Goal: Task Accomplishment & Management: Complete application form

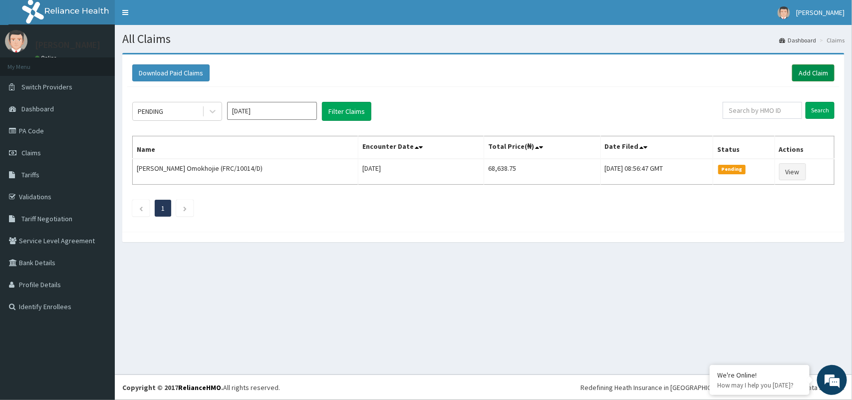
click at [802, 78] on link "Add Claim" at bounding box center [813, 72] width 42 height 17
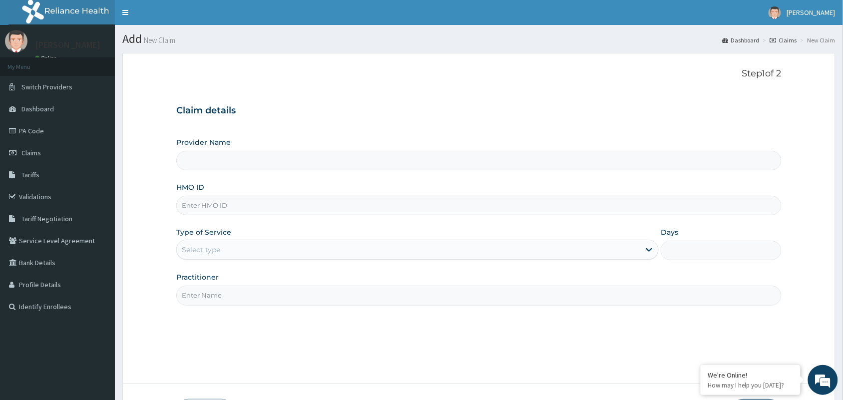
type input "[GEOGRAPHIC_DATA] and Maternity home"
click at [235, 215] on input "HMO ID" at bounding box center [478, 205] width 605 height 19
paste input "NRN/10021/A"
type input "NRN/10021/A"
click at [223, 250] on div "Select type" at bounding box center [408, 250] width 463 height 16
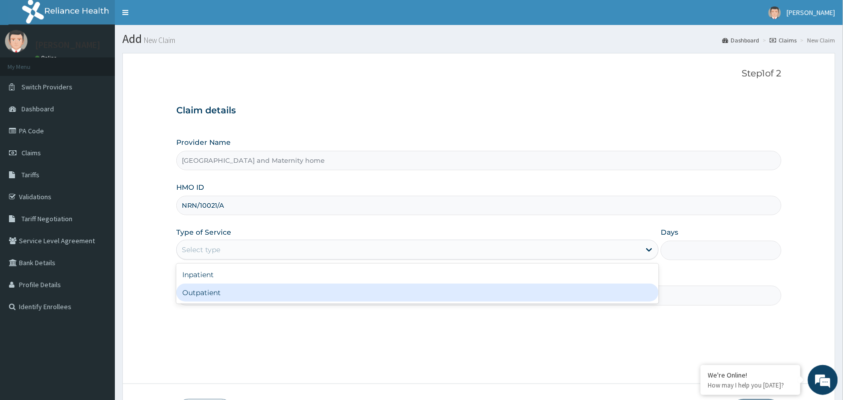
click at [216, 290] on div "Outpatient" at bounding box center [417, 293] width 482 height 18
type input "1"
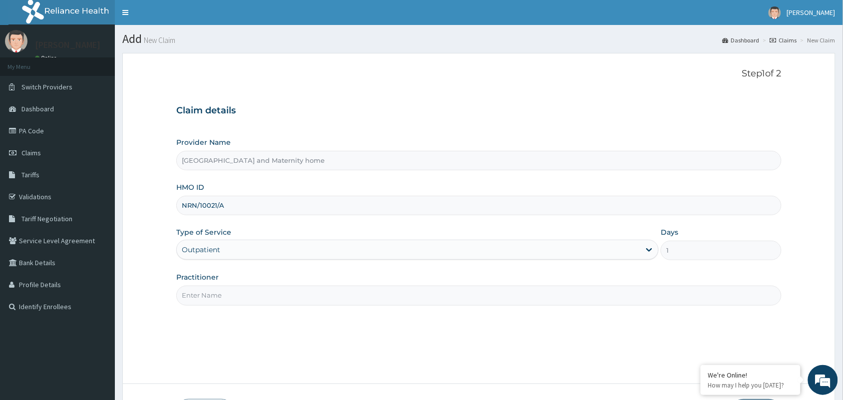
click at [216, 290] on input "Practitioner" at bounding box center [478, 295] width 605 height 19
type input "DR UDOFIA UBONG"
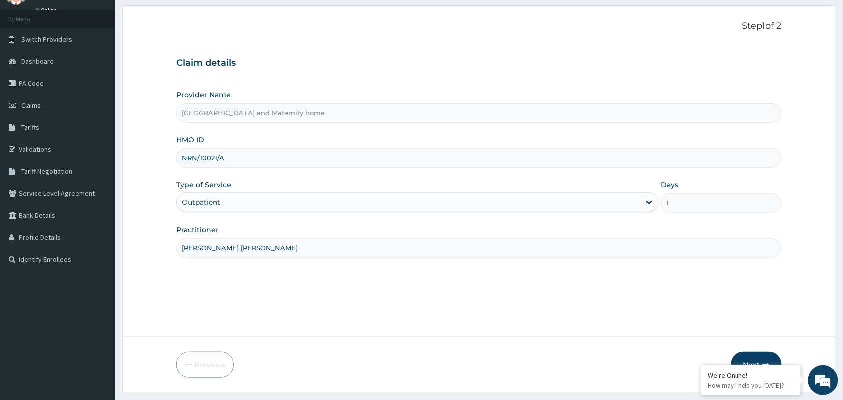
scroll to position [73, 0]
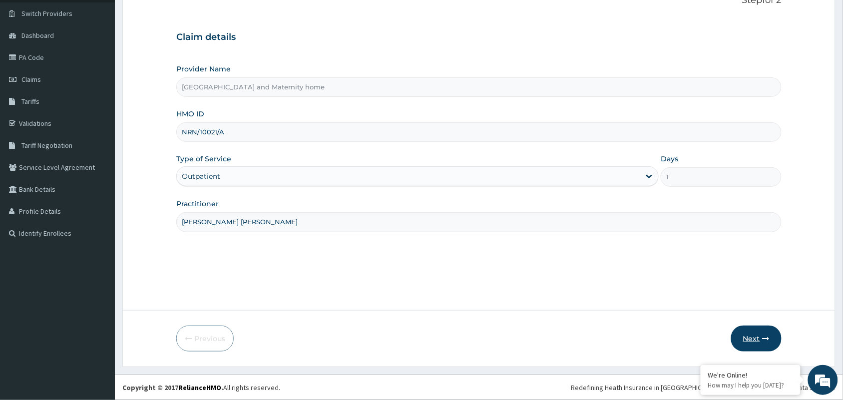
click at [752, 334] on button "Next" at bounding box center [756, 339] width 50 height 26
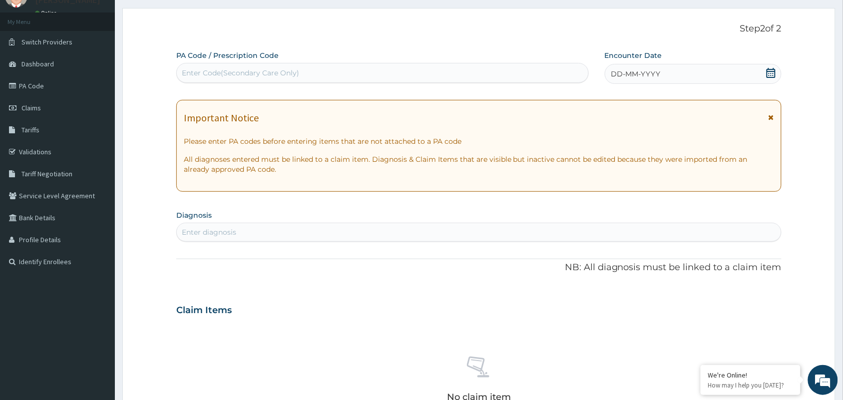
scroll to position [0, 0]
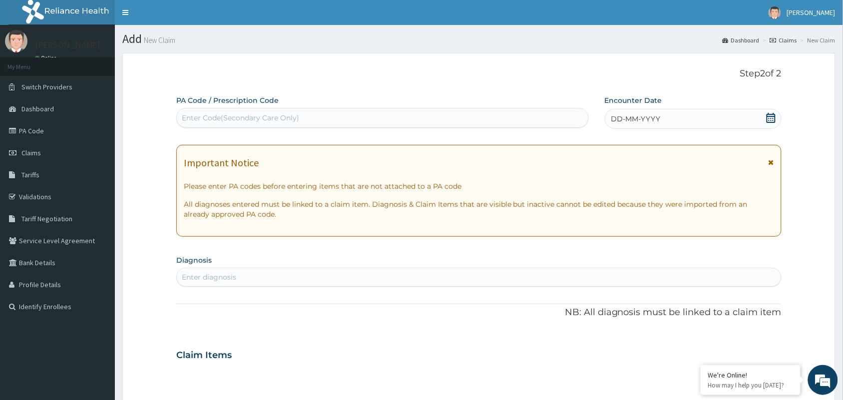
click at [428, 122] on div "Enter Code(Secondary Care Only)" at bounding box center [382, 118] width 411 height 16
type input "PA/376939"
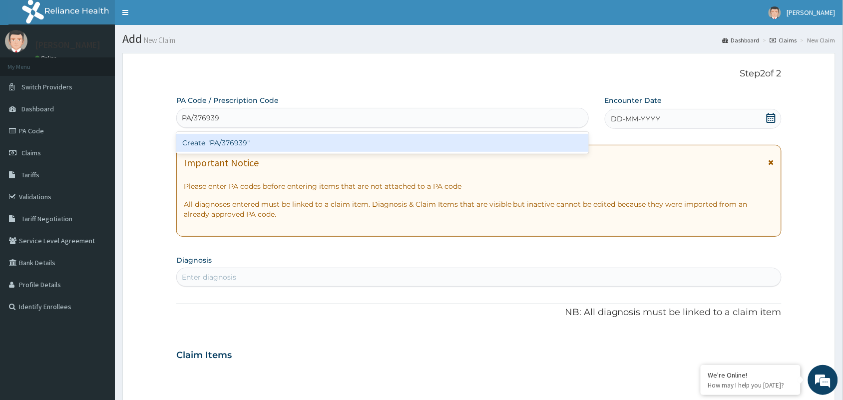
click at [388, 142] on div "Create "PA/376939"" at bounding box center [382, 143] width 412 height 18
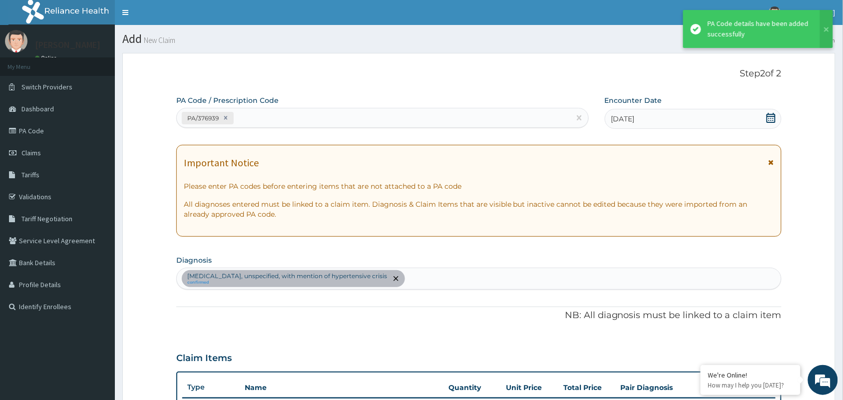
scroll to position [284, 0]
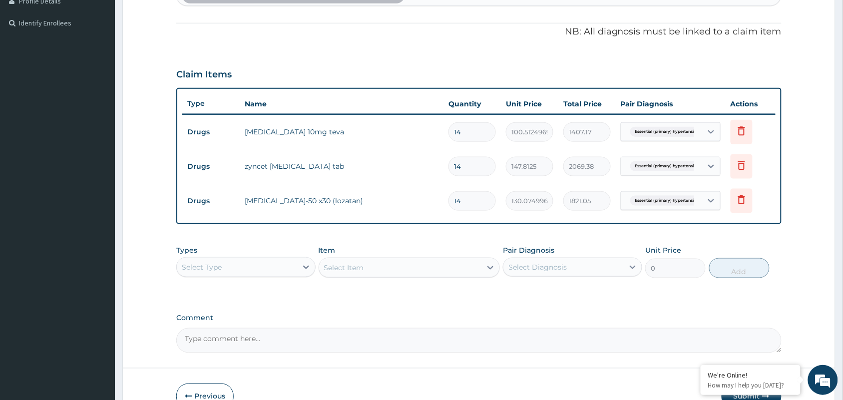
click at [259, 272] on div "Select Type" at bounding box center [237, 267] width 120 height 16
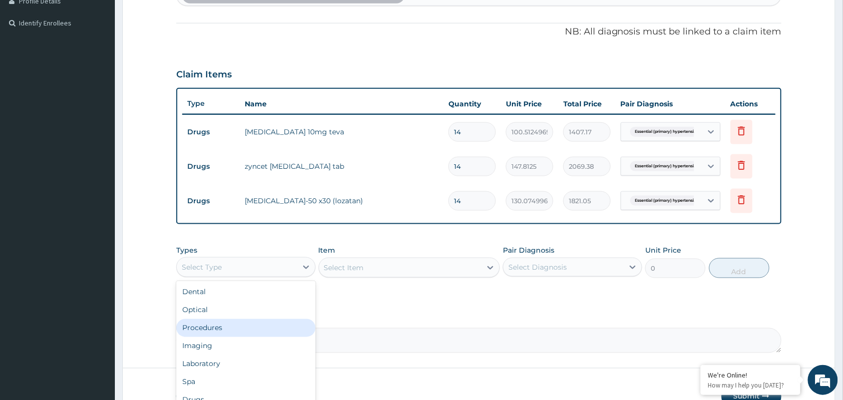
click at [240, 325] on div "Procedures" at bounding box center [245, 328] width 139 height 18
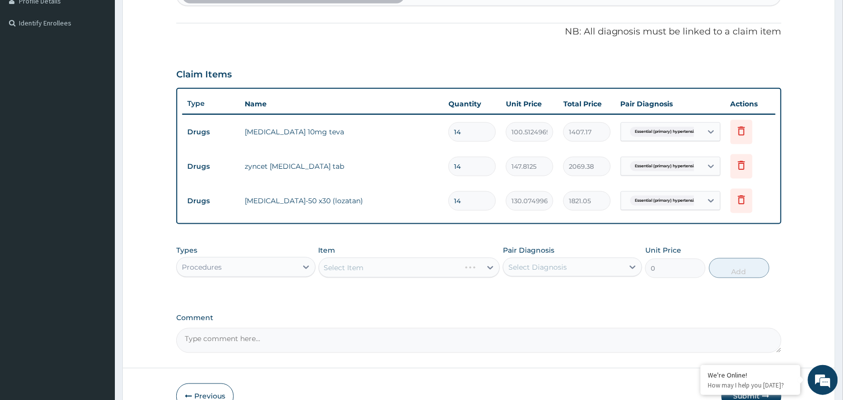
click at [353, 276] on div "Select Item" at bounding box center [410, 268] width 182 height 20
click at [355, 268] on div "Select Item" at bounding box center [410, 268] width 182 height 20
click at [348, 271] on div "Select Item" at bounding box center [400, 268] width 163 height 16
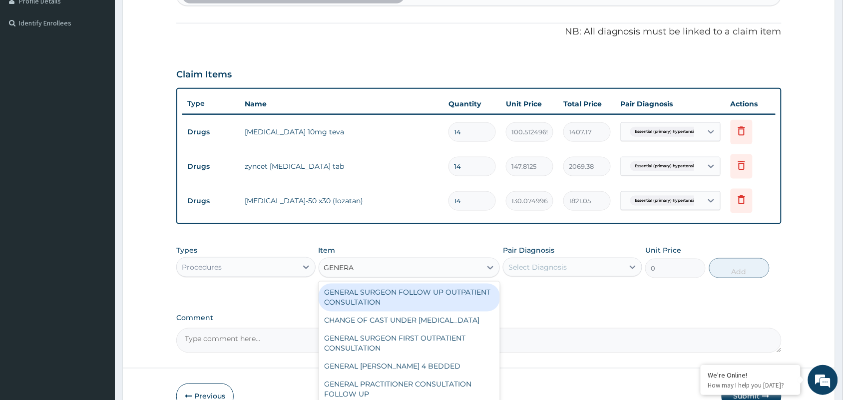
type input "GENERAL"
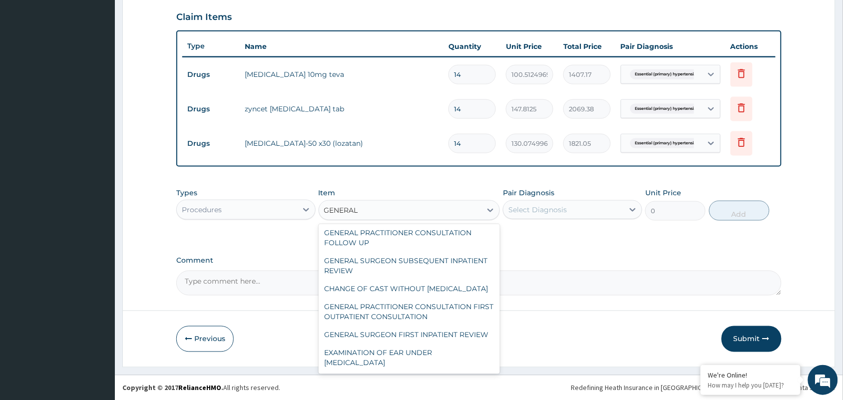
scroll to position [123, 0]
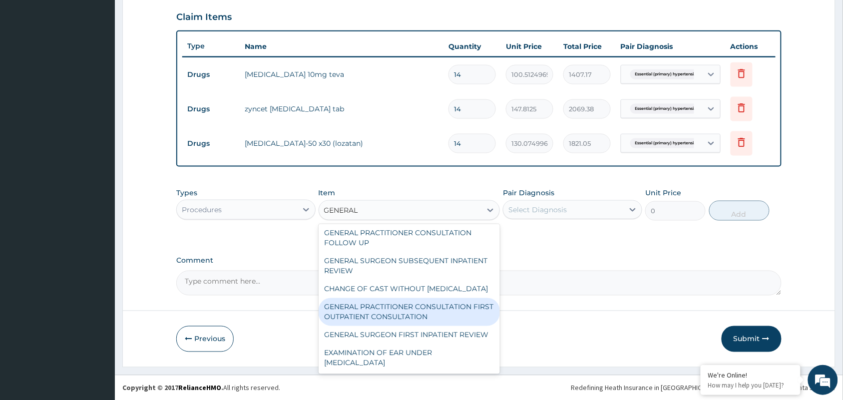
click at [446, 298] on div "GENERAL PRACTITIONER CONSULTATION FIRST OUTPATIENT CONSULTATION" at bounding box center [410, 312] width 182 height 28
type input "3547.5"
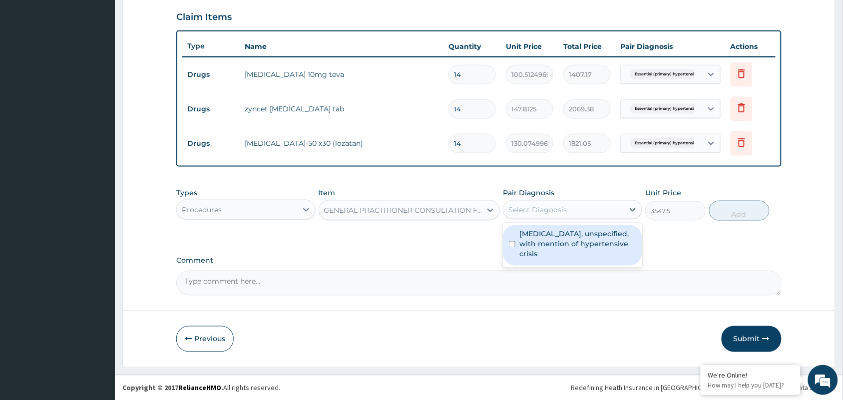
click at [600, 208] on div "Select Diagnosis" at bounding box center [563, 210] width 120 height 16
click at [580, 240] on label "Essential (primary) hypertension, unspecified, with mention of hypertensive cri…" at bounding box center [577, 244] width 117 height 30
checkbox input "true"
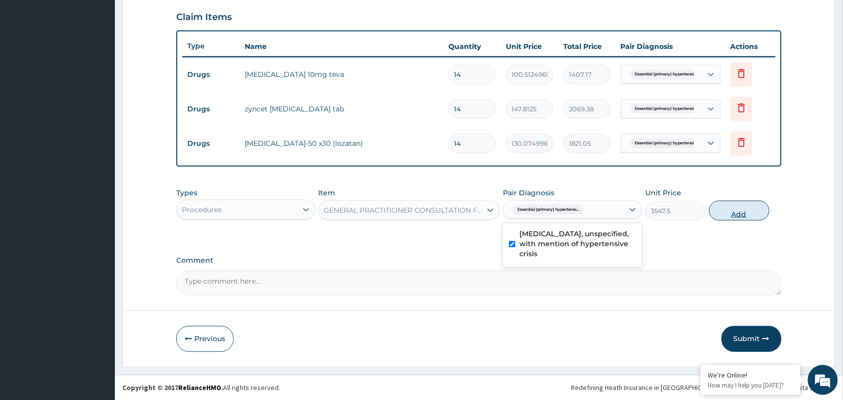
click at [745, 208] on button "Add" at bounding box center [739, 211] width 60 height 20
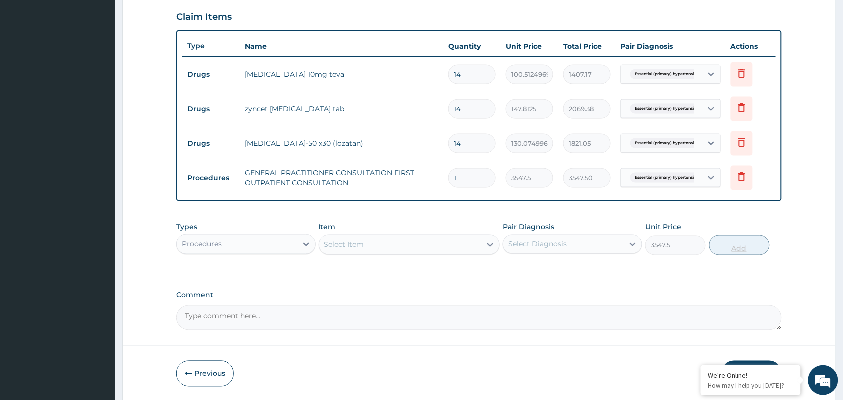
type input "0"
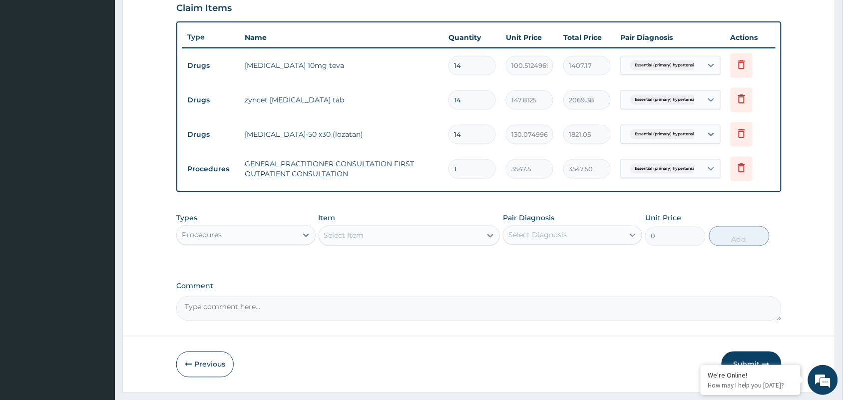
scroll to position [375, 0]
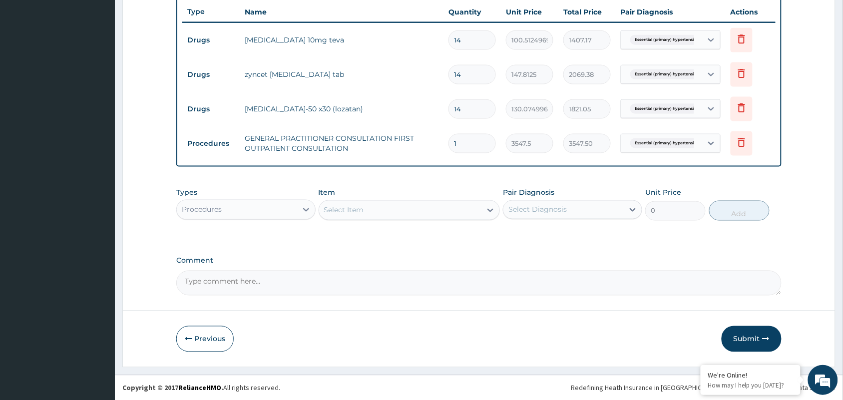
click at [736, 333] on button "Submit" at bounding box center [752, 339] width 60 height 26
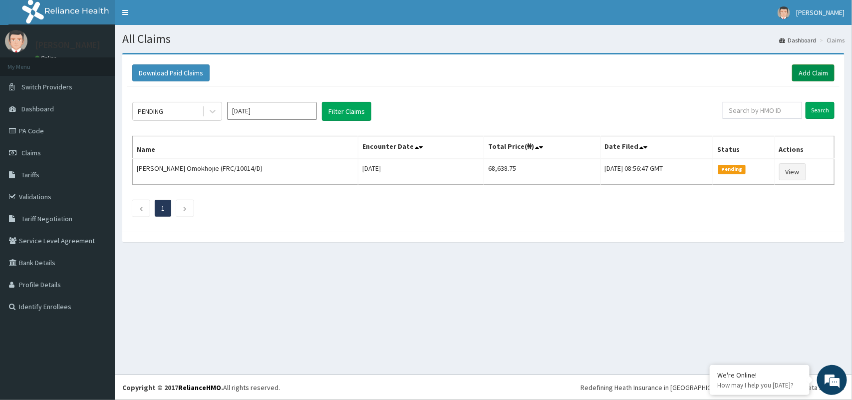
click at [808, 73] on link "Add Claim" at bounding box center [813, 72] width 42 height 17
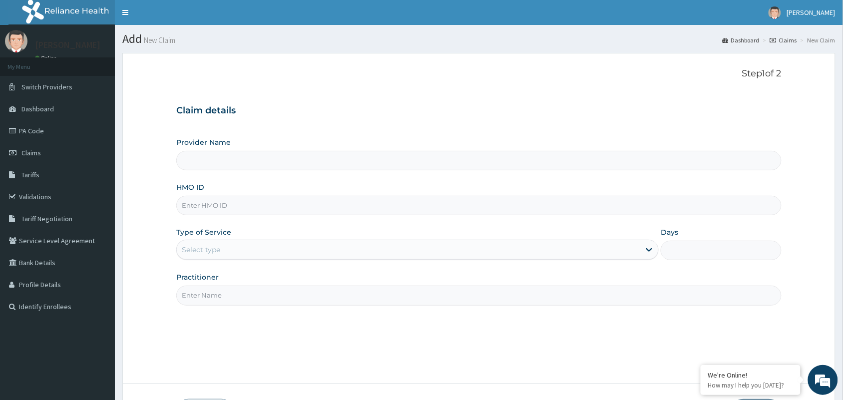
type input "[GEOGRAPHIC_DATA] and Maternity home"
click at [235, 211] on input "HMO ID" at bounding box center [478, 205] width 605 height 19
paste input "SVE/10009/A"
type input "SVE/10009/A"
click at [230, 243] on div "Select type" at bounding box center [408, 250] width 463 height 16
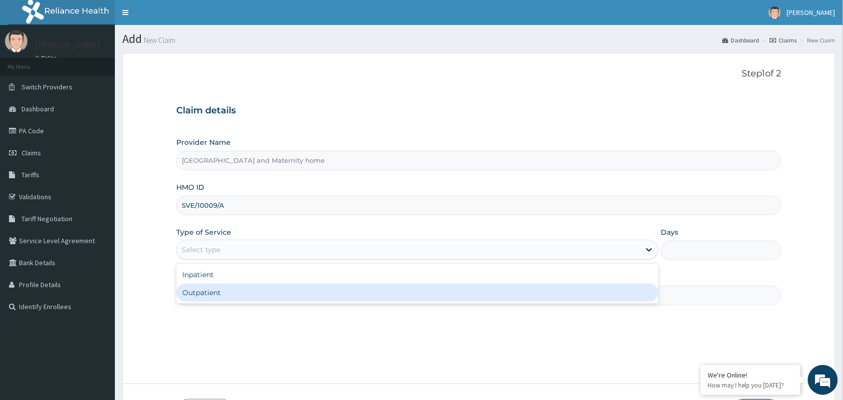
click at [212, 296] on div "Outpatient" at bounding box center [417, 293] width 482 height 18
type input "1"
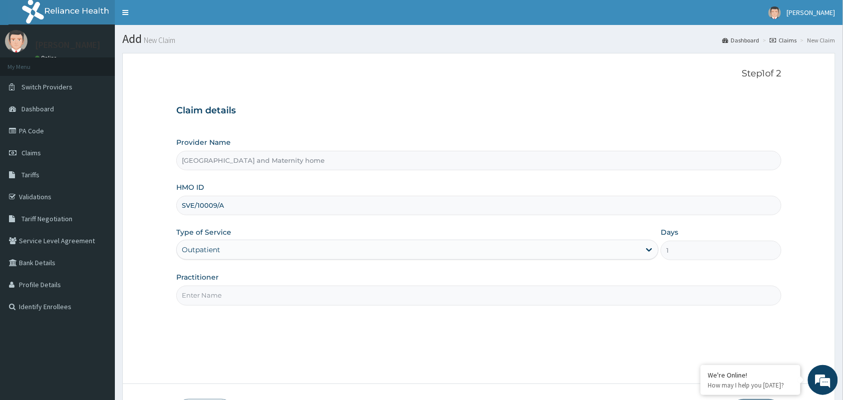
click at [212, 296] on input "Practitioner" at bounding box center [478, 295] width 605 height 19
click at [193, 300] on input "Practitioner" at bounding box center [478, 295] width 605 height 19
type input "DR ARO OLUWAPELUMI"
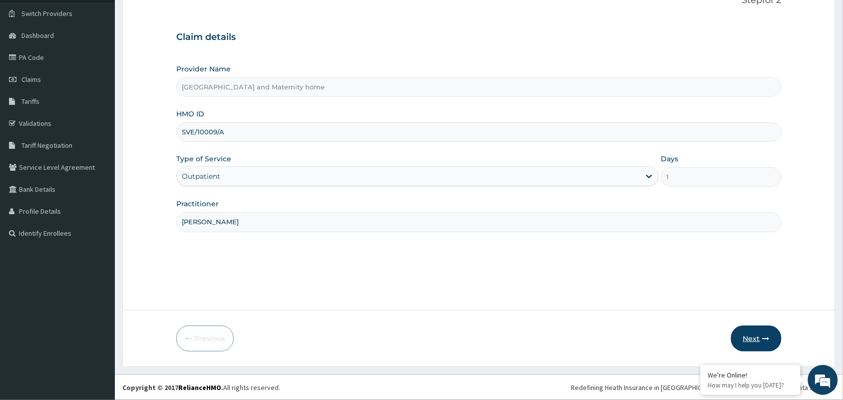
click at [765, 330] on button "Next" at bounding box center [756, 339] width 50 height 26
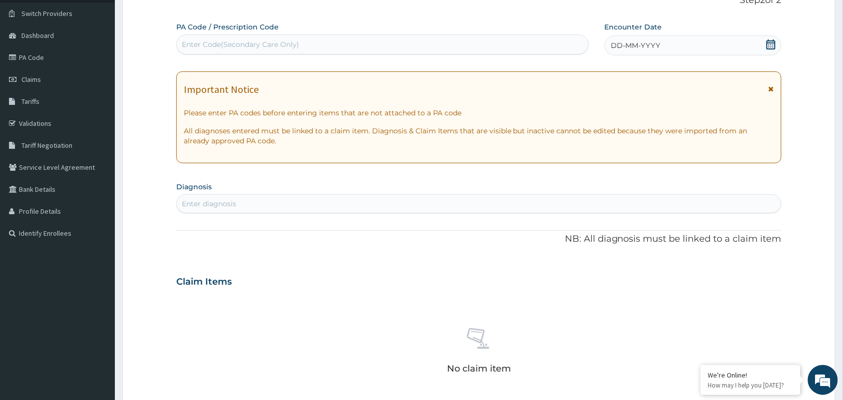
click at [769, 43] on icon at bounding box center [771, 44] width 10 height 10
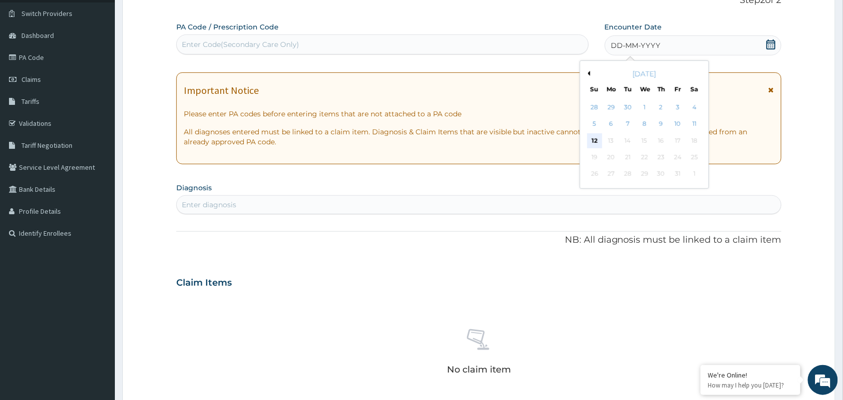
click at [599, 138] on div "12" at bounding box center [594, 140] width 15 height 15
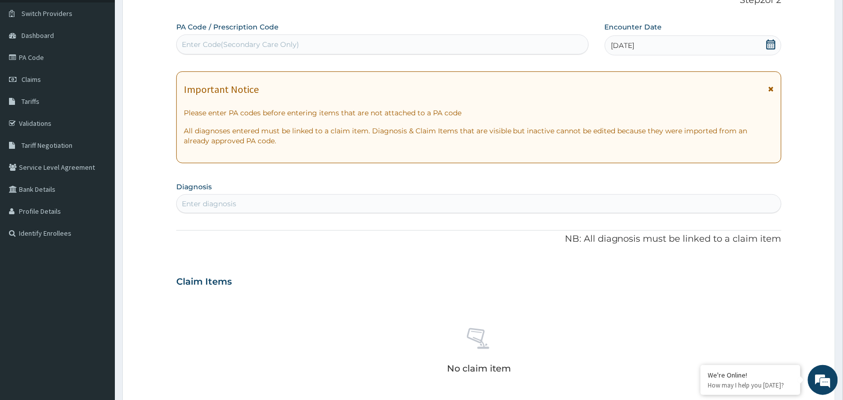
click at [395, 205] on div "Enter diagnosis" at bounding box center [479, 204] width 604 height 16
type input "UPPER RESPIRATORY"
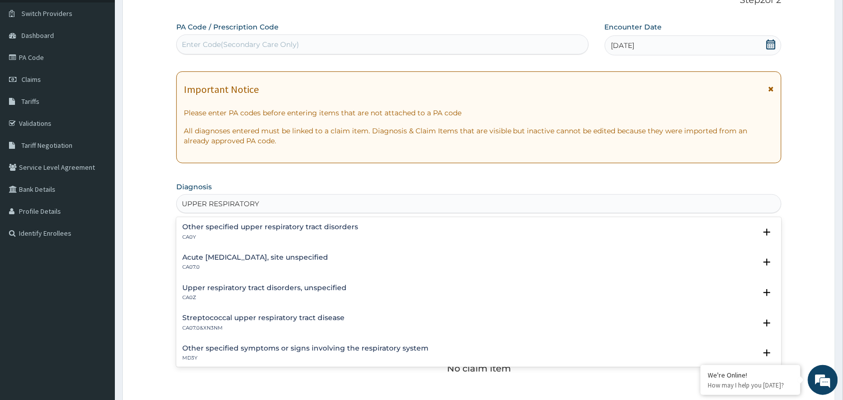
click at [335, 285] on h4 "Upper respiratory tract disorders, unspecified" at bounding box center [264, 287] width 164 height 7
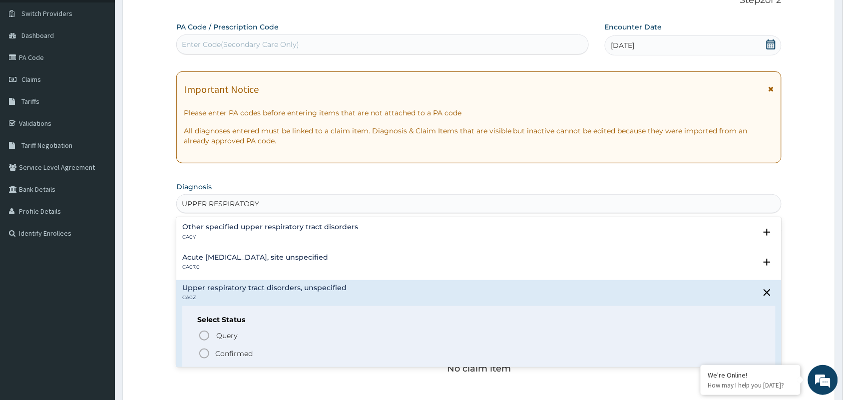
click at [236, 352] on p "Confirmed" at bounding box center [233, 354] width 37 height 10
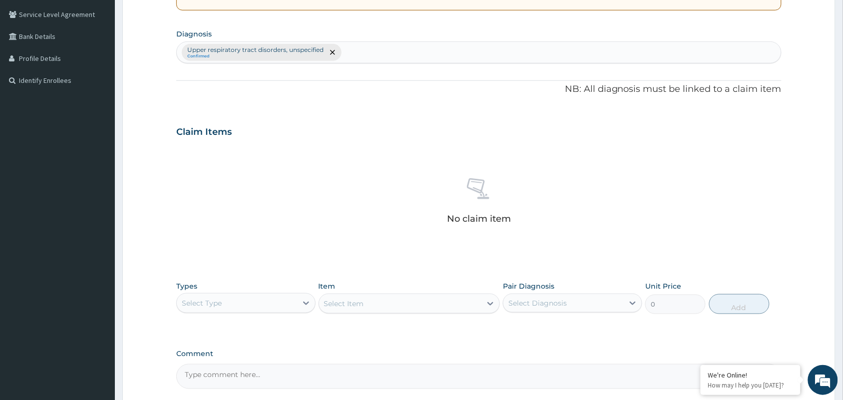
scroll to position [196, 0]
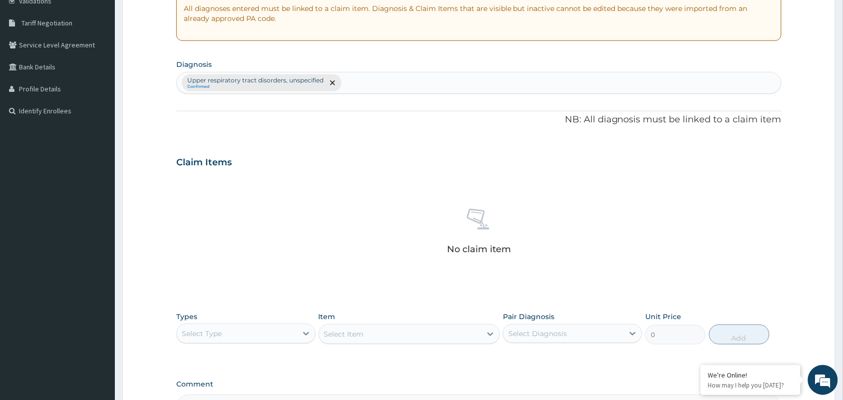
click at [377, 85] on div "Upper respiratory tract disorders, unspecified Confirmed" at bounding box center [479, 82] width 604 height 21
type input "MUSCULO"
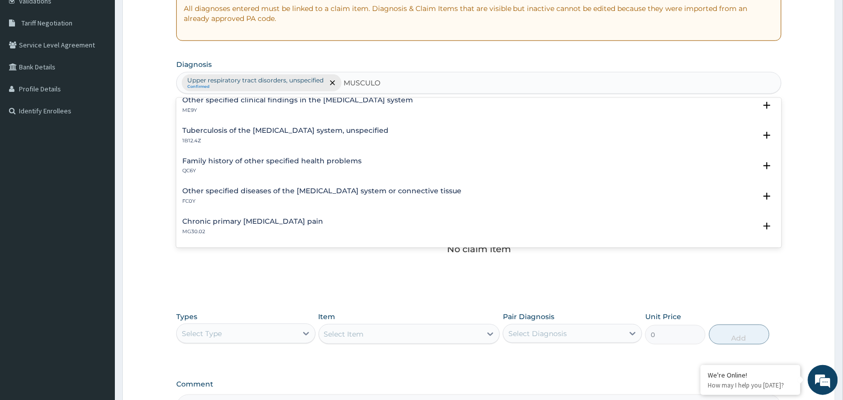
scroll to position [275, 0]
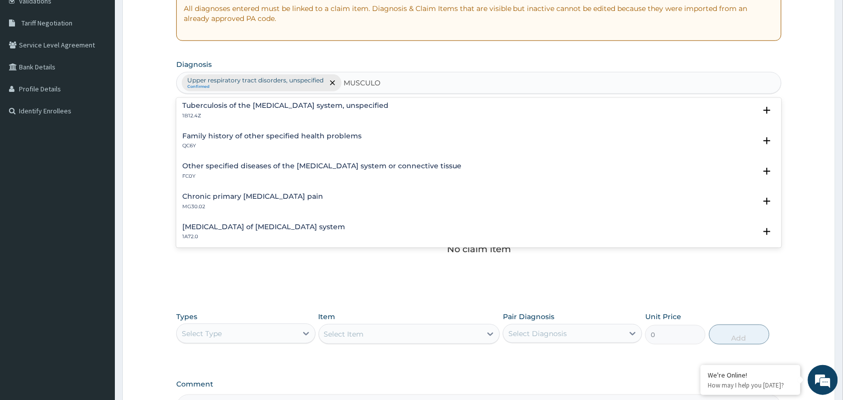
click at [294, 169] on h4 "Other specified diseases of the musculoskeletal system or connective tissue" at bounding box center [321, 165] width 279 height 7
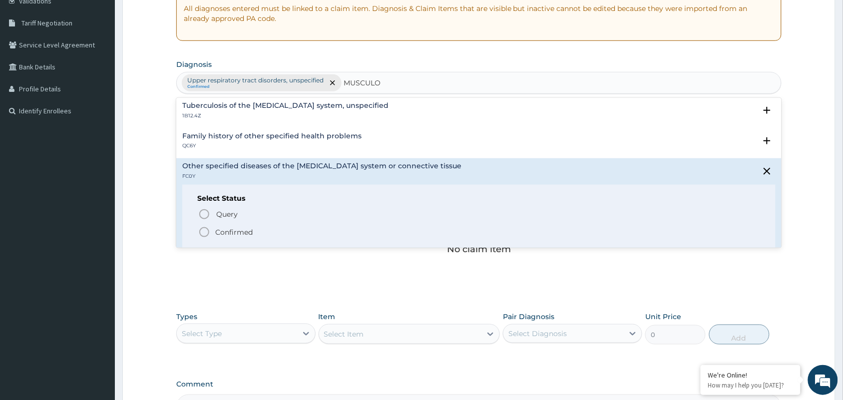
click at [423, 142] on div "Family history of other specified health problems QC6Y" at bounding box center [478, 140] width 593 height 17
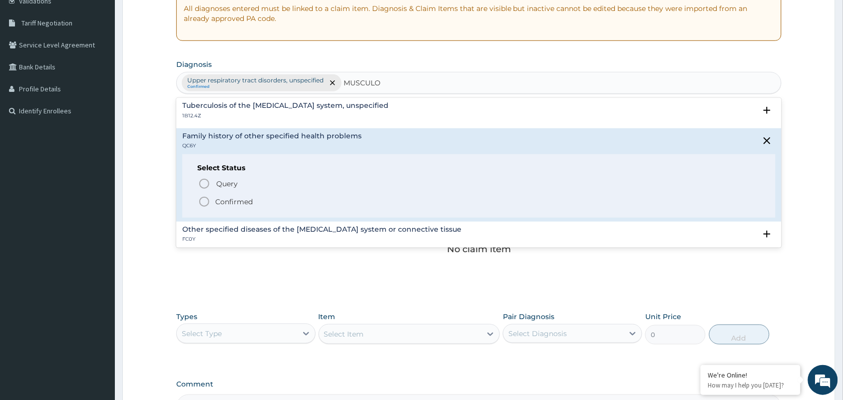
scroll to position [399, 0]
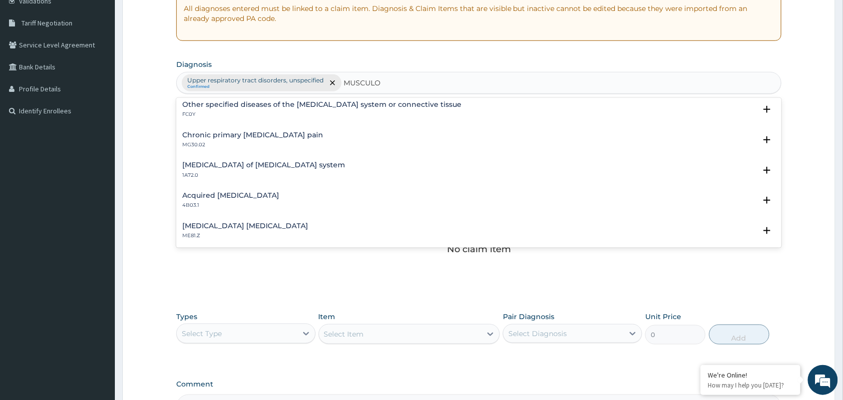
click at [256, 136] on h4 "Chronic primary musculoskeletal pain" at bounding box center [252, 134] width 141 height 7
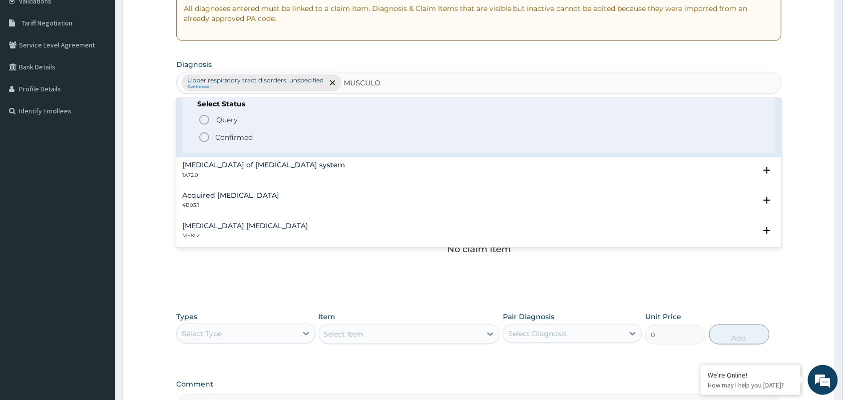
click at [234, 136] on p "Confirmed" at bounding box center [233, 137] width 37 height 10
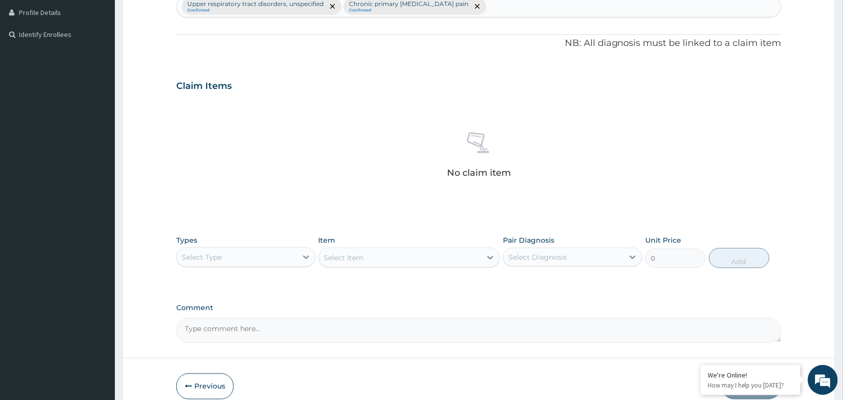
scroll to position [321, 0]
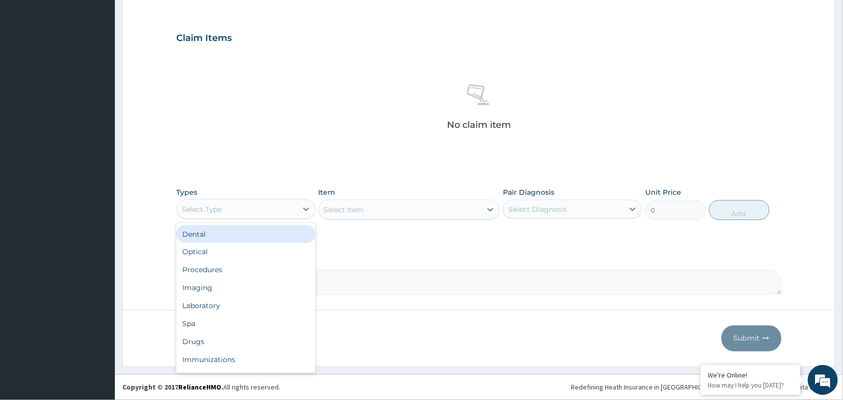
click at [256, 201] on div "Select Type" at bounding box center [237, 209] width 120 height 16
click at [233, 271] on div "Procedures" at bounding box center [245, 270] width 139 height 18
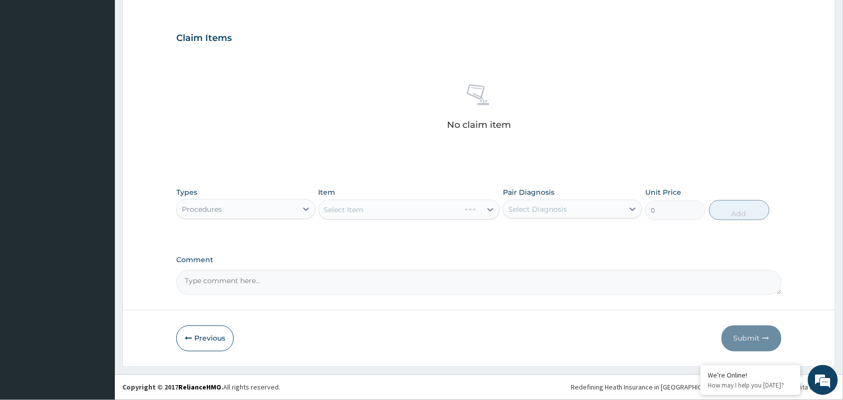
click at [360, 201] on div "Select Item" at bounding box center [410, 210] width 182 height 20
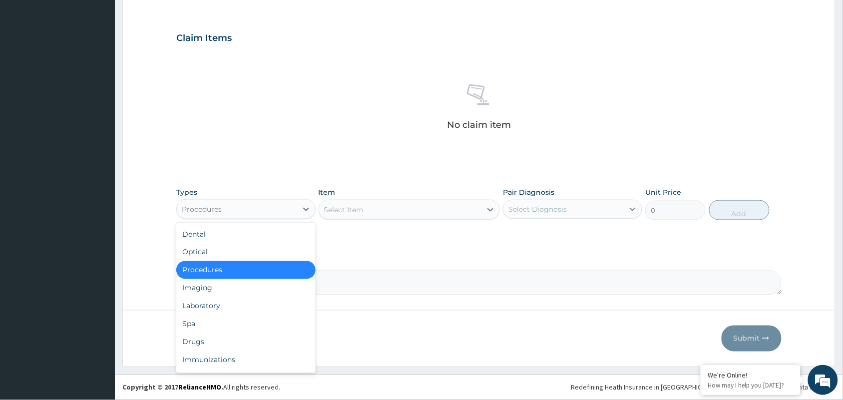
click at [258, 210] on div "Procedures" at bounding box center [237, 209] width 120 height 16
click at [378, 212] on div "Select Item" at bounding box center [400, 210] width 163 height 16
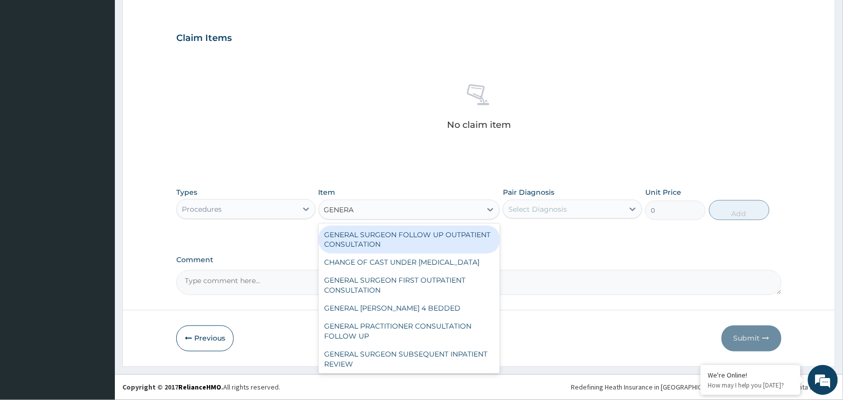
type input "GENERAL"
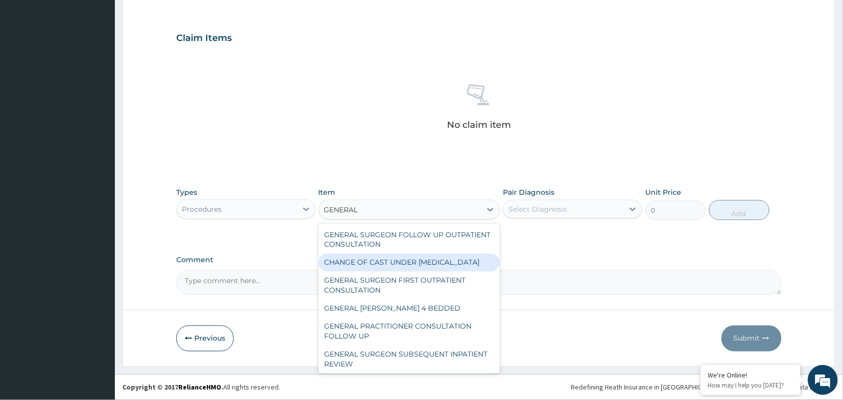
scroll to position [123, 0]
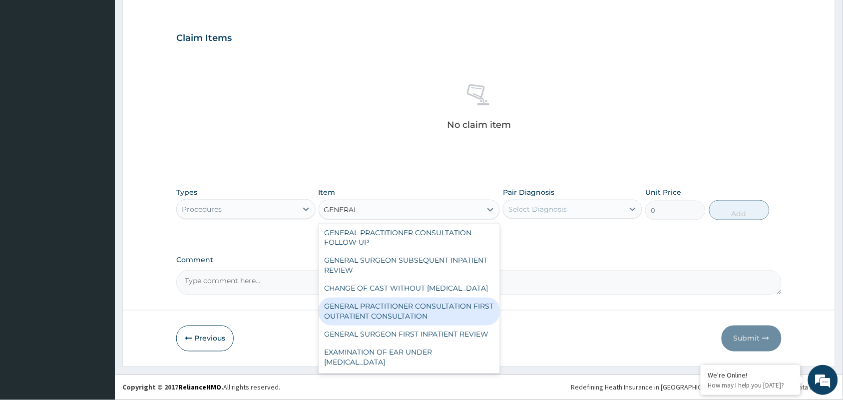
click at [407, 303] on div "GENERAL PRACTITIONER CONSULTATION FIRST OUTPATIENT CONSULTATION" at bounding box center [410, 312] width 182 height 28
type input "3547.5"
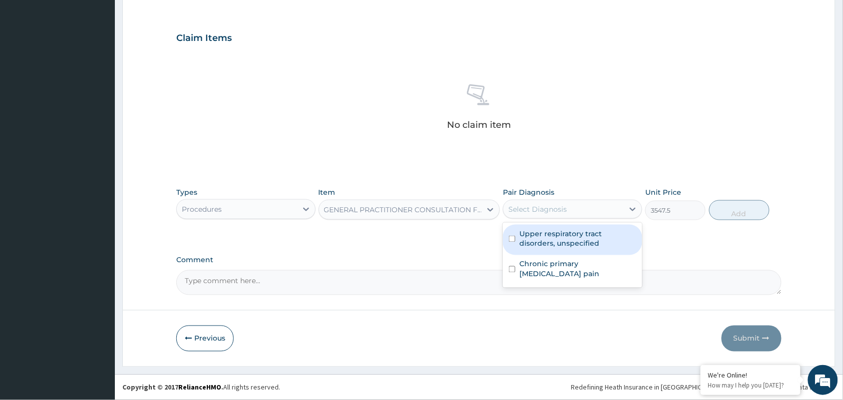
click at [557, 208] on div "Select Diagnosis" at bounding box center [537, 209] width 58 height 10
click at [552, 235] on label "Upper respiratory tract disorders, unspecified" at bounding box center [577, 239] width 117 height 20
checkbox input "true"
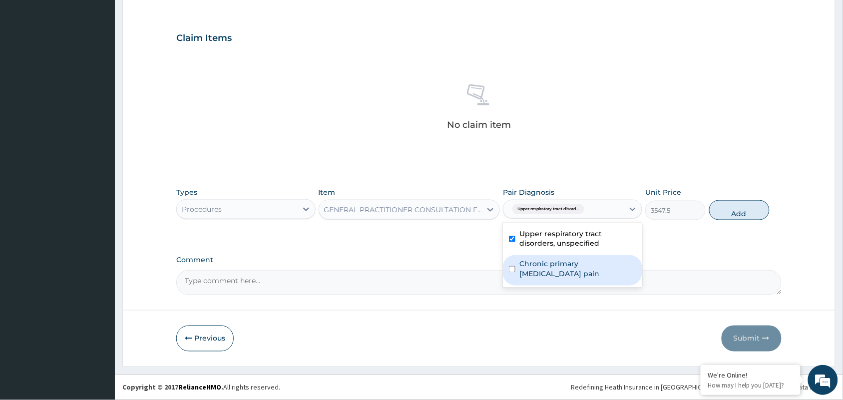
click at [555, 257] on div "Chronic primary musculoskeletal pain" at bounding box center [572, 270] width 139 height 30
checkbox input "true"
click at [733, 210] on button "Add" at bounding box center [739, 210] width 60 height 20
type input "0"
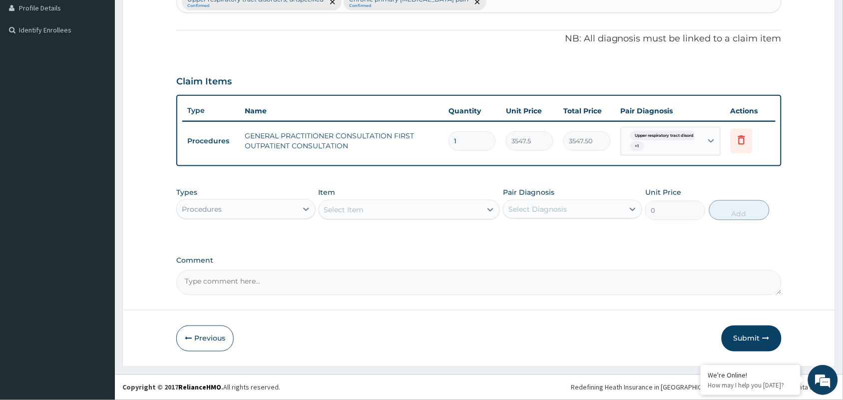
scroll to position [276, 0]
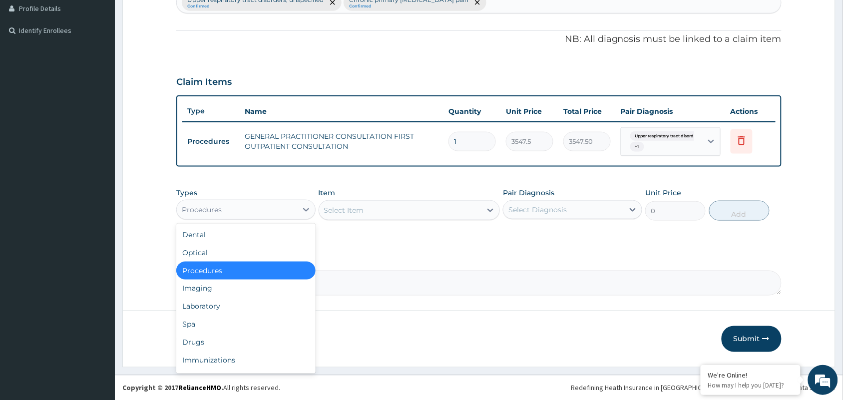
click at [215, 210] on div "Procedures" at bounding box center [202, 210] width 40 height 10
click at [212, 339] on div "Drugs" at bounding box center [245, 343] width 139 height 18
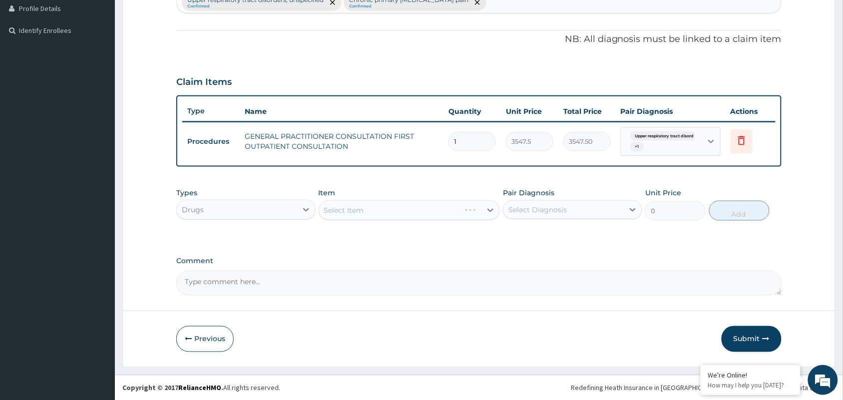
click at [379, 206] on div "Select Item" at bounding box center [410, 210] width 182 height 20
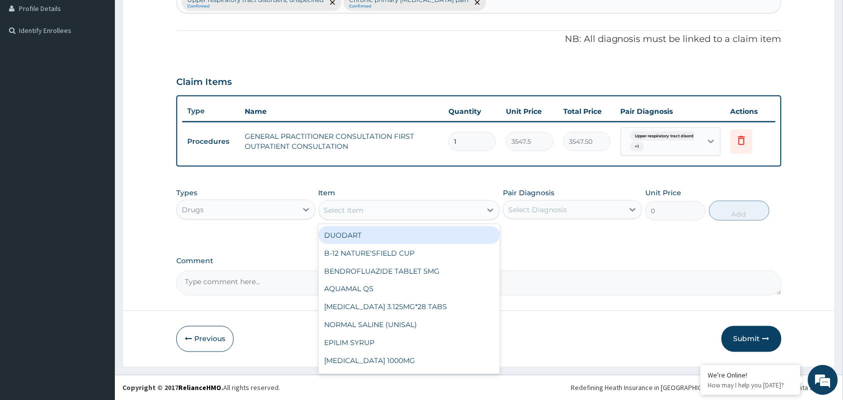
click at [376, 207] on div "Select Item" at bounding box center [400, 210] width 163 height 16
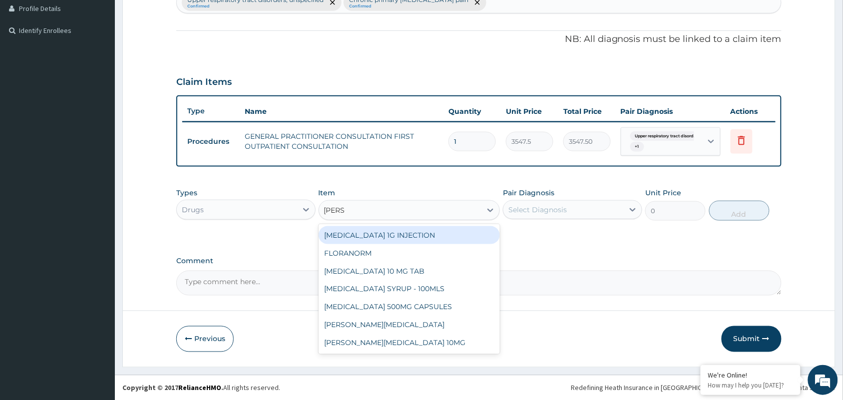
type input "LORAT"
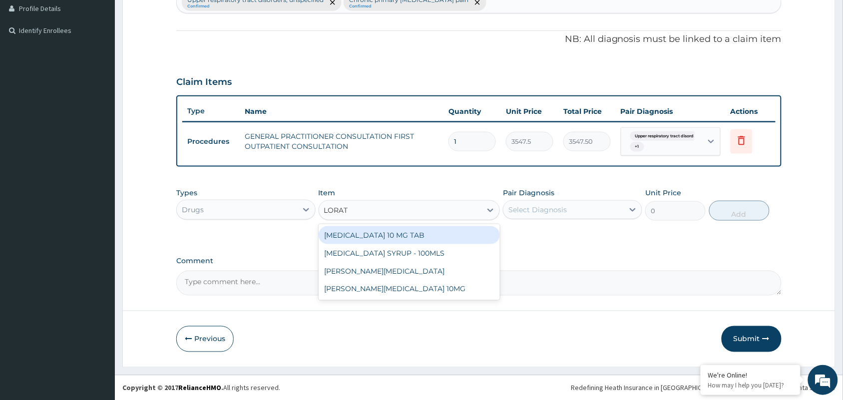
click at [379, 226] on div "LORATADINE 10 MG TAB" at bounding box center [410, 235] width 182 height 18
type input "59.125"
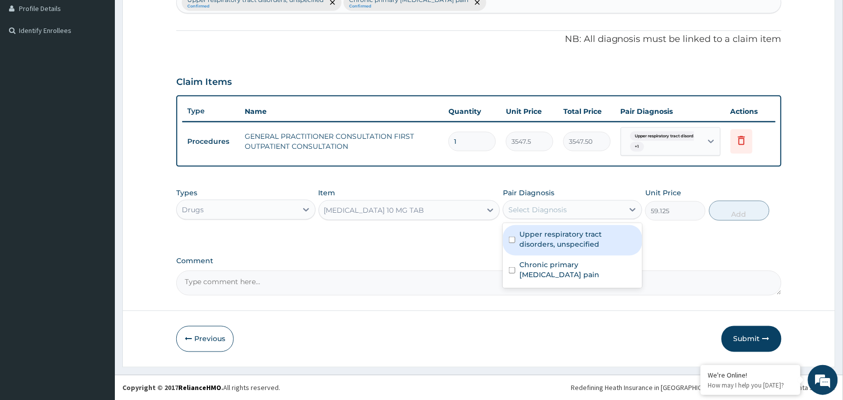
click at [539, 211] on div "Select Diagnosis" at bounding box center [537, 210] width 58 height 10
click at [543, 240] on label "Upper respiratory tract disorders, unspecified" at bounding box center [577, 239] width 117 height 20
checkbox input "true"
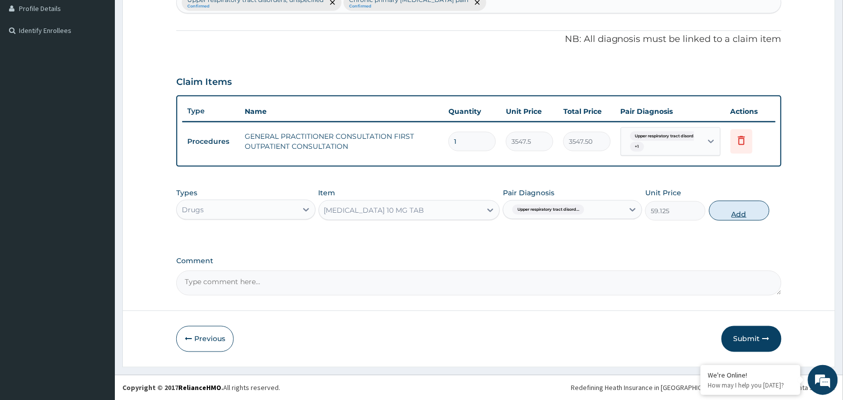
click at [728, 212] on button "Add" at bounding box center [739, 211] width 60 height 20
type input "0"
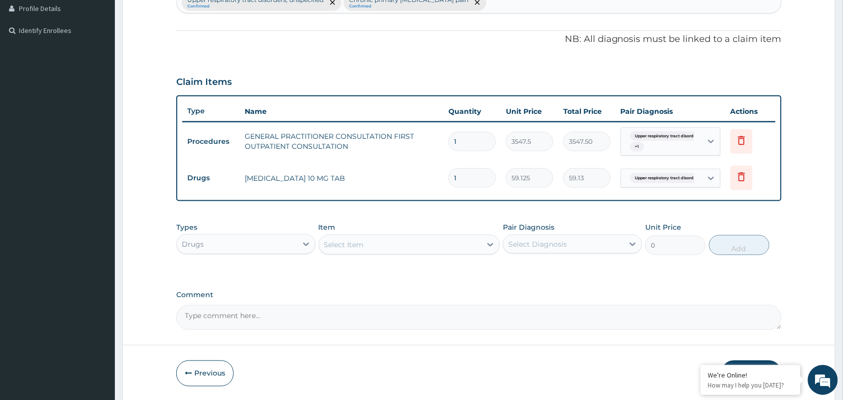
drag, startPoint x: 472, startPoint y: 179, endPoint x: 394, endPoint y: 183, distance: 78.0
click at [395, 183] on tr "Drugs LORATADINE 10 MG TAB 1 59.125 59.13 Upper respiratory tract disord... Del…" at bounding box center [478, 178] width 593 height 34
type input "10"
type input "591.25"
type input "10"
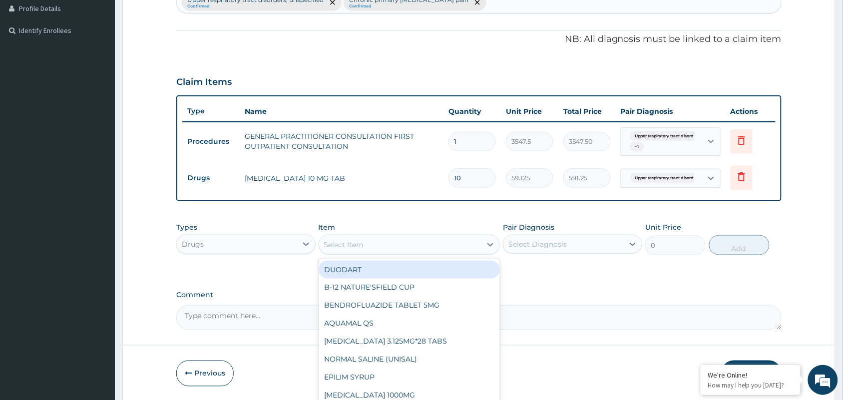
click at [369, 249] on div "Select Item" at bounding box center [400, 245] width 163 height 16
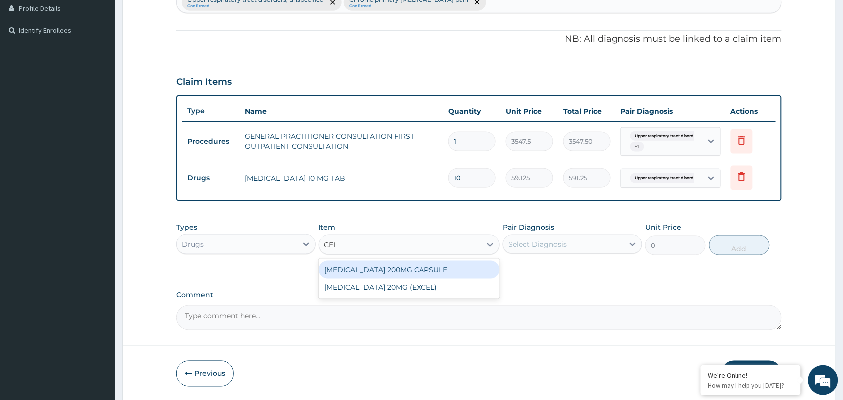
type input "CELE"
click at [373, 266] on div "CELEBREX 200MG CAPSULE" at bounding box center [410, 270] width 182 height 18
type input "402.0499877929688"
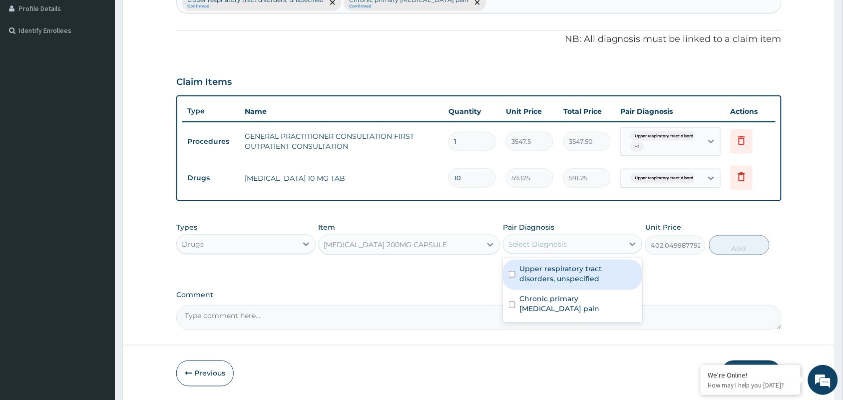
click at [564, 243] on div "Select Diagnosis" at bounding box center [537, 244] width 58 height 10
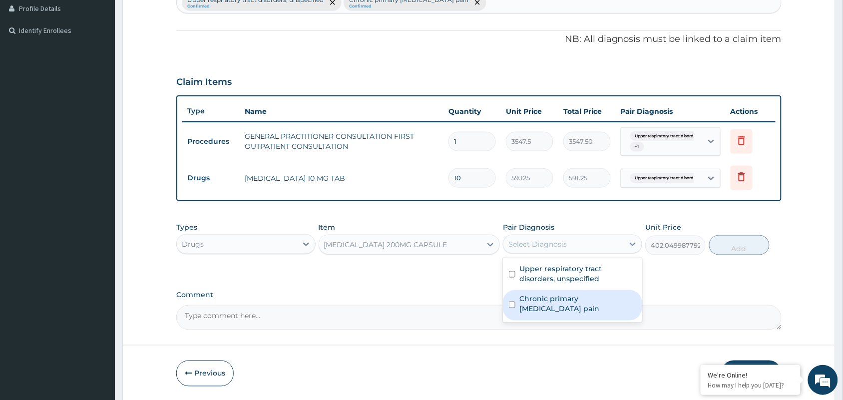
click at [550, 299] on label "Chronic primary musculoskeletal pain" at bounding box center [577, 304] width 117 height 20
checkbox input "true"
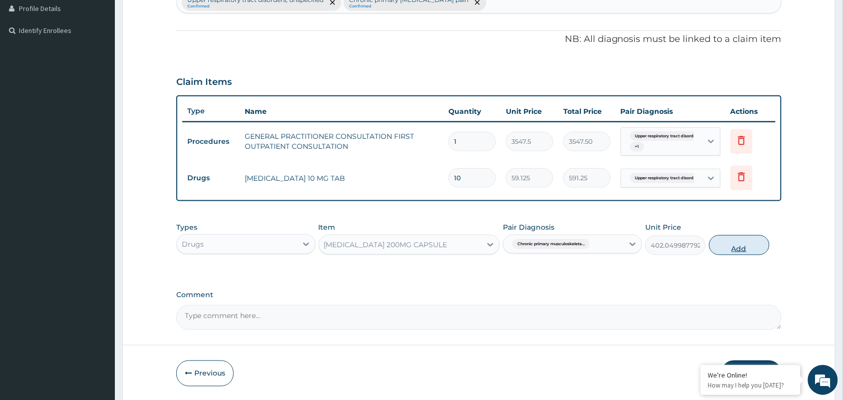
click at [742, 240] on button "Add" at bounding box center [739, 245] width 60 height 20
type input "0"
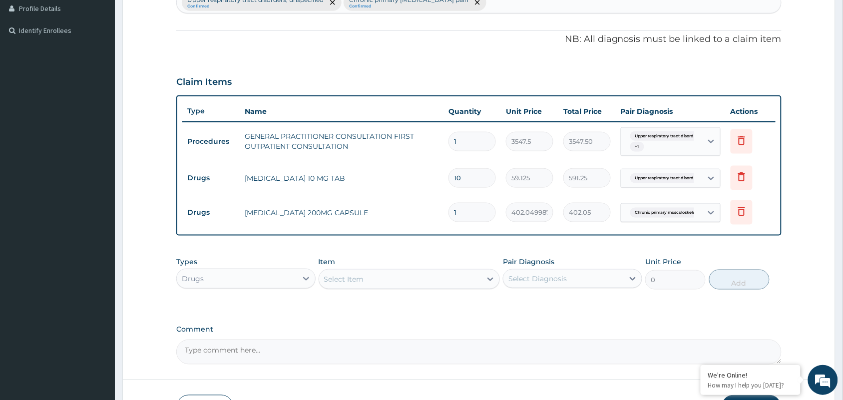
click at [472, 211] on input "1" at bounding box center [471, 212] width 47 height 19
type input "10"
type input "4020.50"
type input "9"
type input "3618.45"
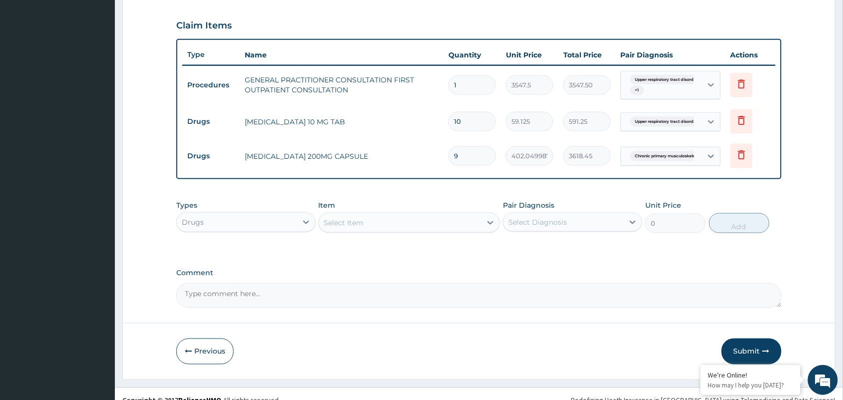
scroll to position [346, 0]
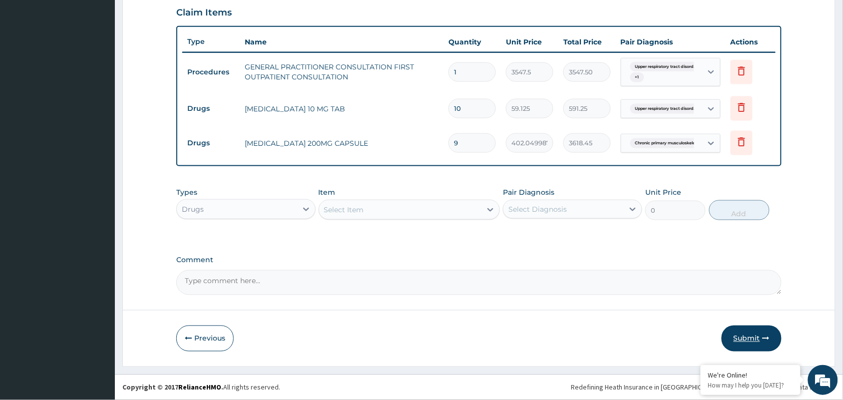
type input "9"
click at [740, 341] on button "Submit" at bounding box center [752, 339] width 60 height 26
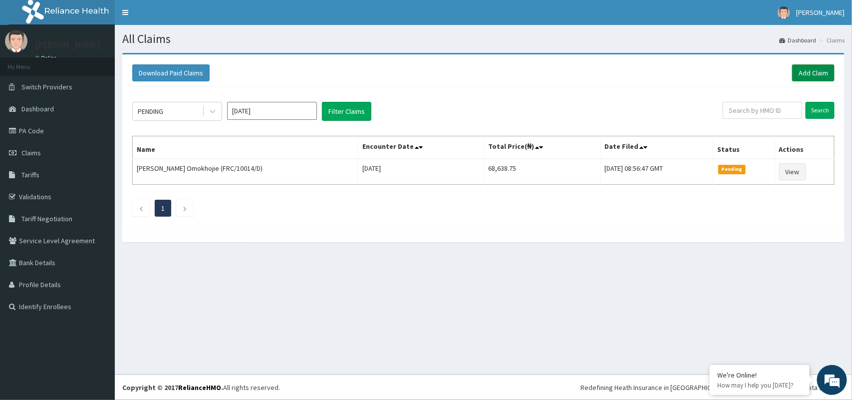
click at [803, 70] on link "Add Claim" at bounding box center [813, 72] width 42 height 17
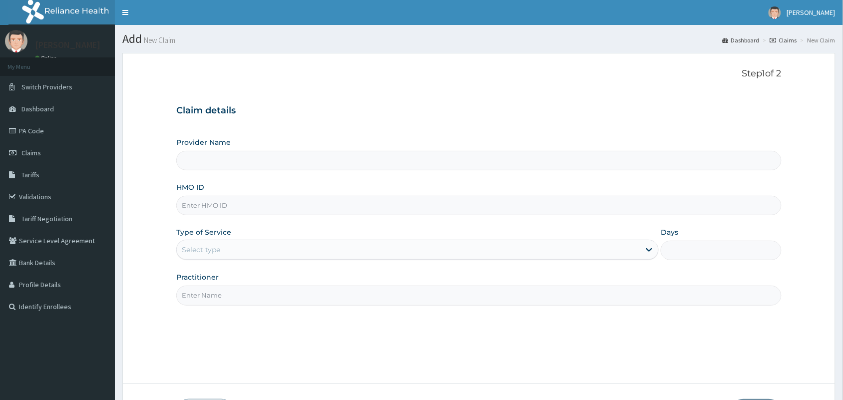
click at [211, 306] on div "Step 1 of 2 Claim details Provider Name HMO ID Type of Service Select type Days…" at bounding box center [478, 218] width 605 height 300
type input "[GEOGRAPHIC_DATA] and Maternity home"
click at [249, 206] on input "HMO ID" at bounding box center [478, 205] width 605 height 19
drag, startPoint x: 291, startPoint y: 196, endPoint x: 250, endPoint y: 202, distance: 41.0
paste input "MKK/10037/A"
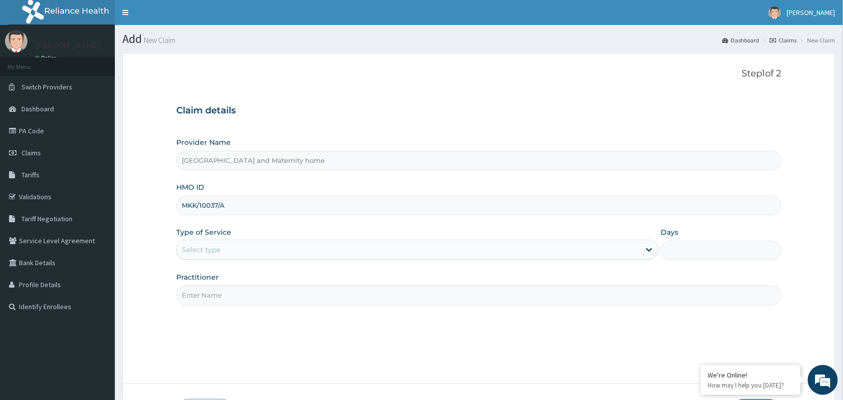
type input "MKK/10037/A"
click at [220, 250] on div "Select type" at bounding box center [201, 250] width 38 height 10
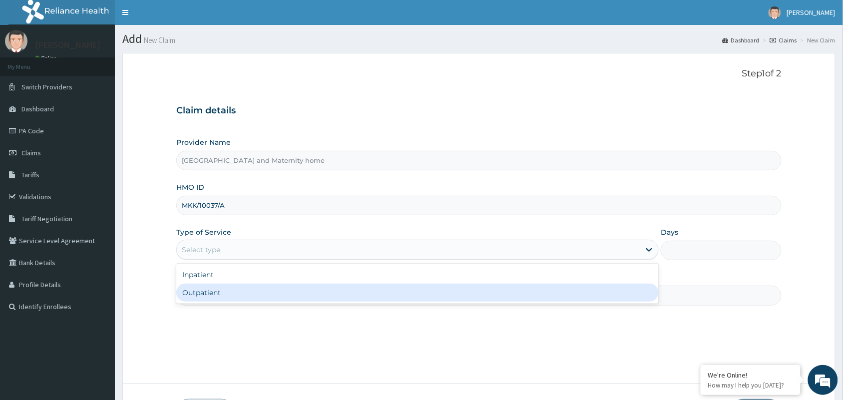
click at [229, 296] on div "Outpatient" at bounding box center [417, 293] width 482 height 18
type input "1"
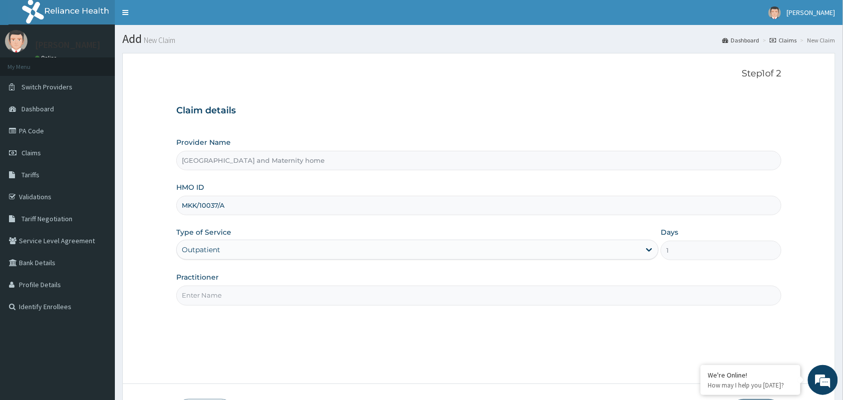
click at [227, 296] on input "Practitioner" at bounding box center [478, 295] width 605 height 19
click at [211, 298] on input "Practitioner" at bounding box center [478, 295] width 605 height 19
click at [206, 295] on input "Practitioner" at bounding box center [478, 295] width 605 height 19
click at [189, 308] on div "Step 1 of 2 Claim details Provider Name Mobonike Hospital and Maternity home HM…" at bounding box center [478, 218] width 605 height 300
click at [191, 301] on input "Practitioner" at bounding box center [478, 295] width 605 height 19
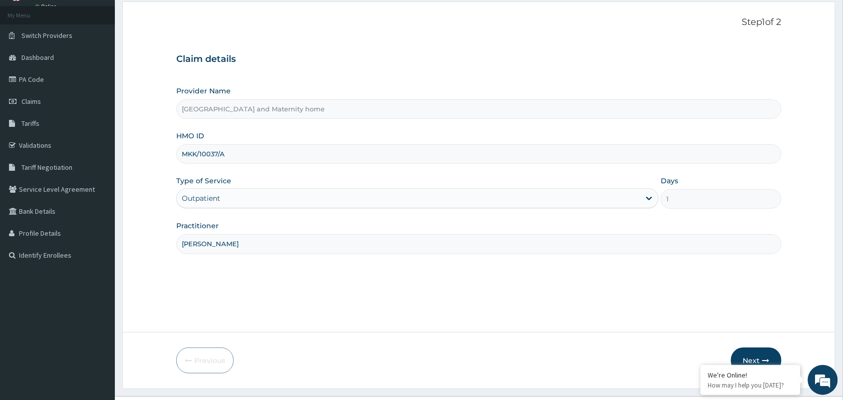
scroll to position [73, 0]
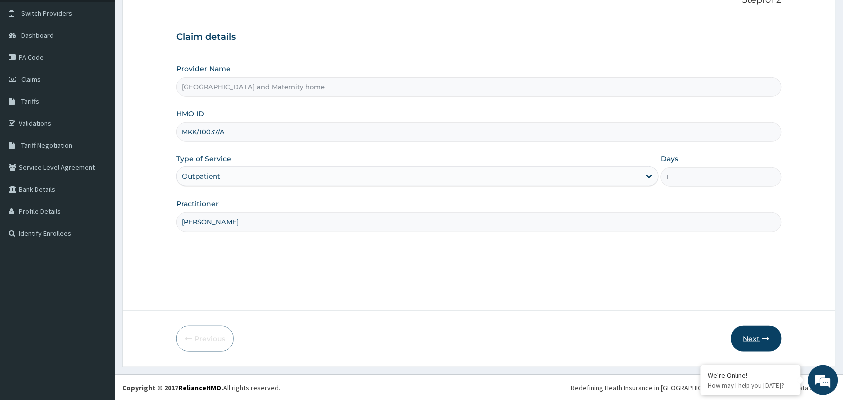
type input "DR CLITON MBONU"
click at [750, 336] on button "Next" at bounding box center [756, 339] width 50 height 26
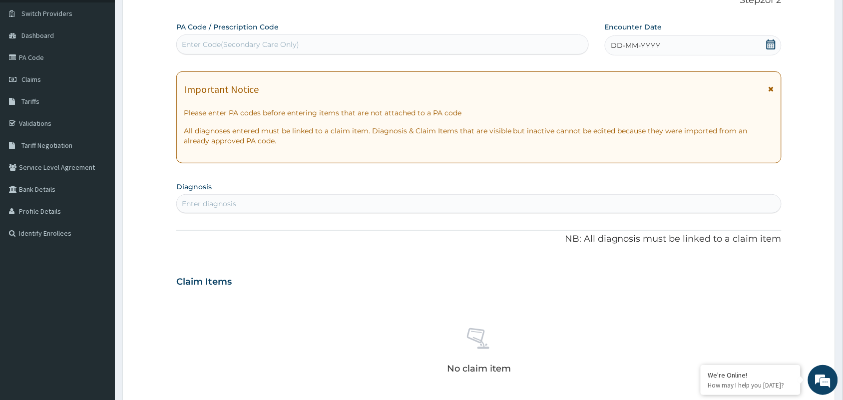
click at [770, 46] on icon at bounding box center [771, 44] width 10 height 10
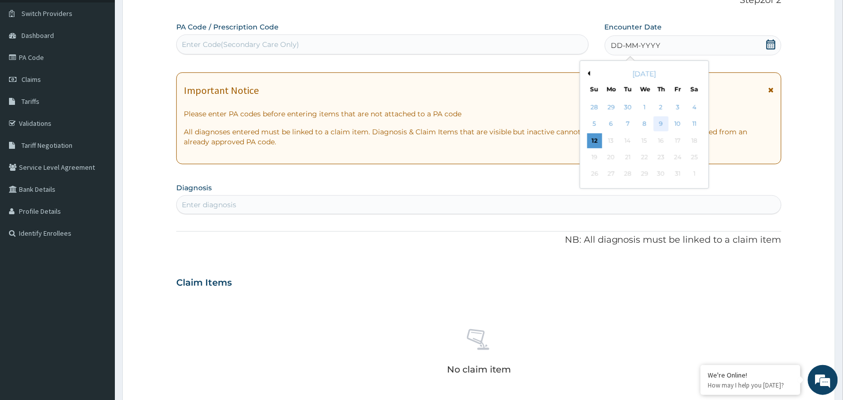
click at [665, 123] on div "9" at bounding box center [661, 124] width 15 height 15
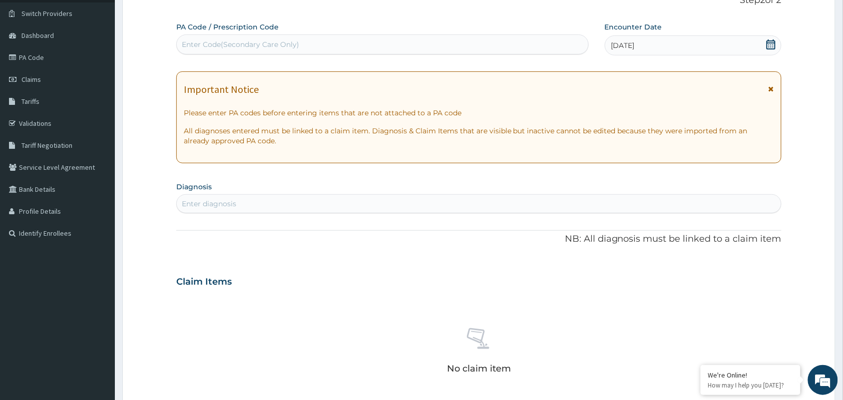
click at [256, 203] on div "Enter diagnosis" at bounding box center [479, 204] width 604 height 16
type input "MALARIA"
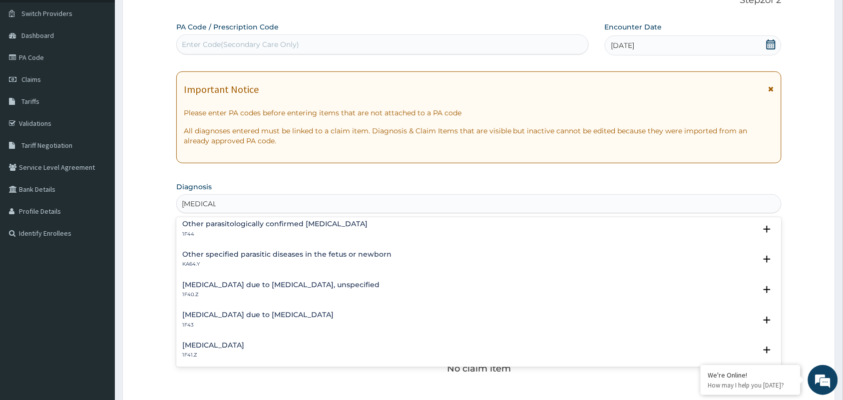
scroll to position [125, 0]
click at [257, 254] on h4 "Malaria due to Plasmodium falciparum, unspecified" at bounding box center [280, 253] width 197 height 7
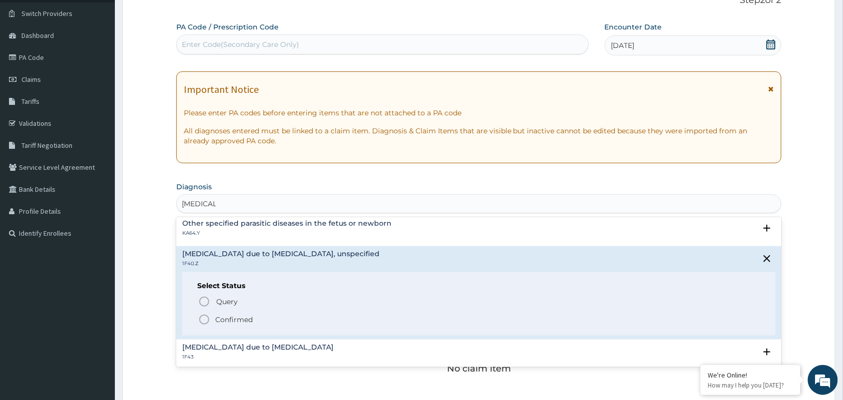
click at [233, 320] on p "Confirmed" at bounding box center [233, 320] width 37 height 10
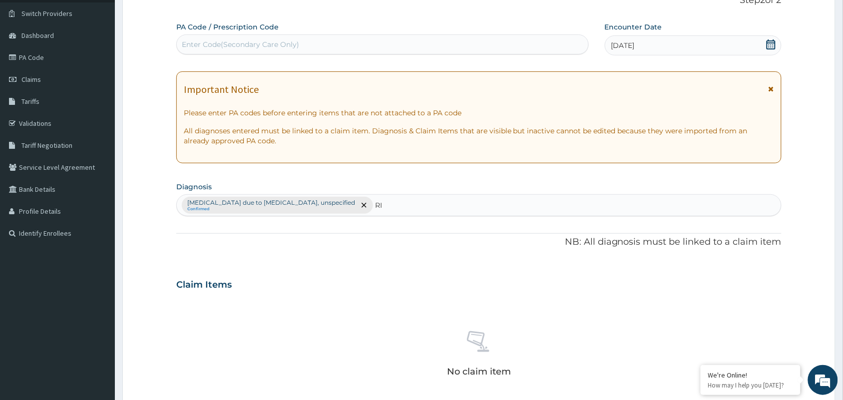
type input "R"
type input "H"
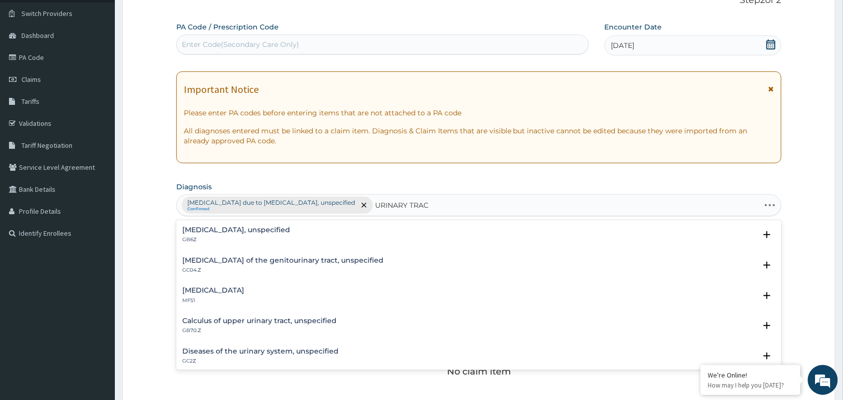
type input "URINARY TRACT"
click at [200, 321] on h4 "Calculus of upper urinary tract, unspecified" at bounding box center [259, 320] width 154 height 7
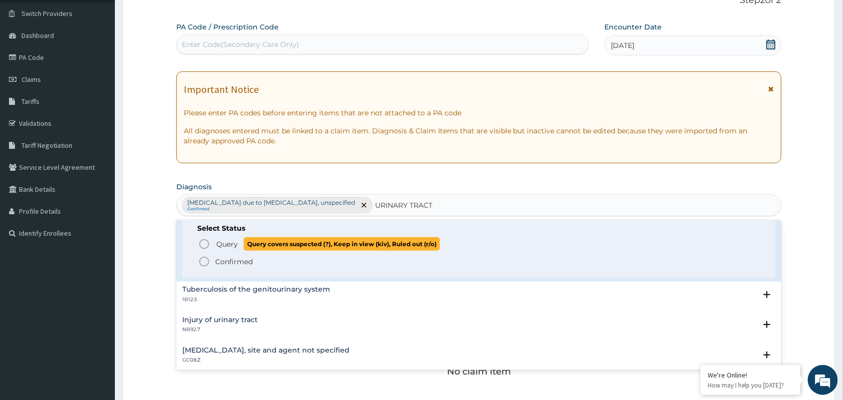
click at [230, 241] on span "Query" at bounding box center [226, 244] width 21 height 10
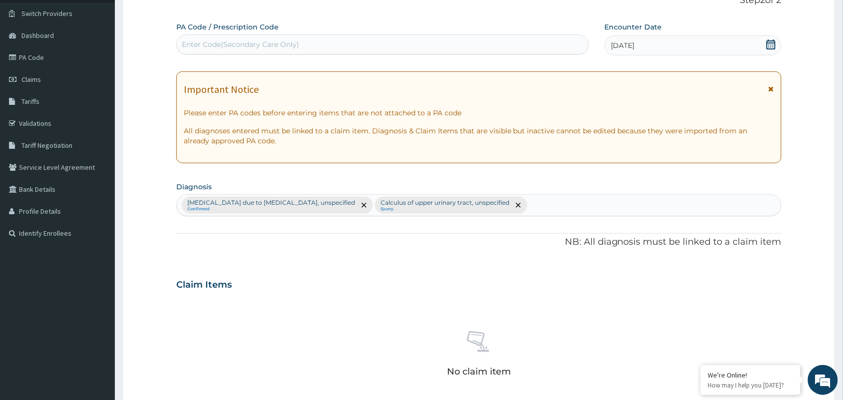
click at [557, 207] on div "Malaria due to Plasmodium falciparum, unspecified Confirmed Calculus of upper u…" at bounding box center [479, 205] width 604 height 21
type input "SEPSIS"
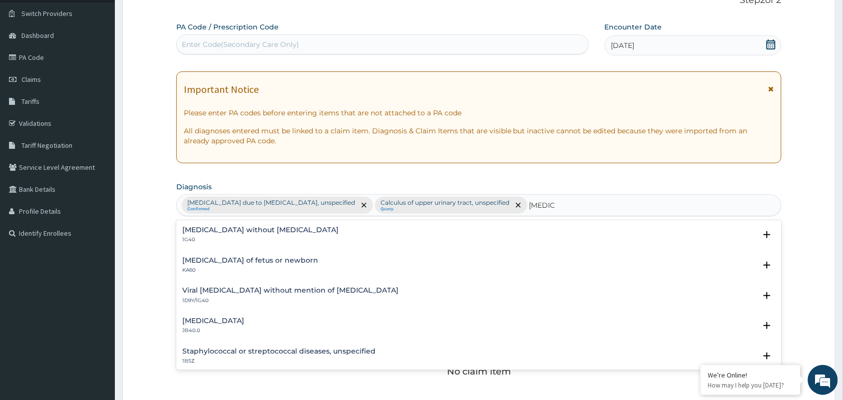
click at [223, 233] on h4 "Sepsis without septic shock" at bounding box center [260, 229] width 156 height 7
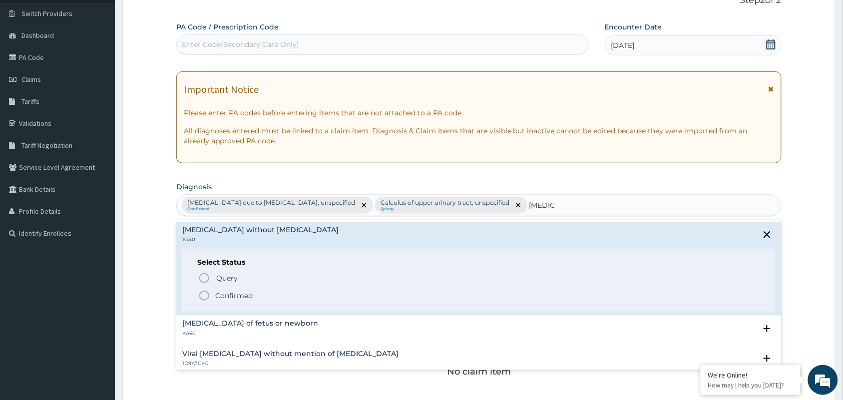
click at [240, 295] on p "Confirmed" at bounding box center [233, 296] width 37 height 10
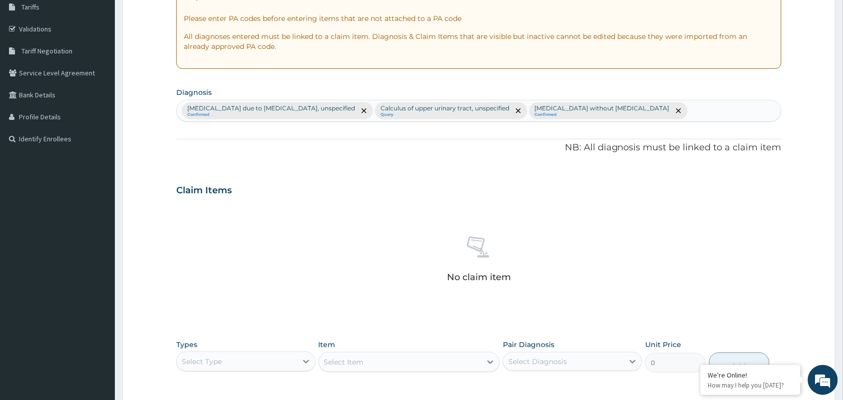
scroll to position [198, 0]
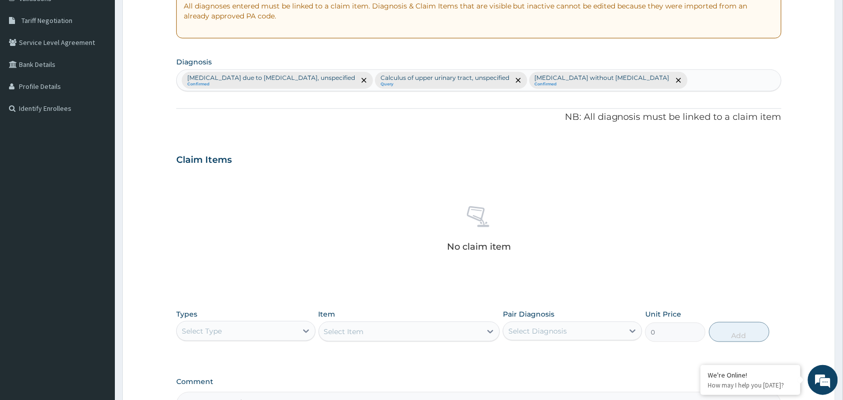
click at [266, 342] on div "Types Select Type" at bounding box center [245, 325] width 139 height 33
click at [266, 330] on div "Select Type" at bounding box center [237, 331] width 120 height 16
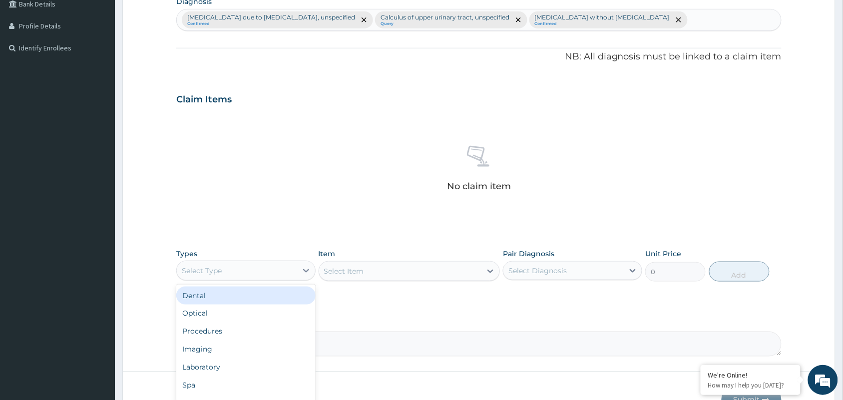
scroll to position [321, 0]
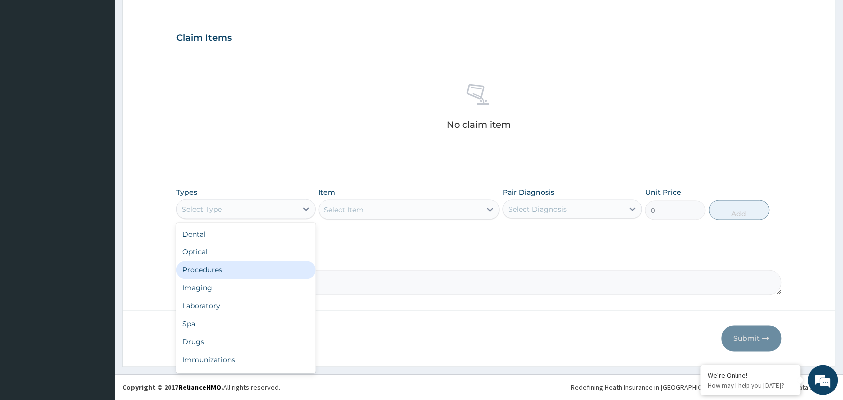
click at [224, 271] on div "Procedures" at bounding box center [245, 270] width 139 height 18
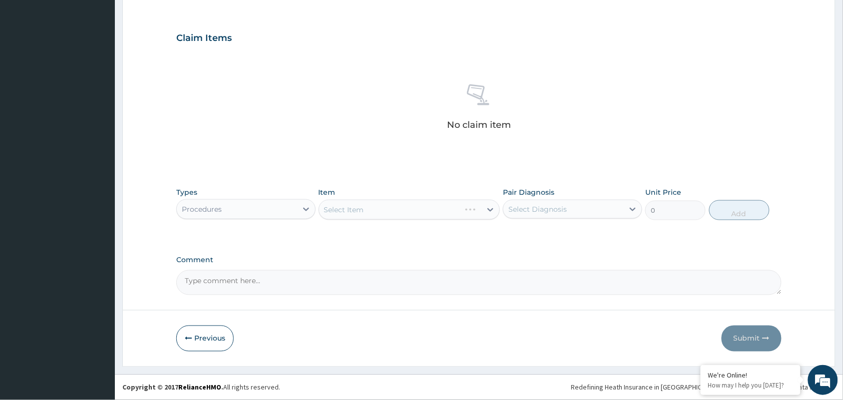
click at [464, 210] on div "Select Item" at bounding box center [410, 210] width 182 height 20
click at [403, 213] on div "Select Item" at bounding box center [400, 210] width 163 height 16
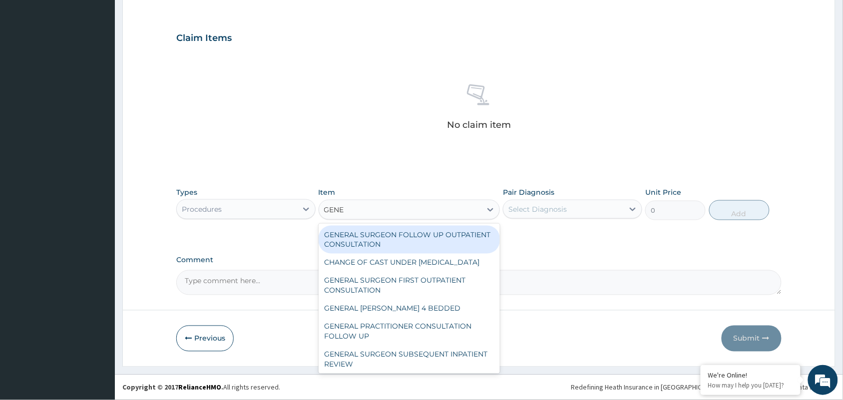
type input "GENER"
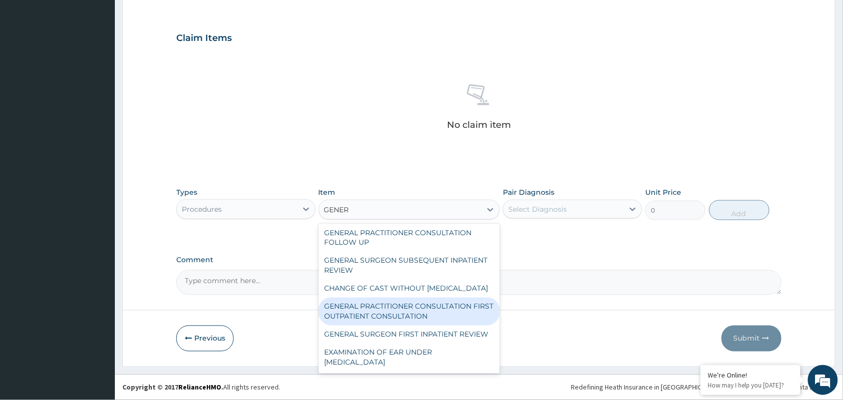
click at [426, 305] on div "GENERAL PRACTITIONER CONSULTATION FIRST OUTPATIENT CONSULTATION" at bounding box center [410, 312] width 182 height 28
type input "3547.5"
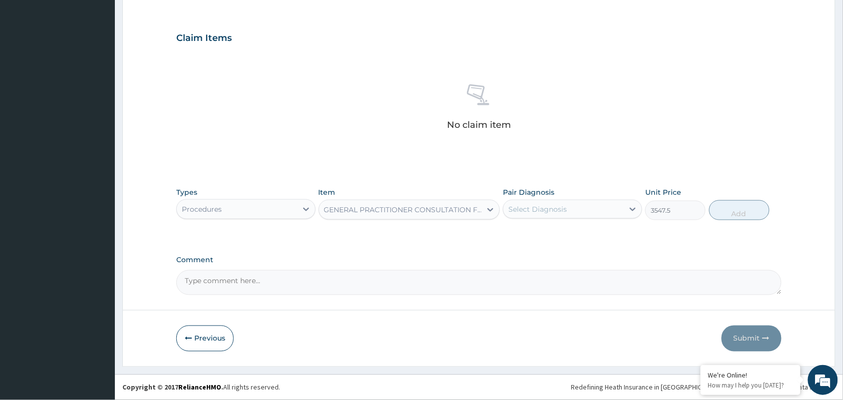
click at [527, 212] on div "Select Diagnosis" at bounding box center [537, 209] width 58 height 10
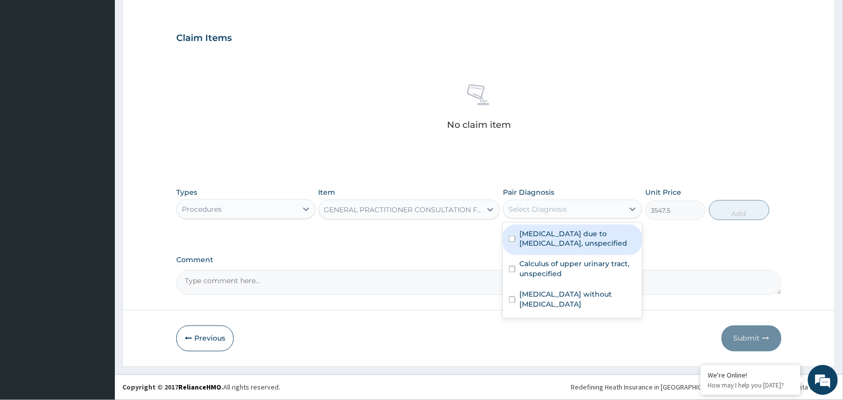
click at [533, 238] on label "Malaria due to Plasmodium falciparum, unspecified" at bounding box center [577, 239] width 117 height 20
checkbox input "true"
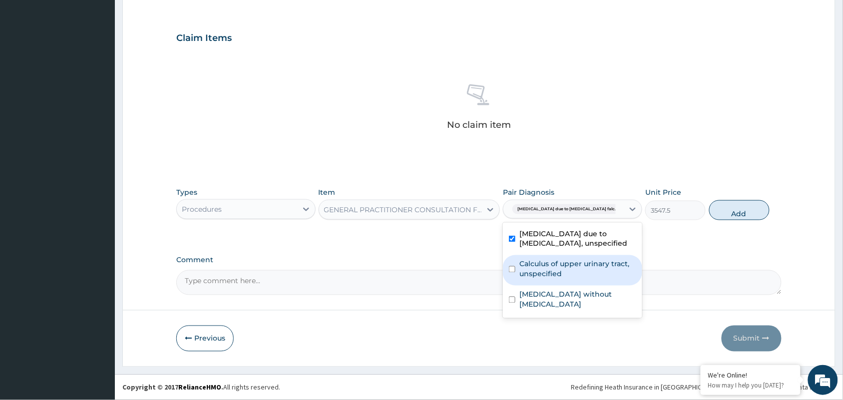
click at [538, 267] on label "Calculus of upper urinary tract, unspecified" at bounding box center [577, 269] width 117 height 20
checkbox input "true"
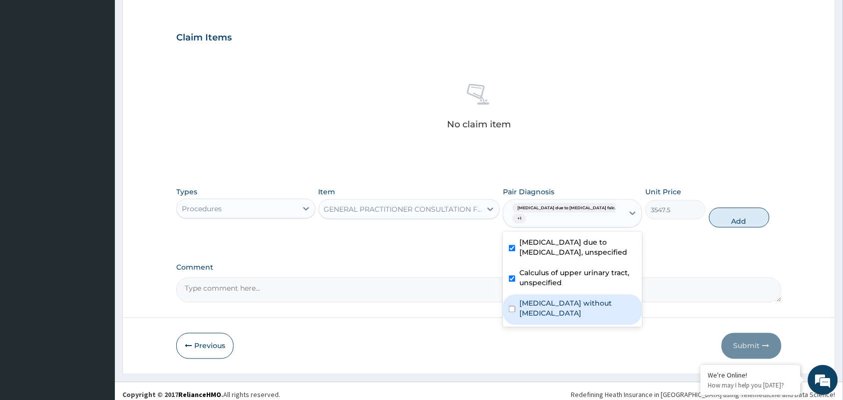
click at [540, 299] on label "Sepsis without septic shock" at bounding box center [577, 309] width 117 height 20
checkbox input "true"
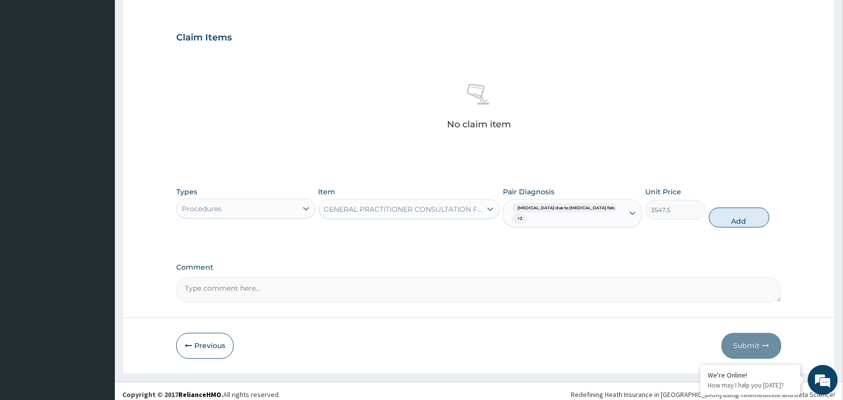
drag, startPoint x: 717, startPoint y: 209, endPoint x: 406, endPoint y: 240, distance: 312.6
click at [718, 209] on button "Add" at bounding box center [739, 218] width 60 height 20
type input "0"
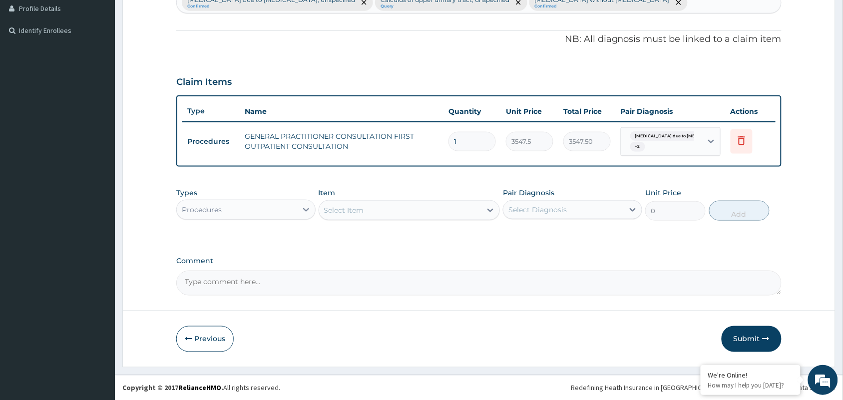
click at [273, 210] on div "Procedures" at bounding box center [237, 210] width 120 height 16
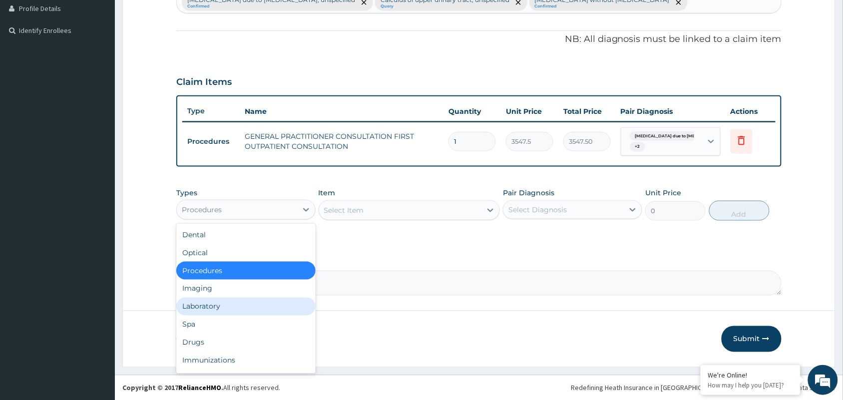
click at [221, 309] on div "Laboratory" at bounding box center [245, 307] width 139 height 18
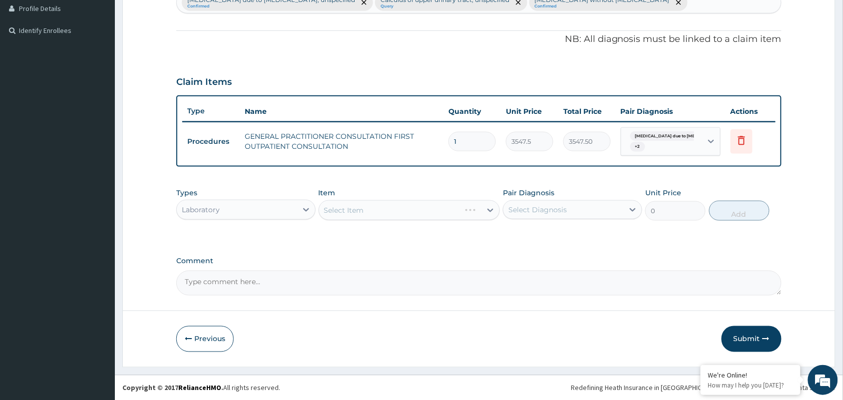
click at [412, 211] on div "Select Item" at bounding box center [410, 210] width 182 height 20
click at [368, 204] on div "Select Item" at bounding box center [410, 210] width 182 height 20
click at [368, 207] on div "Select Item" at bounding box center [410, 210] width 182 height 20
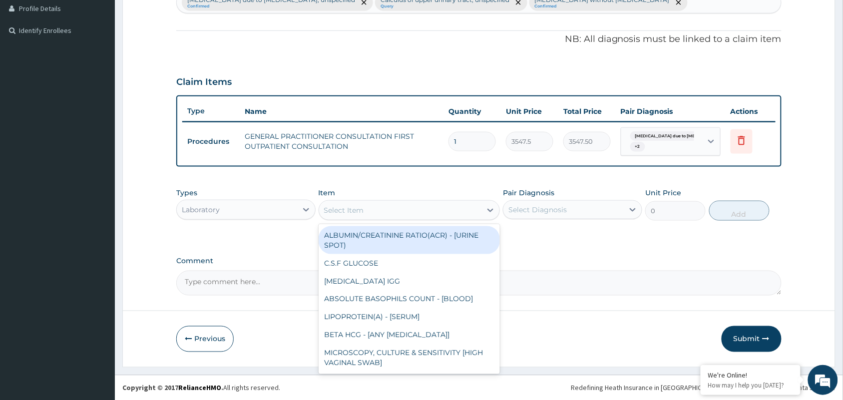
click at [370, 210] on div "Select Item" at bounding box center [400, 210] width 163 height 16
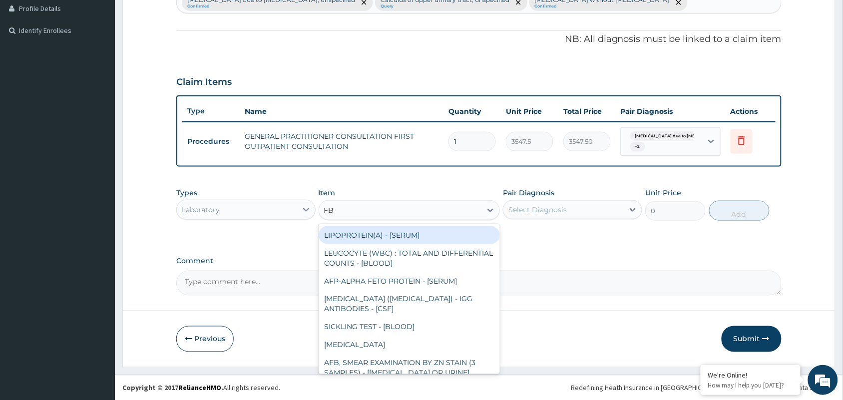
type input "FBC"
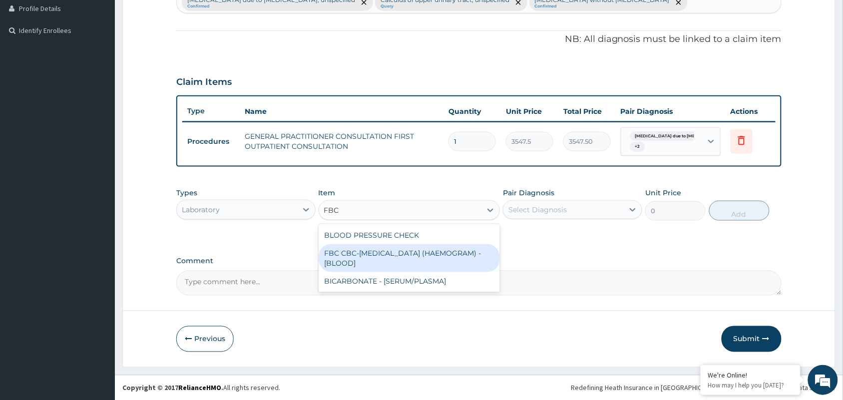
click at [374, 259] on div "FBC CBC-COMPLETE BLOOD COUNT (HAEMOGRAM) - [BLOOD]" at bounding box center [410, 258] width 182 height 28
type input "4300"
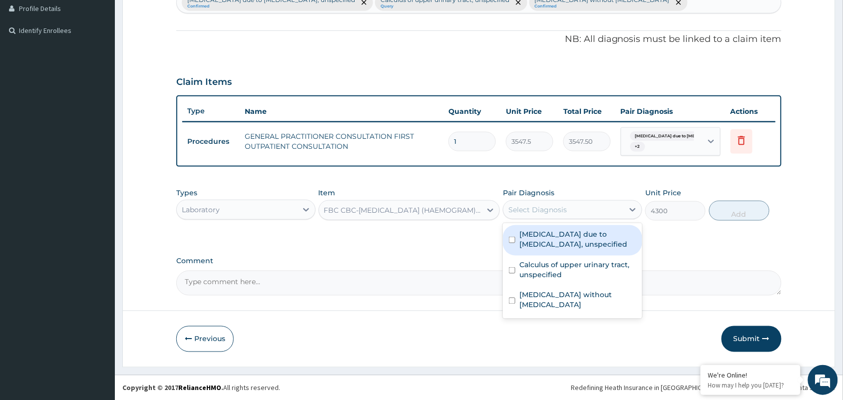
click at [568, 211] on div "Select Diagnosis" at bounding box center [563, 210] width 120 height 16
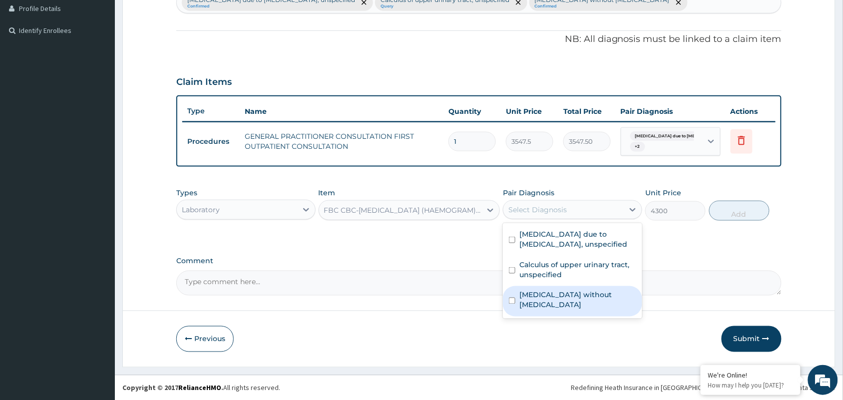
click at [562, 291] on label "Sepsis without septic shock" at bounding box center [577, 300] width 117 height 20
checkbox input "true"
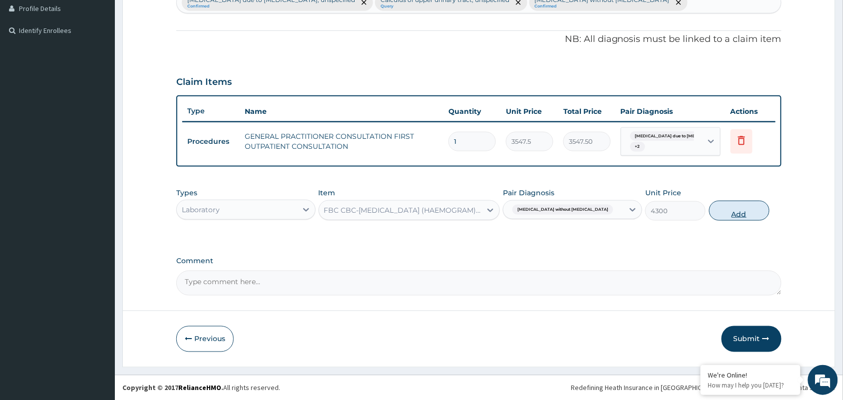
click at [734, 211] on button "Add" at bounding box center [739, 211] width 60 height 20
type input "0"
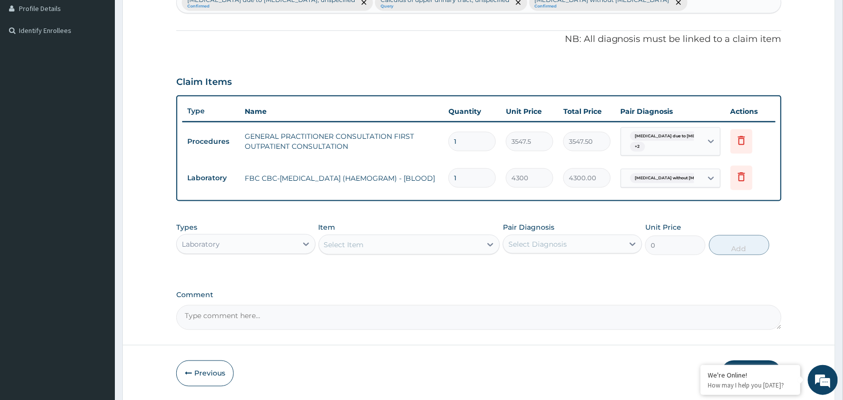
click at [398, 250] on div "Select Item" at bounding box center [400, 245] width 163 height 16
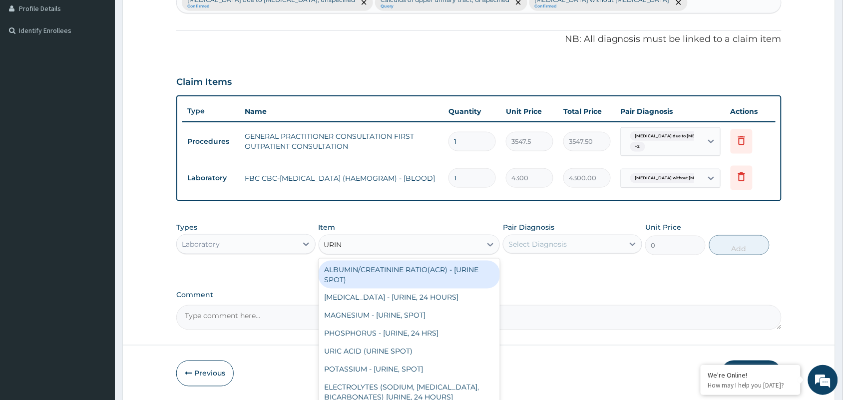
type input "URINA"
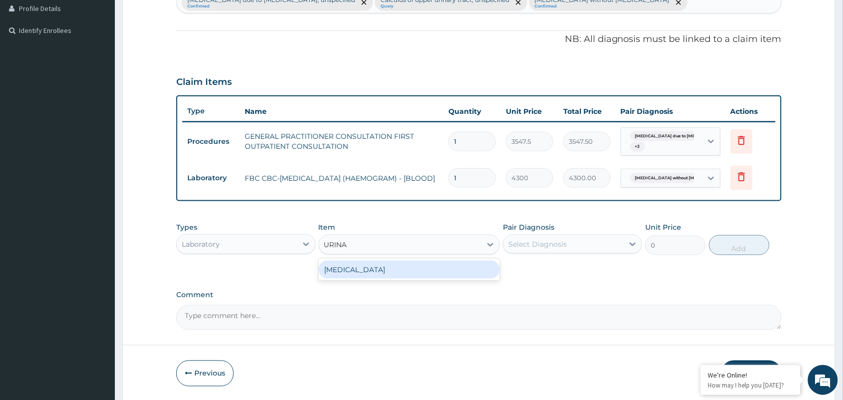
click at [388, 271] on div "URINALYSIS" at bounding box center [410, 270] width 182 height 18
type input "1612.5"
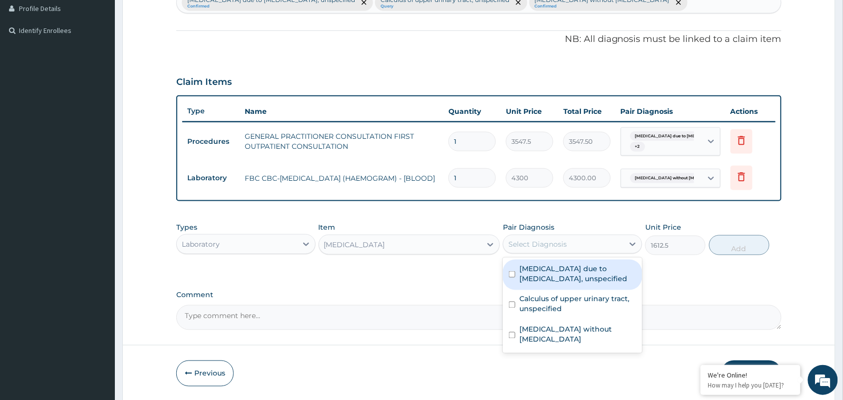
click at [572, 243] on div "Select Diagnosis" at bounding box center [563, 244] width 120 height 16
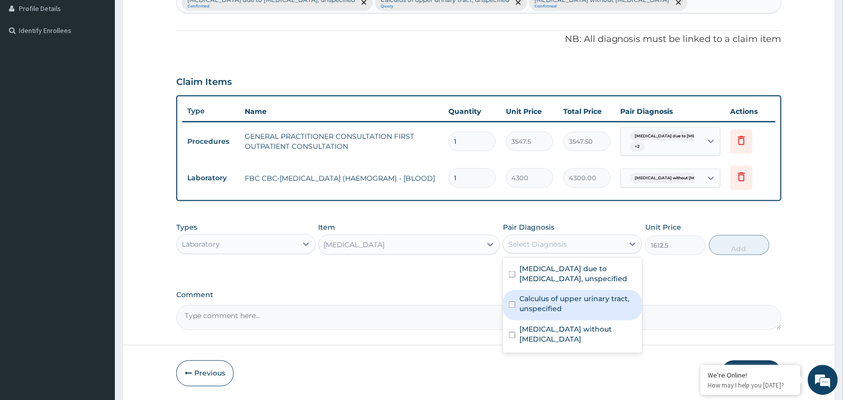
click at [578, 303] on label "Calculus of upper urinary tract, unspecified" at bounding box center [577, 304] width 117 height 20
checkbox input "true"
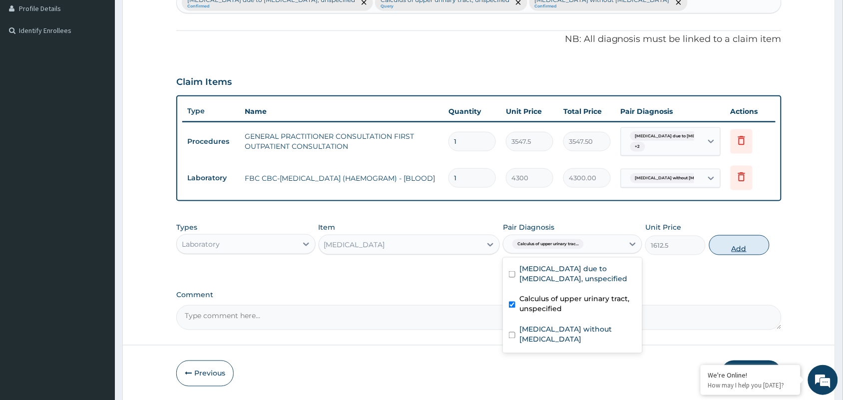
click at [751, 243] on button "Add" at bounding box center [739, 245] width 60 height 20
type input "0"
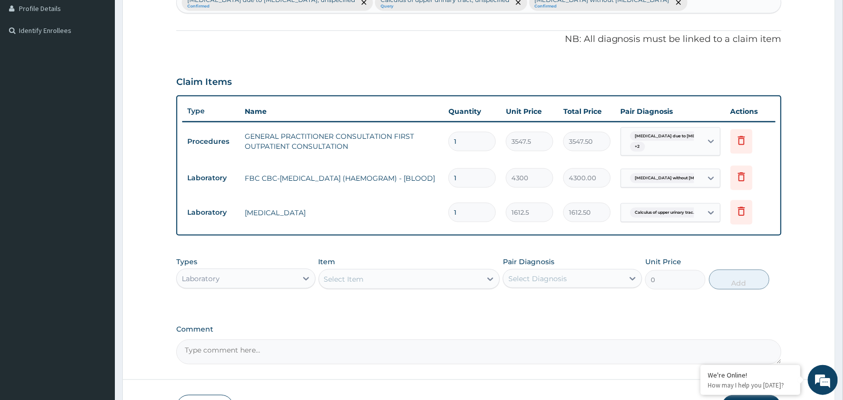
click at [407, 275] on div "Select Item" at bounding box center [400, 279] width 163 height 16
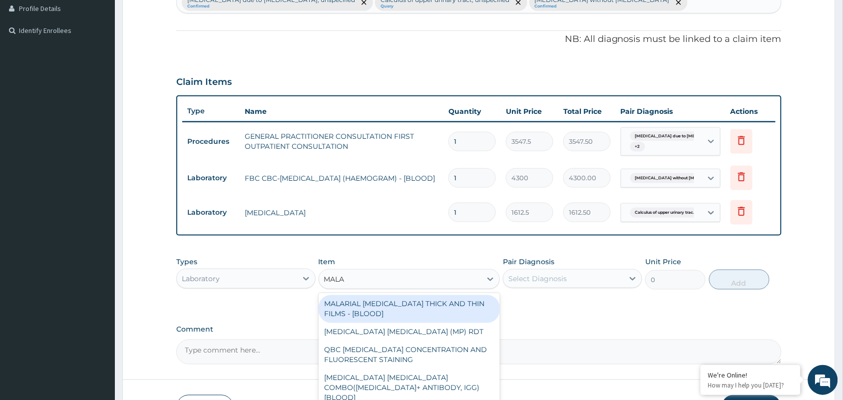
type input "MALAR"
click at [410, 300] on div "MALARIAL PARASITE THICK AND THIN FILMS - [BLOOD]" at bounding box center [410, 309] width 182 height 28
type input "1612.5"
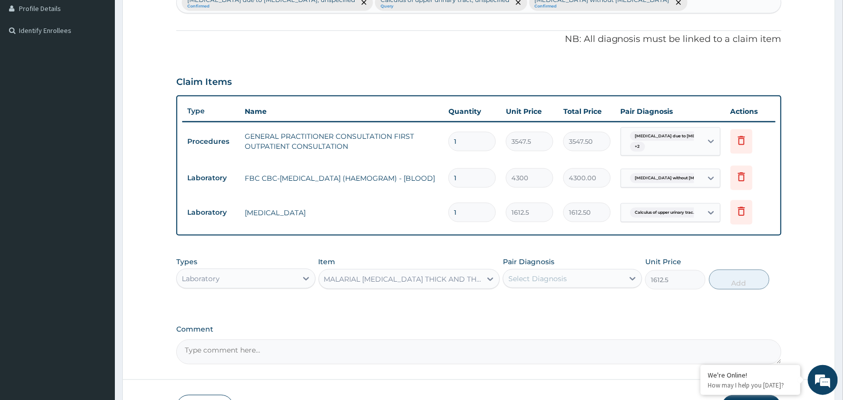
click at [512, 277] on div "Select Diagnosis" at bounding box center [537, 279] width 58 height 10
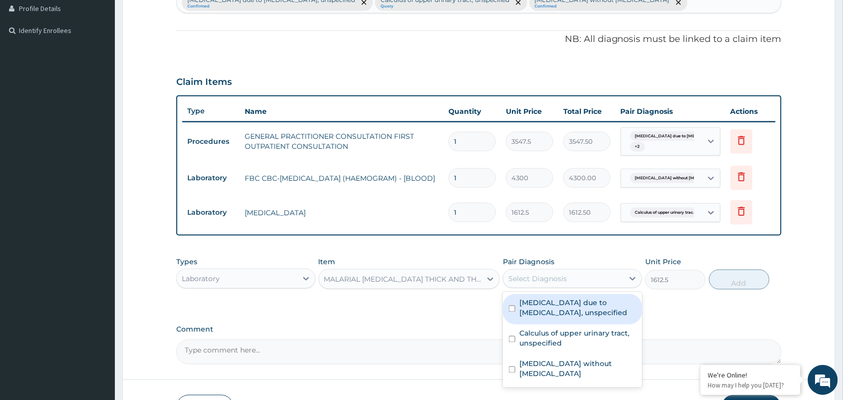
drag, startPoint x: 535, startPoint y: 314, endPoint x: 685, endPoint y: 295, distance: 151.4
click at [540, 314] on label "Malaria due to Plasmodium falciparum, unspecified" at bounding box center [577, 308] width 117 height 20
checkbox input "true"
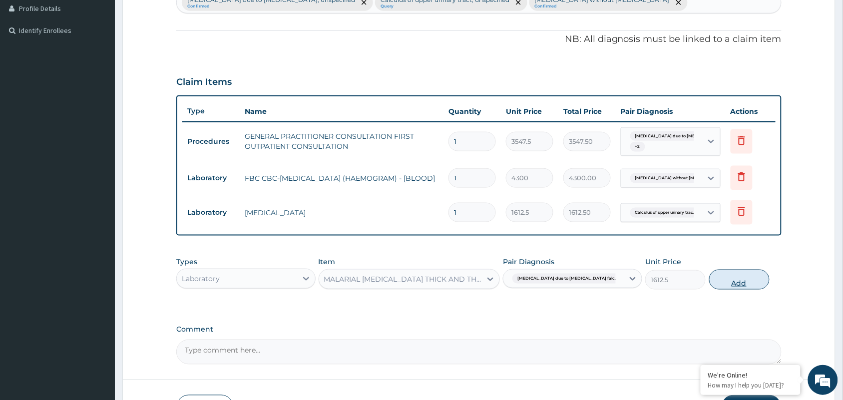
click at [737, 280] on button "Add" at bounding box center [739, 280] width 60 height 20
type input "0"
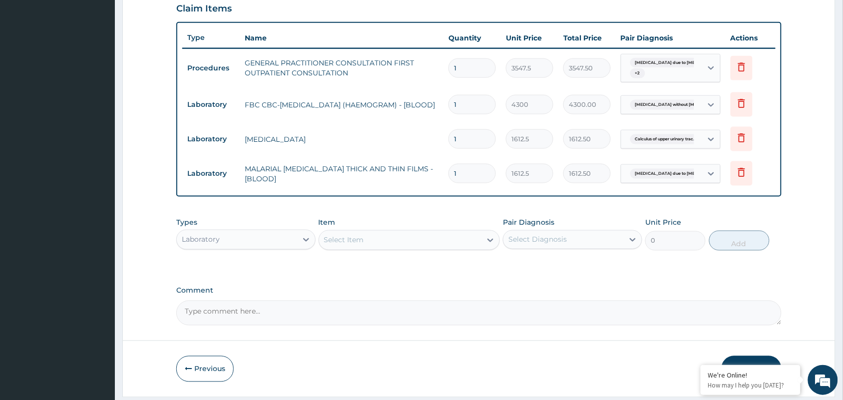
scroll to position [380, 0]
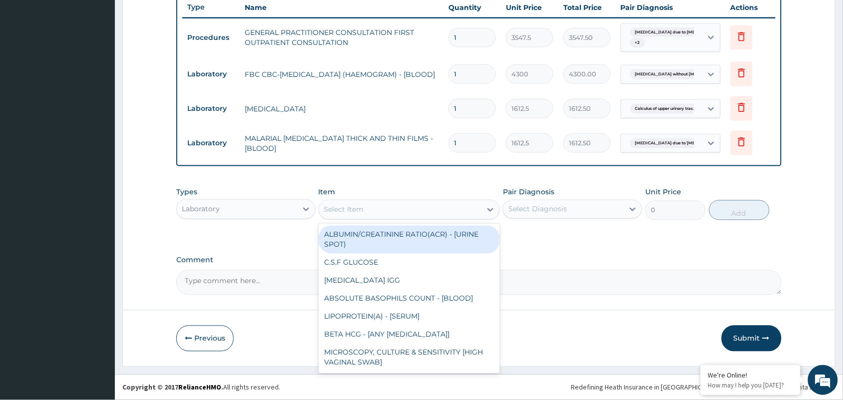
click at [349, 208] on div "Select Item" at bounding box center [344, 210] width 40 height 10
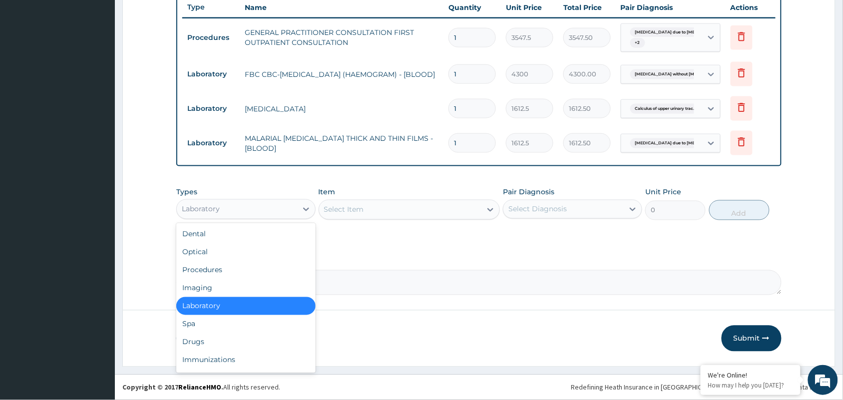
click at [293, 210] on div "Laboratory" at bounding box center [237, 209] width 120 height 16
click at [190, 345] on div "Drugs" at bounding box center [245, 342] width 139 height 18
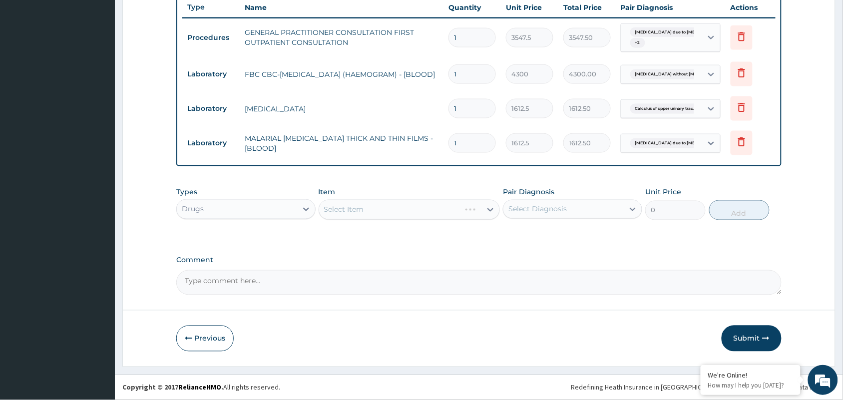
click at [385, 205] on div "Select Item" at bounding box center [410, 210] width 182 height 20
click at [388, 208] on div "Select Item" at bounding box center [410, 210] width 182 height 20
click at [360, 204] on div "Select Item" at bounding box center [410, 210] width 182 height 20
click at [360, 205] on div "Select Item" at bounding box center [410, 210] width 182 height 20
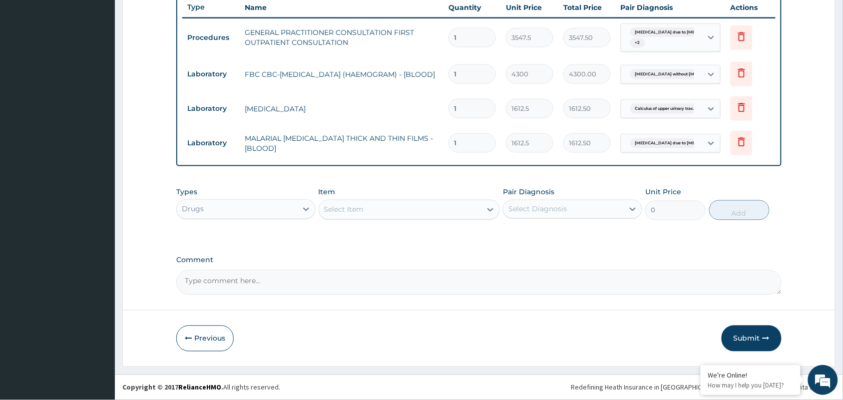
click at [361, 206] on div "Select Item" at bounding box center [344, 210] width 40 height 10
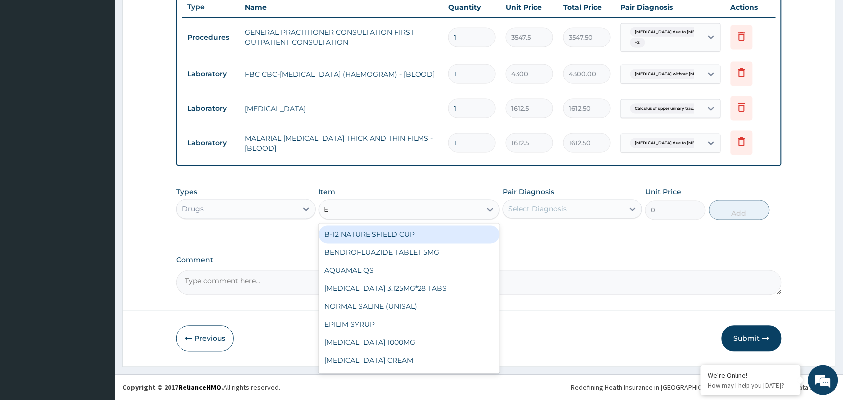
type input "E M"
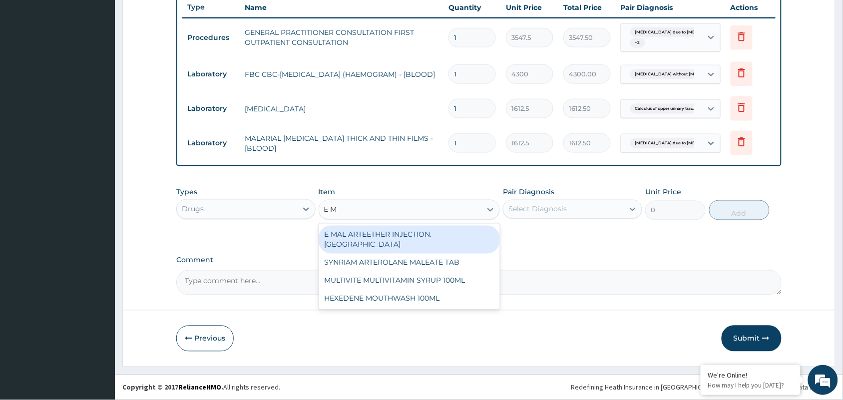
click at [364, 239] on div "E MAL ARTEETHER INJECTION. FIDSON" at bounding box center [410, 240] width 182 height 28
type input "1773.75"
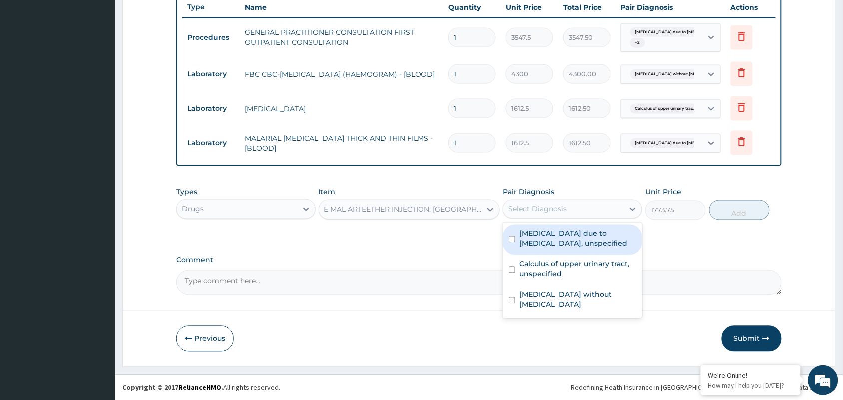
click at [514, 215] on div "Select Diagnosis" at bounding box center [563, 209] width 120 height 16
click at [526, 249] on div "Malaria due to Plasmodium falciparum, unspecified" at bounding box center [572, 240] width 139 height 30
checkbox input "true"
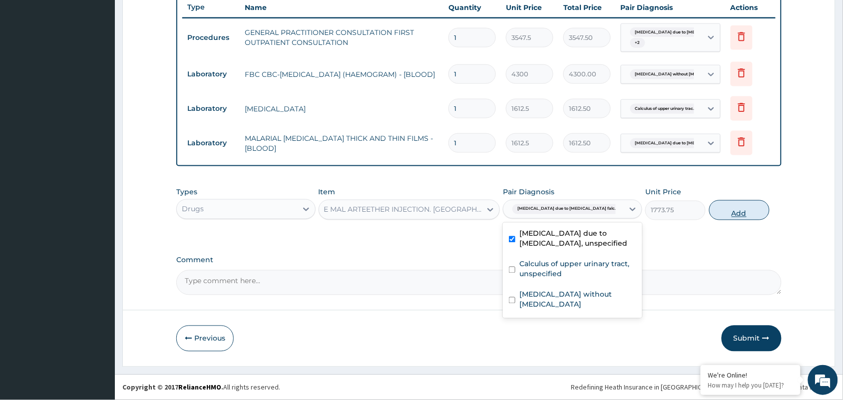
click at [728, 216] on button "Add" at bounding box center [739, 210] width 60 height 20
type input "0"
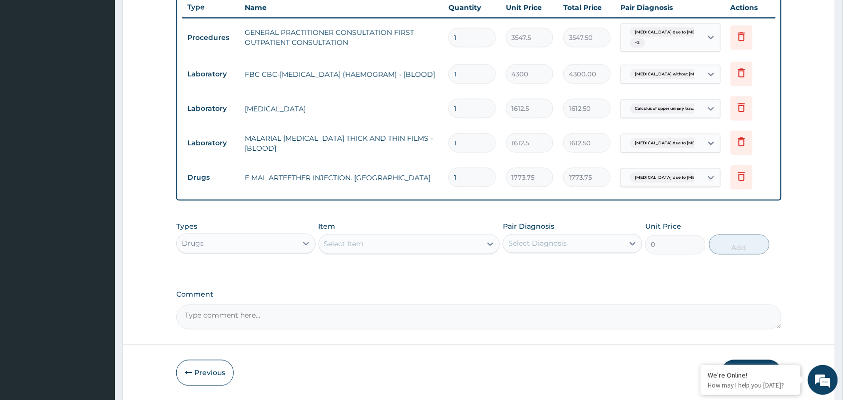
click at [388, 248] on div "Select Item" at bounding box center [400, 244] width 163 height 16
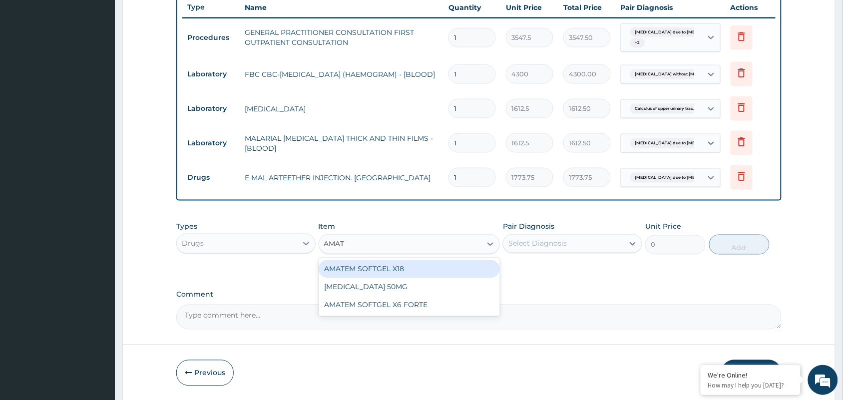
type input "AMATE"
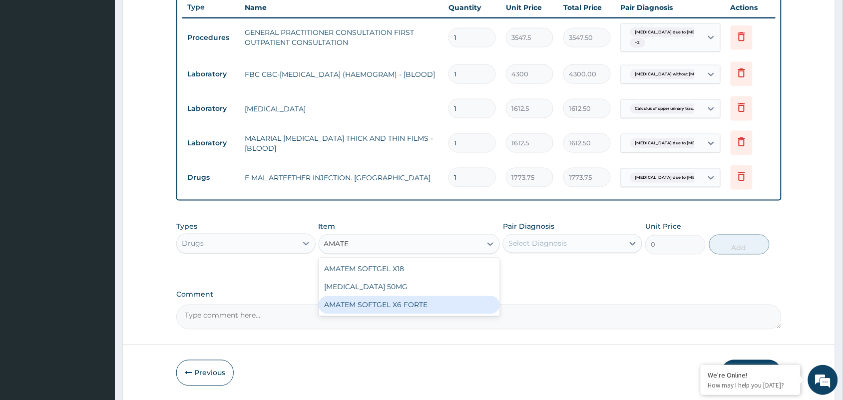
click at [393, 302] on div "AMATEM SOFTGEL X6 FORTE" at bounding box center [410, 305] width 182 height 18
type input "473"
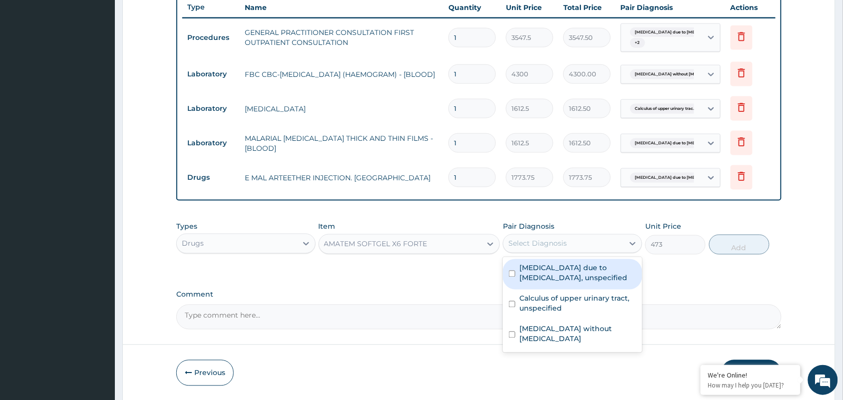
drag, startPoint x: 516, startPoint y: 238, endPoint x: 516, endPoint y: 261, distance: 22.5
click at [516, 240] on div "Select Diagnosis" at bounding box center [537, 244] width 58 height 10
click at [537, 283] on label "Malaria due to Plasmodium falciparum, unspecified" at bounding box center [577, 273] width 117 height 20
checkbox input "true"
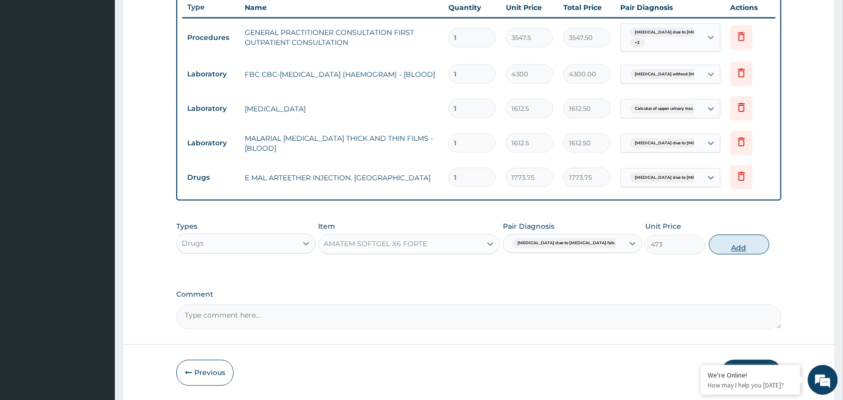
click at [752, 245] on button "Add" at bounding box center [739, 245] width 60 height 20
type input "0"
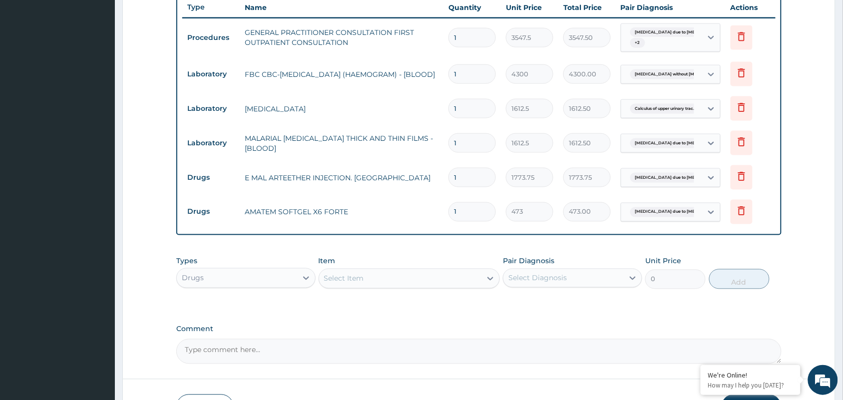
drag, startPoint x: 470, startPoint y: 205, endPoint x: 335, endPoint y: 201, distance: 135.4
click at [335, 201] on tr "Drugs AMATEM SOFTGEL X6 FORTE 1 473 473.00 Malaria due to Plasmodium falc... De…" at bounding box center [478, 212] width 593 height 34
type input "6"
type input "2838.00"
type input "6"
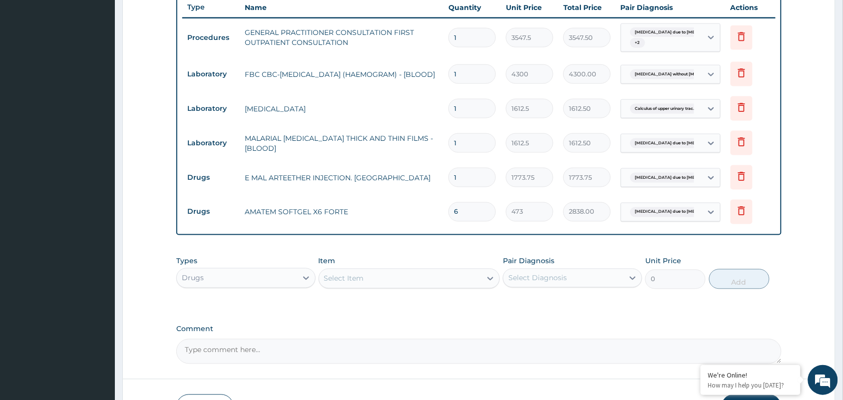
click at [348, 271] on div "Select Item" at bounding box center [400, 279] width 163 height 16
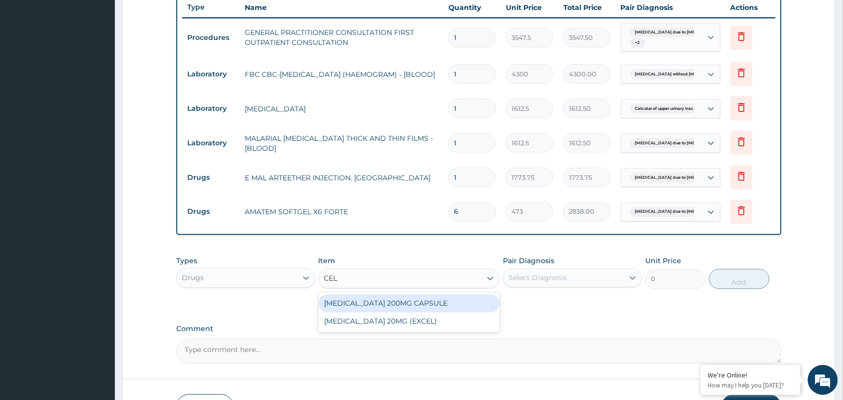
type input "CELE"
drag, startPoint x: 360, startPoint y: 296, endPoint x: 478, endPoint y: 300, distance: 118.9
click at [360, 297] on div "CELEBREX 200MG CAPSULE" at bounding box center [410, 304] width 182 height 18
type input "402.0499877929688"
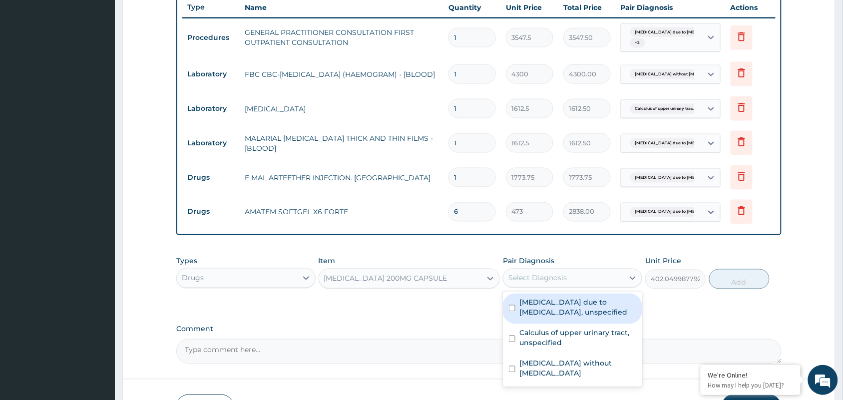
click at [547, 272] on div "Select Diagnosis" at bounding box center [563, 278] width 120 height 16
drag, startPoint x: 555, startPoint y: 313, endPoint x: 559, endPoint y: 330, distance: 17.9
click at [557, 317] on label "Malaria due to Plasmodium falciparum, unspecified" at bounding box center [577, 308] width 117 height 20
checkbox input "true"
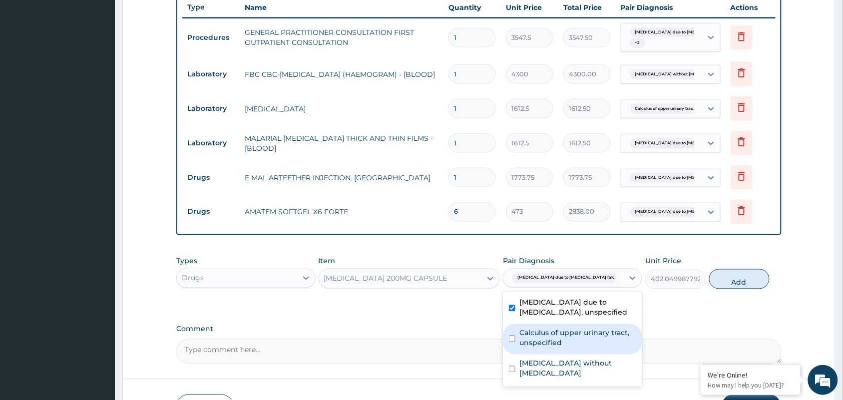
click at [558, 344] on label "Calculus of upper urinary tract, unspecified" at bounding box center [577, 338] width 117 height 20
checkbox input "true"
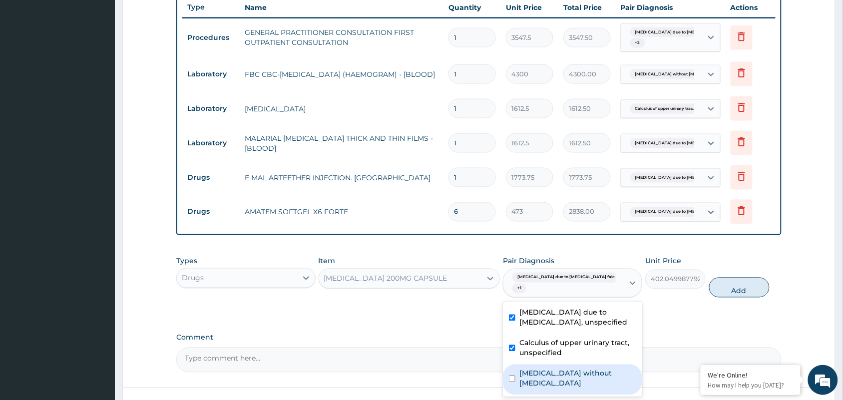
drag, startPoint x: 559, startPoint y: 370, endPoint x: 604, endPoint y: 343, distance: 52.7
click at [559, 369] on div "Sepsis without septic shock" at bounding box center [572, 380] width 139 height 30
checkbox input "true"
click at [728, 278] on button "Add" at bounding box center [739, 288] width 60 height 20
type input "0"
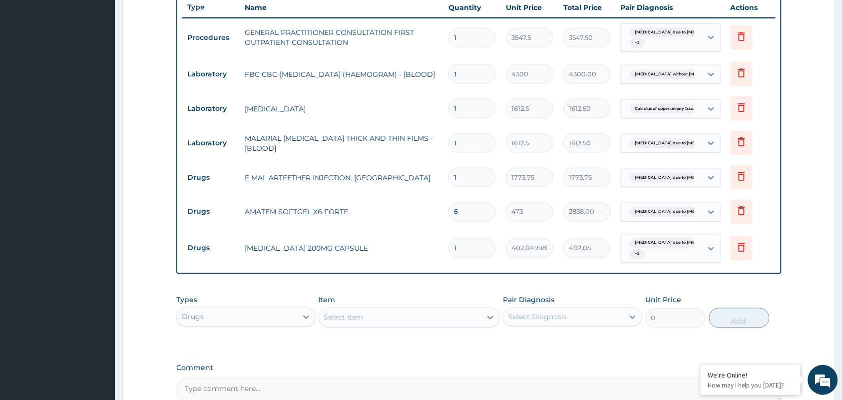
click at [389, 320] on div "Select Item" at bounding box center [400, 318] width 163 height 16
click at [467, 248] on input "1" at bounding box center [471, 248] width 47 height 19
type input "10"
type input "4020.50"
type input "10"
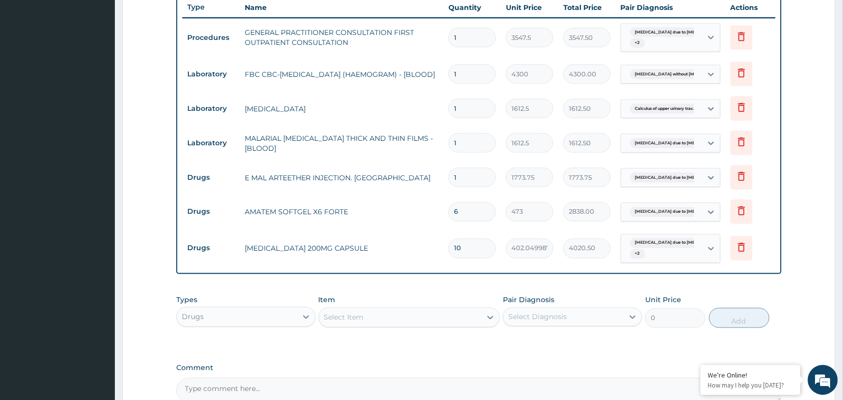
click at [368, 317] on div "Select Item" at bounding box center [400, 318] width 163 height 16
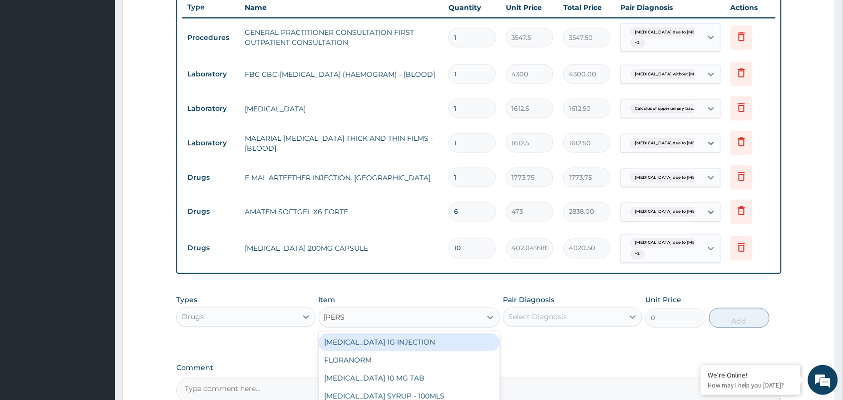
type input "LORAT"
click at [413, 344] on div "LORATADINE 10 MG TAB" at bounding box center [410, 343] width 182 height 18
type input "59.125"
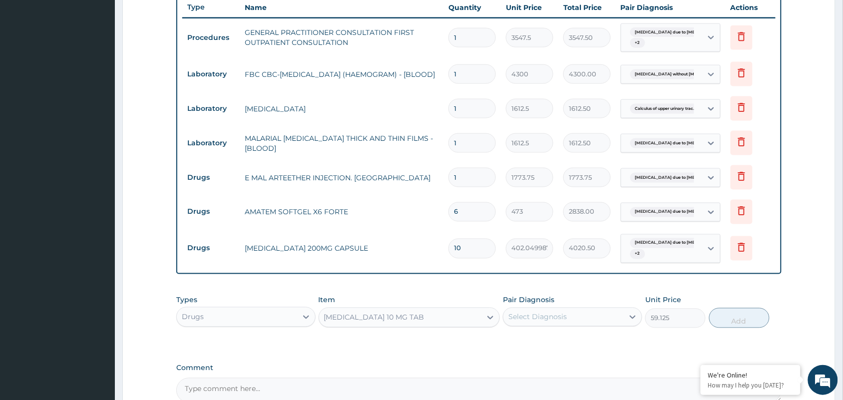
click at [566, 317] on div "Select Diagnosis" at bounding box center [537, 317] width 58 height 10
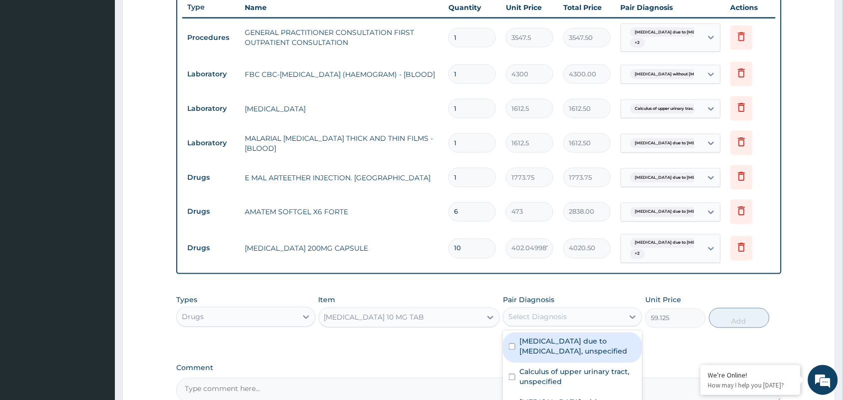
scroll to position [488, 0]
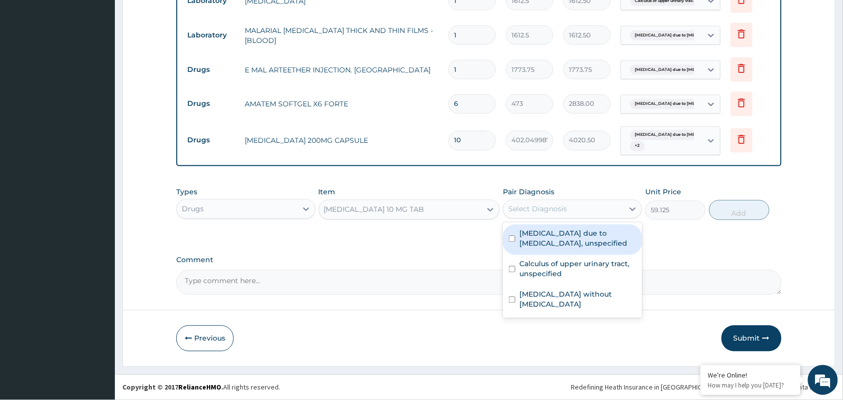
click at [447, 275] on textarea "Comment" at bounding box center [478, 282] width 605 height 25
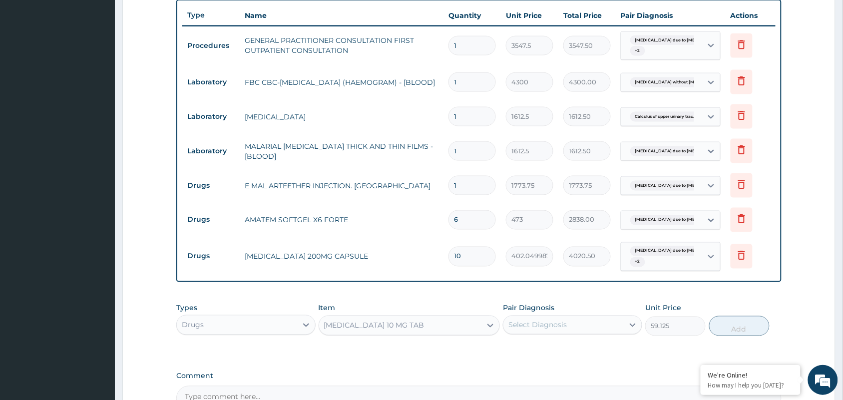
scroll to position [0, 0]
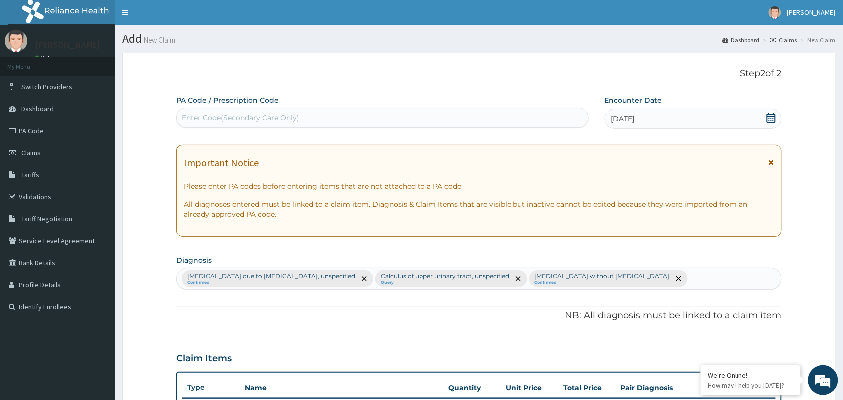
click at [672, 281] on div "Malaria due to Plasmodium falciparum, unspecified Confirmed Calculus of upper u…" at bounding box center [479, 278] width 604 height 21
type input "UPPER"
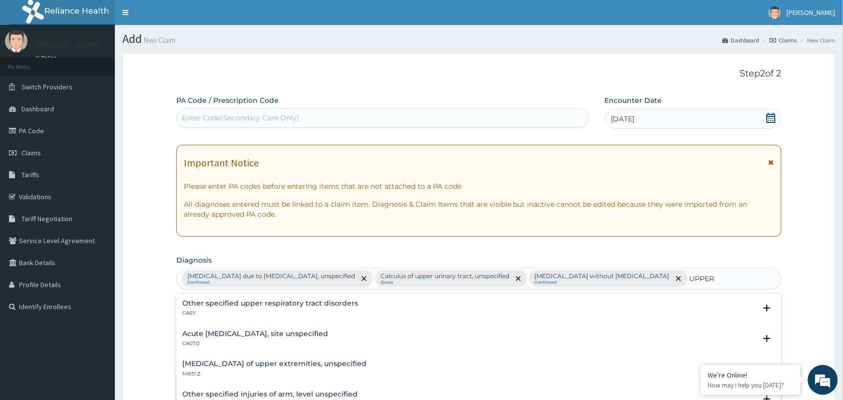
click at [287, 337] on h4 "Acute upper respiratory infection, site unspecified" at bounding box center [255, 333] width 146 height 7
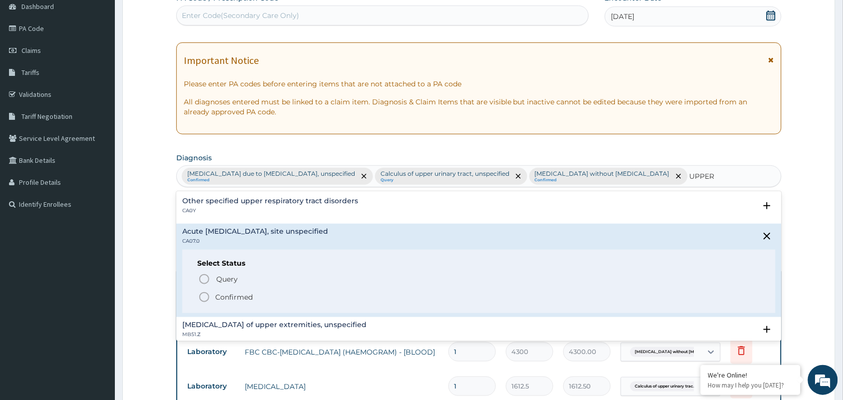
scroll to position [125, 0]
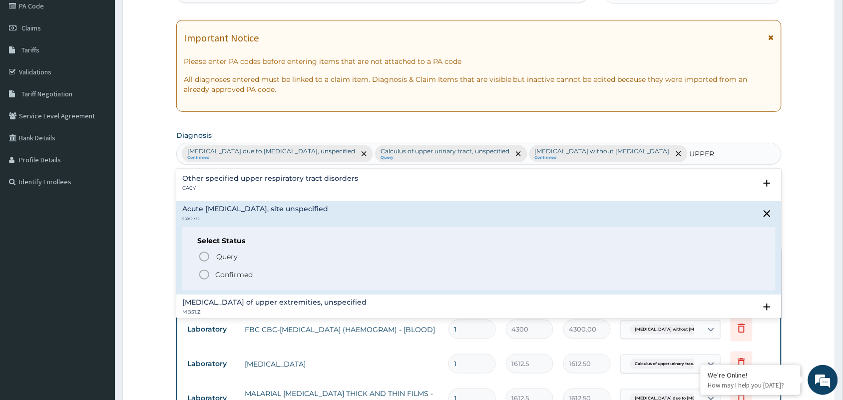
click at [219, 275] on p "Confirmed" at bounding box center [233, 275] width 37 height 10
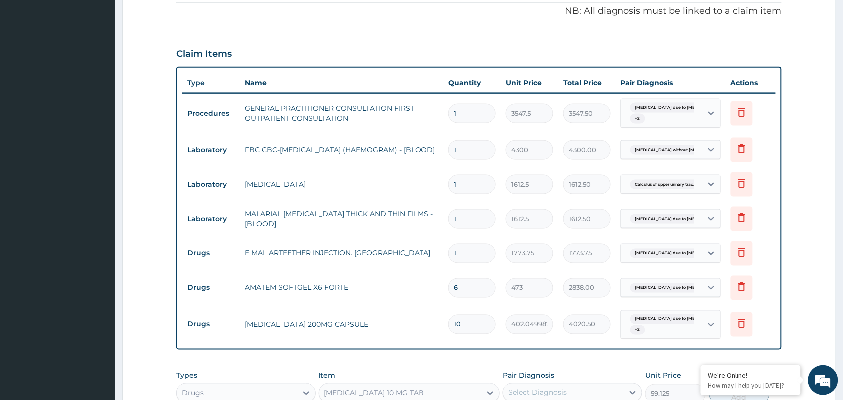
scroll to position [374, 0]
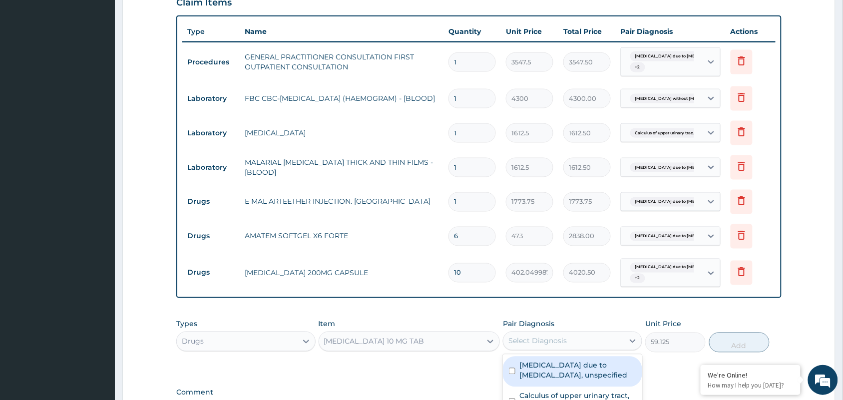
click at [530, 344] on div "Select Diagnosis" at bounding box center [537, 341] width 58 height 10
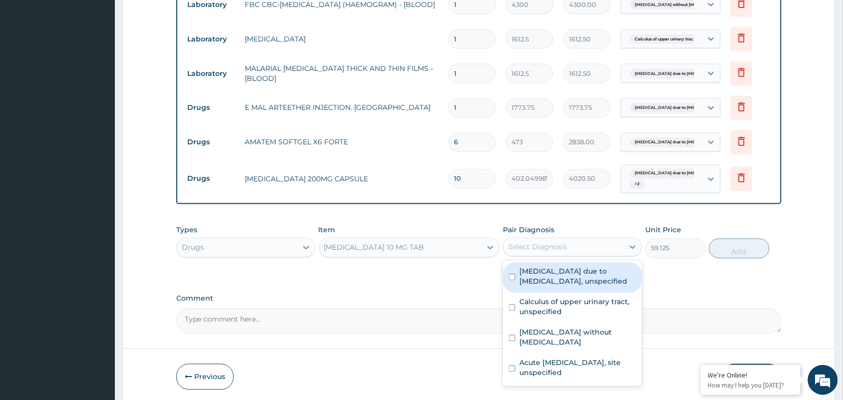
scroll to position [507, 0]
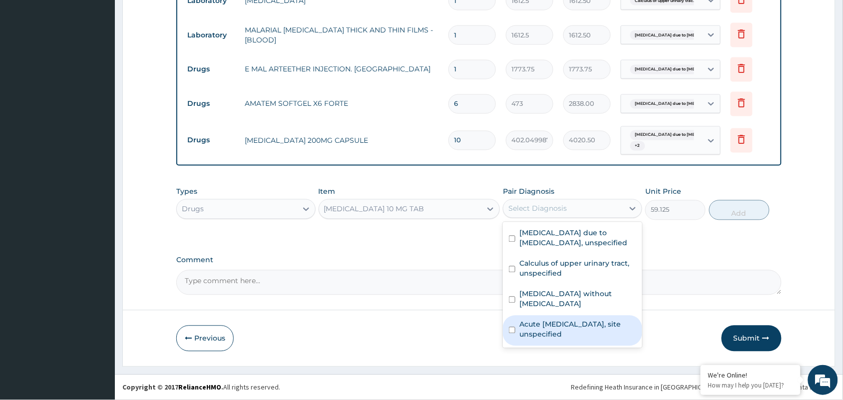
click at [570, 325] on label "Acute upper respiratory infection, site unspecified" at bounding box center [577, 330] width 117 height 20
checkbox input "true"
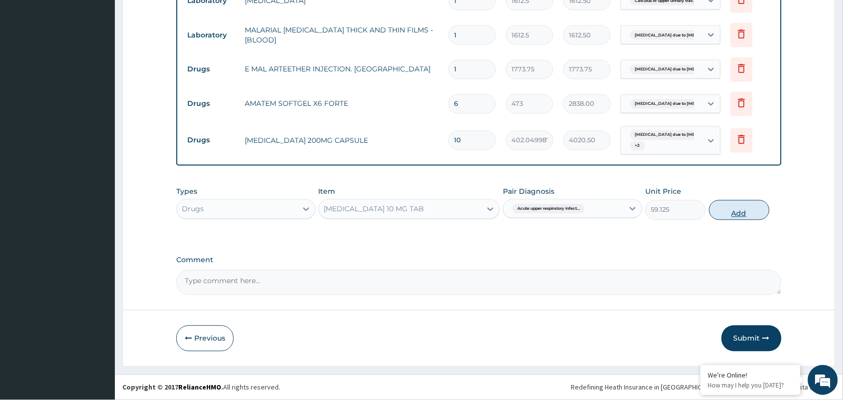
click at [733, 210] on button "Add" at bounding box center [739, 210] width 60 height 20
type input "0"
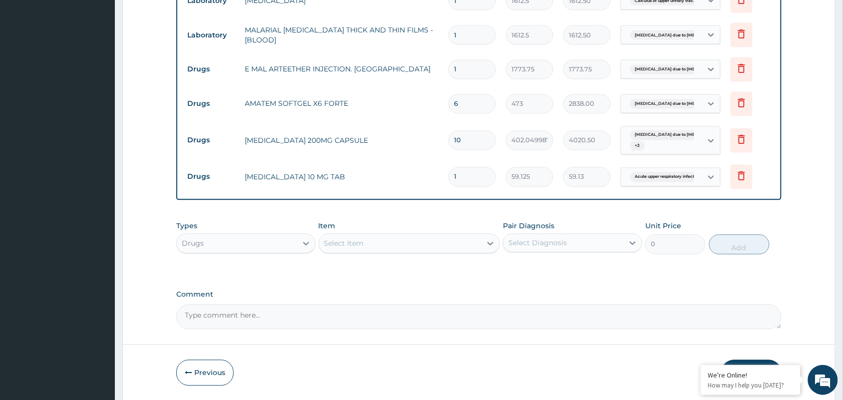
click at [471, 177] on input "1" at bounding box center [471, 176] width 47 height 19
type input "10"
type input "591.25"
type input "10"
click at [370, 236] on div "Select Item" at bounding box center [400, 244] width 163 height 16
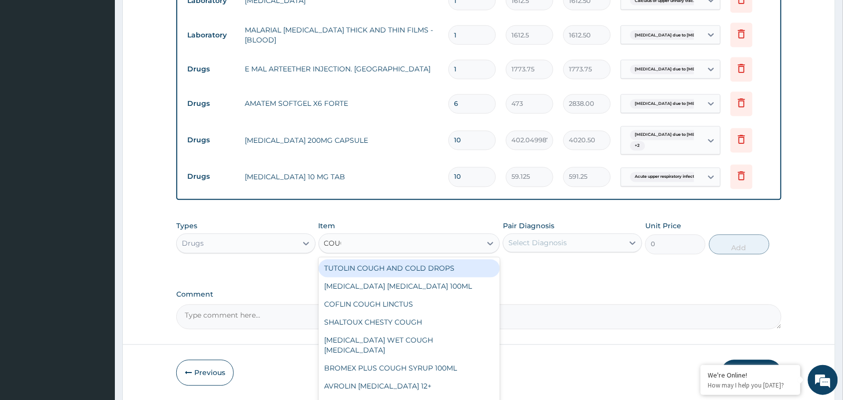
type input "COUGH"
click at [380, 269] on div "TUTOLIN COUGH AND COLD DROPS" at bounding box center [410, 269] width 182 height 18
type input "1478.125"
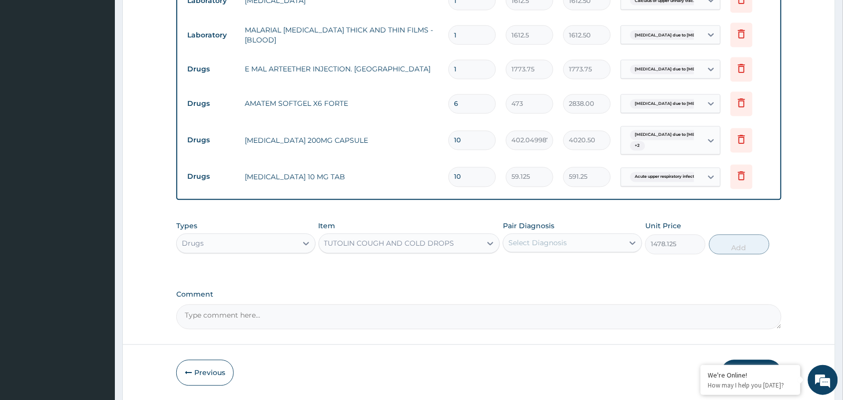
click at [403, 238] on div "TUTOLIN COUGH AND COLD DROPS" at bounding box center [400, 244] width 163 height 16
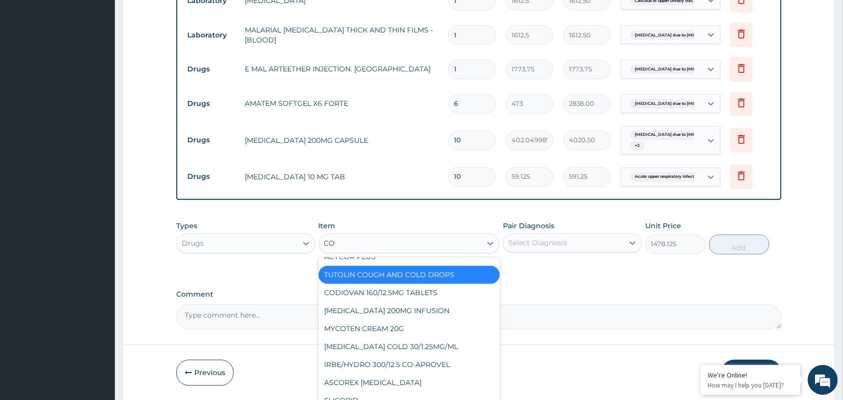
scroll to position [0, 0]
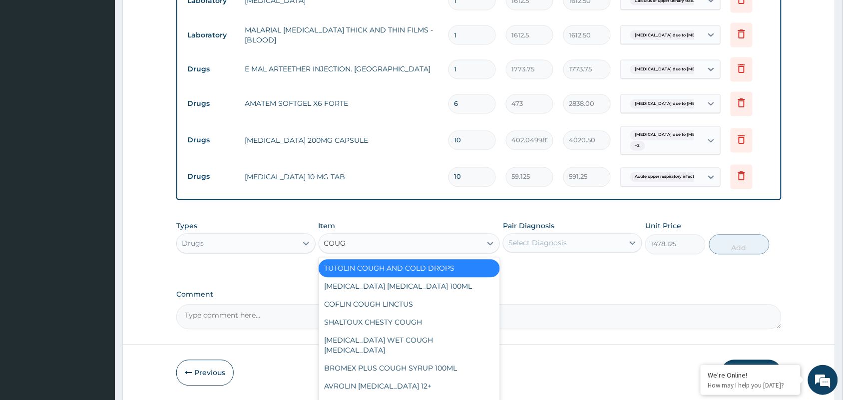
type input "COUGH"
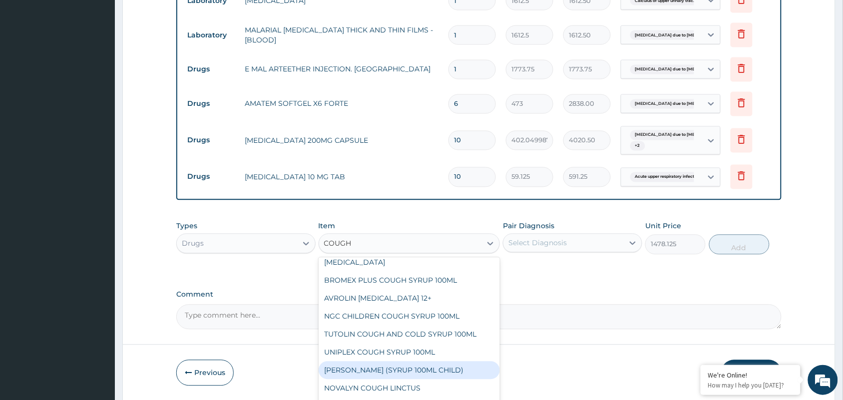
click at [442, 362] on div "EMZOLYN COUGH (SYRUP 100ML CHILD)" at bounding box center [410, 371] width 182 height 18
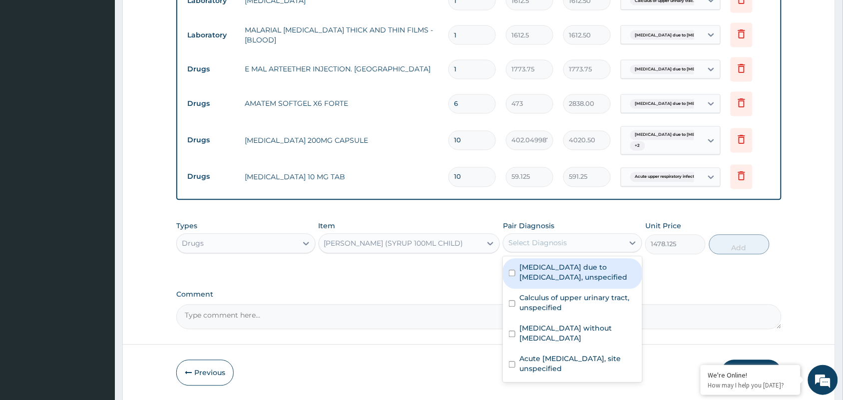
click at [540, 245] on div "Select Diagnosis" at bounding box center [537, 243] width 58 height 10
click at [447, 245] on div "EMZOLYN COUGH (SYRUP 100ML CHILD)" at bounding box center [393, 244] width 139 height 10
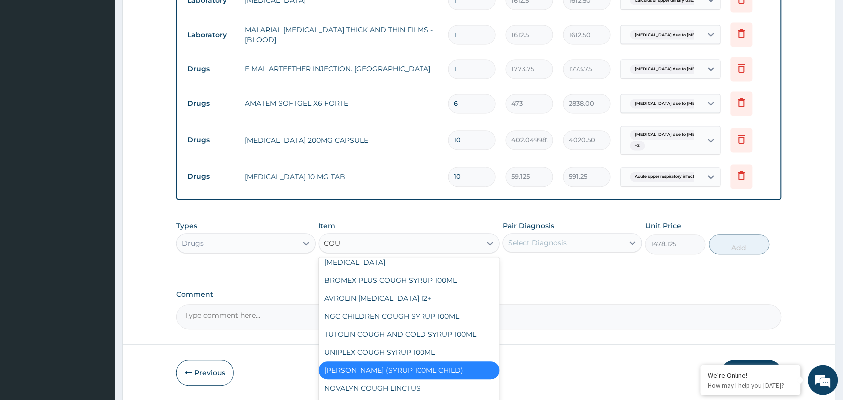
type input "COUG"
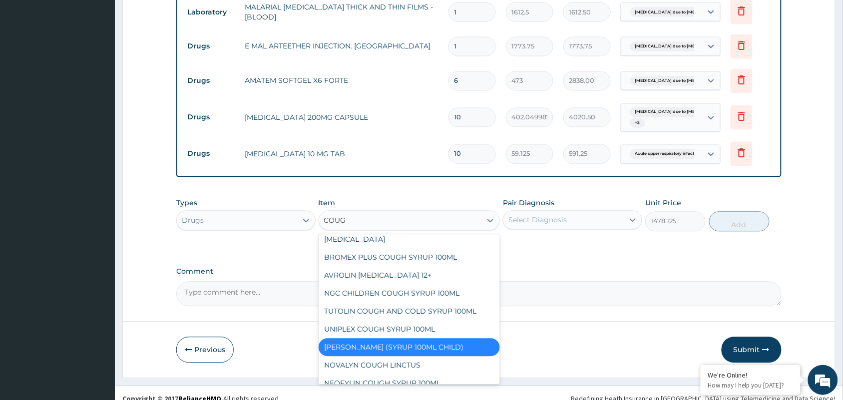
scroll to position [541, 0]
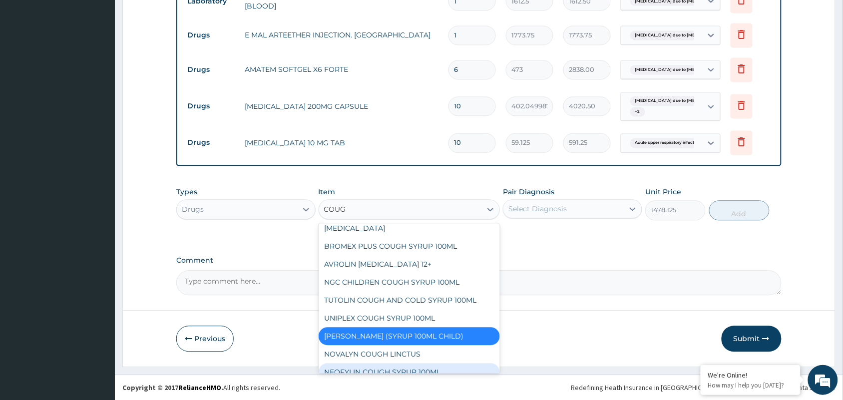
click at [423, 364] on div "NEOFYLIN COUGH SYRUP 100ML" at bounding box center [410, 373] width 182 height 18
type input "1419"
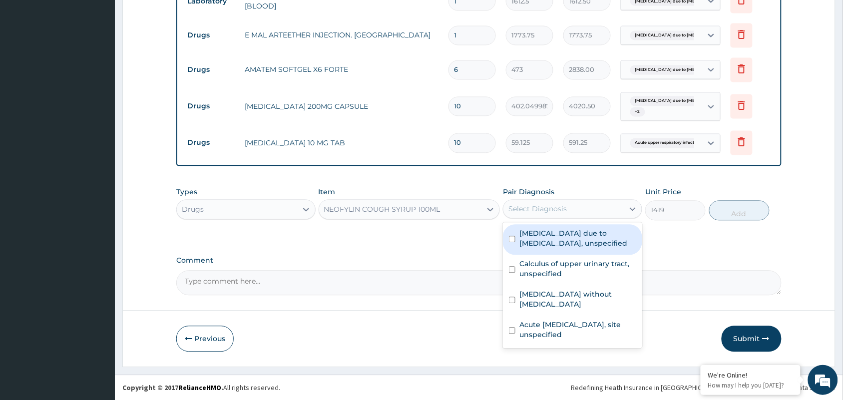
click at [562, 215] on div "Select Diagnosis" at bounding box center [563, 209] width 120 height 16
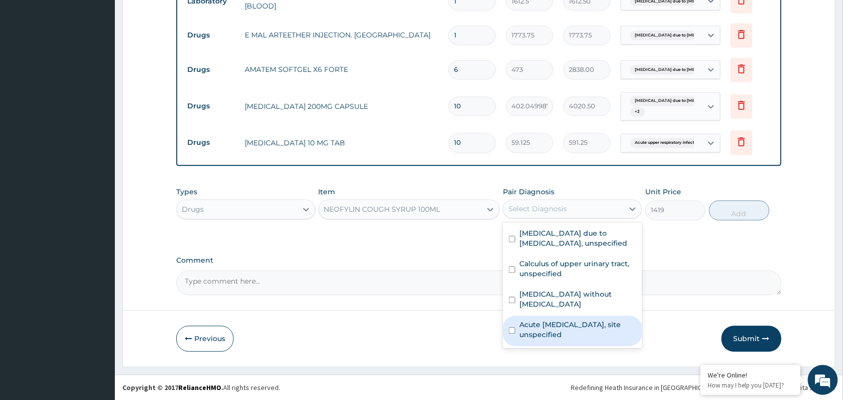
click at [546, 320] on label "Acute upper respiratory infection, site unspecified" at bounding box center [577, 330] width 117 height 20
checkbox input "true"
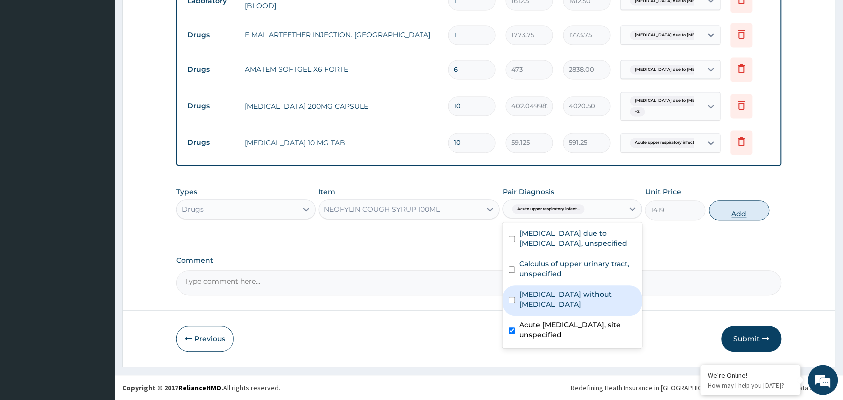
click at [736, 203] on button "Add" at bounding box center [739, 211] width 60 height 20
type input "0"
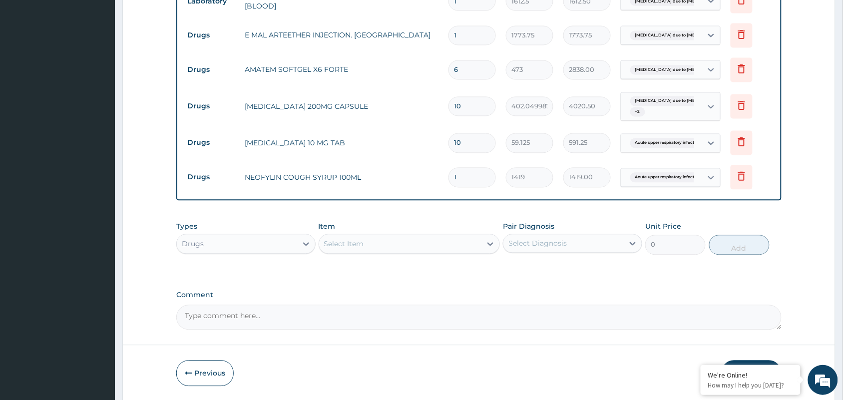
click at [358, 243] on div "Select Item" at bounding box center [344, 244] width 40 height 10
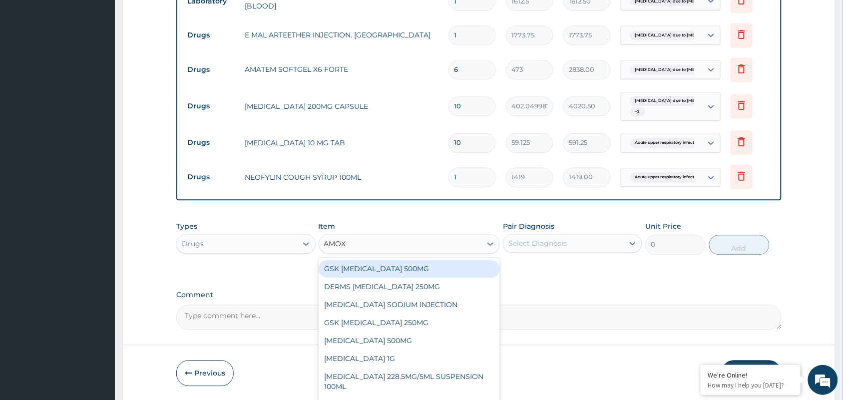
type input "AMOXI"
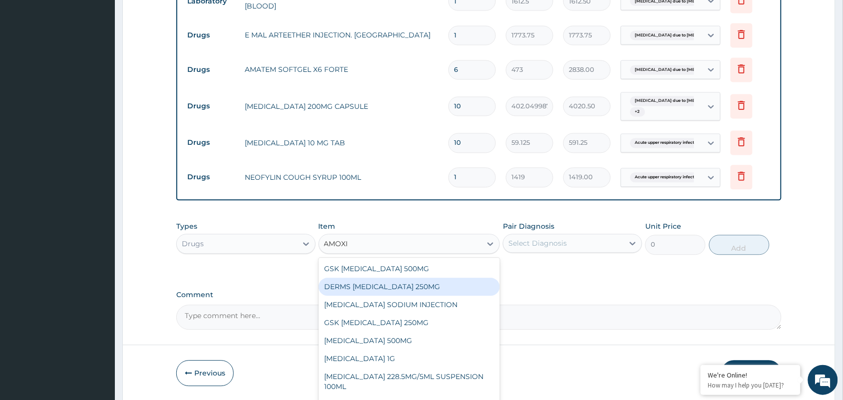
scroll to position [8, 0]
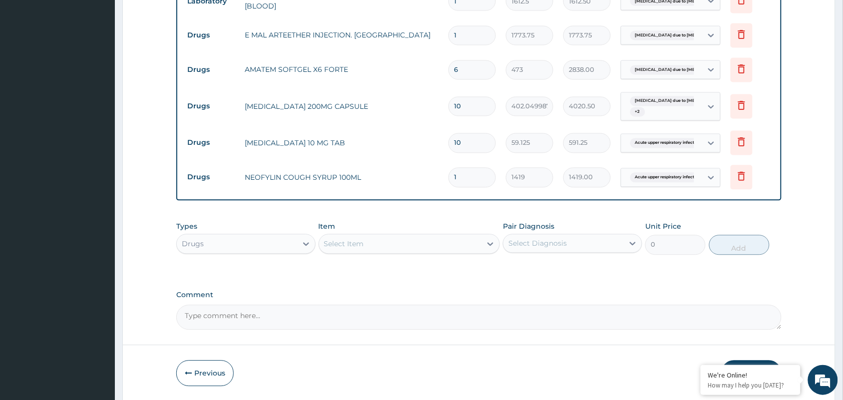
drag, startPoint x: 366, startPoint y: 240, endPoint x: 337, endPoint y: 240, distance: 29.0
click at [337, 240] on div "Select Item" at bounding box center [400, 244] width 163 height 16
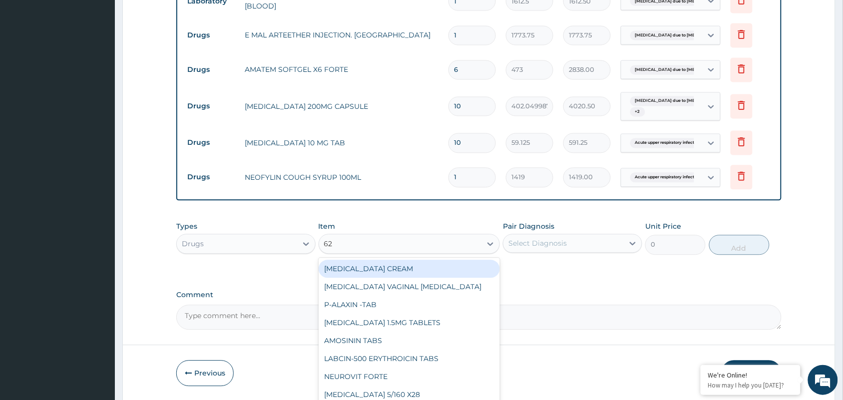
type input "625"
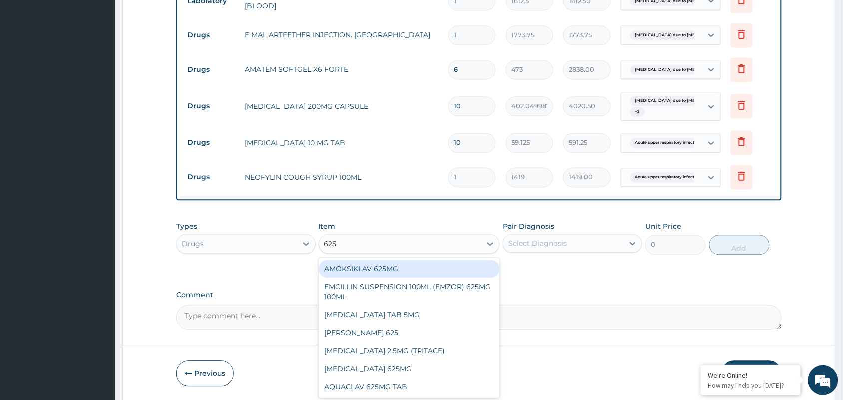
click at [380, 268] on div "AMOKSIKLAV 625MG" at bounding box center [410, 269] width 182 height 18
type input "650.375"
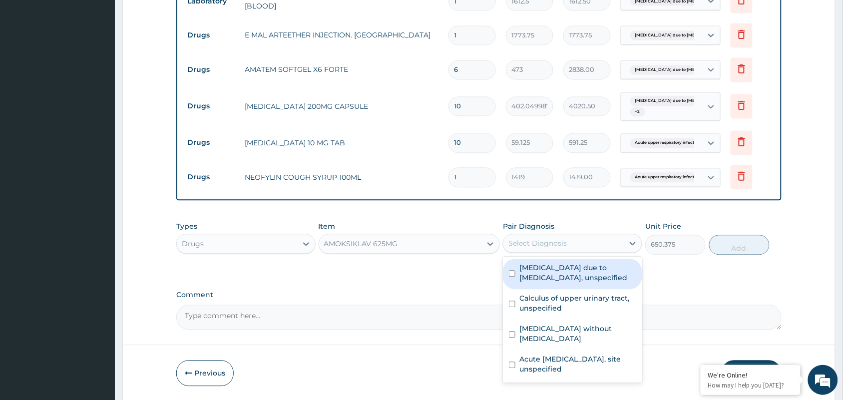
click at [524, 244] on div "Select Diagnosis" at bounding box center [537, 244] width 58 height 10
drag, startPoint x: 530, startPoint y: 288, endPoint x: 535, endPoint y: 297, distance: 10.7
click at [532, 293] on div "Malaria due to Plasmodium falciparum, unspecified Calculus of upper urinary tra…" at bounding box center [572, 320] width 139 height 126
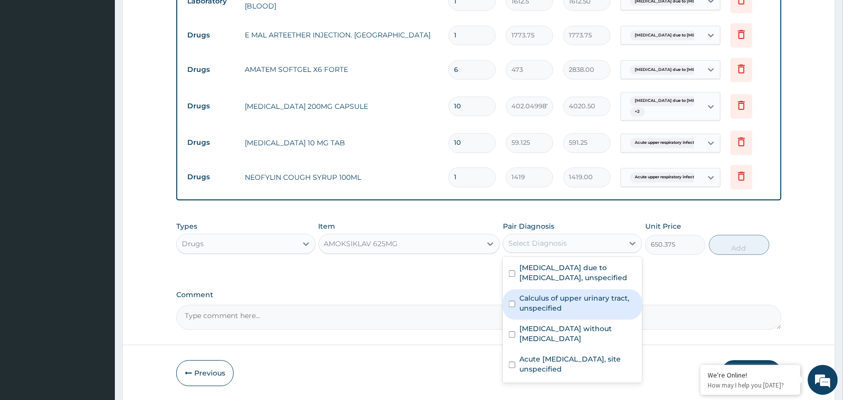
click at [536, 302] on label "Calculus of upper urinary tract, unspecified" at bounding box center [577, 304] width 117 height 20
checkbox input "true"
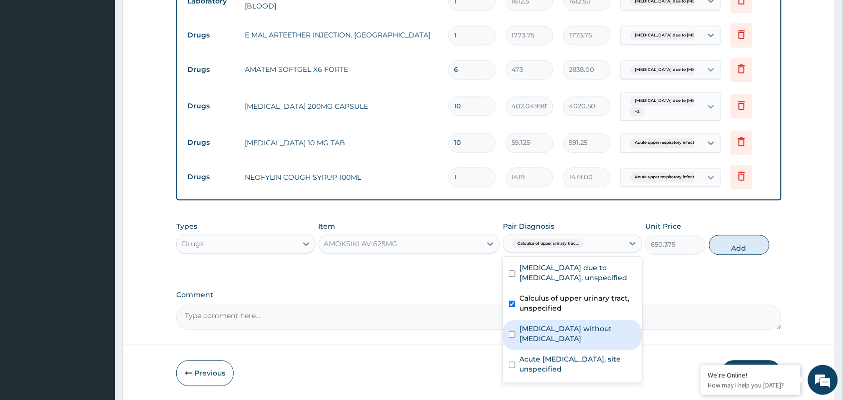
drag, startPoint x: 540, startPoint y: 323, endPoint x: 547, endPoint y: 344, distance: 22.1
click at [541, 324] on div "Sepsis without septic shock" at bounding box center [572, 335] width 139 height 30
checkbox input "true"
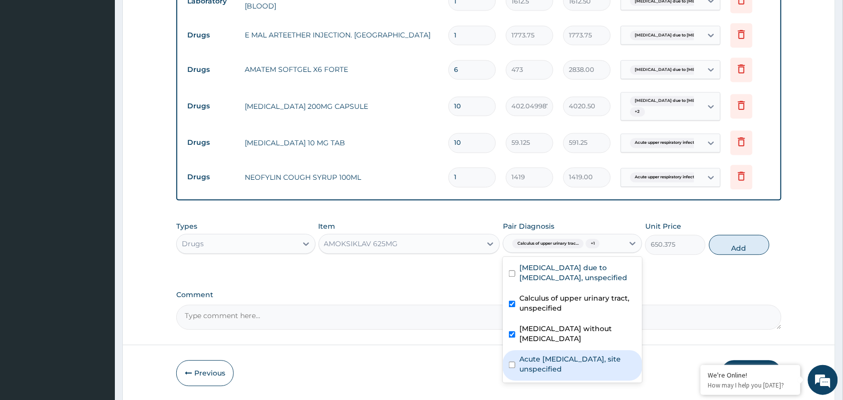
click at [547, 355] on label "Acute upper respiratory infection, site unspecified" at bounding box center [577, 365] width 117 height 20
checkbox input "true"
click at [728, 240] on button "Add" at bounding box center [739, 245] width 60 height 20
type input "0"
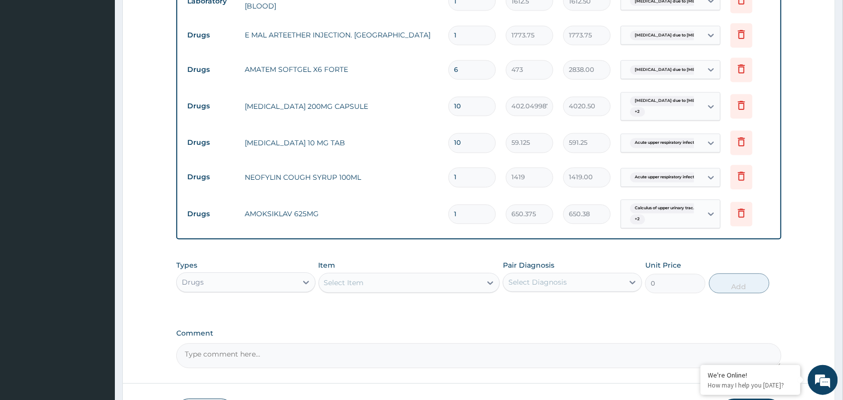
click at [463, 208] on input "1" at bounding box center [471, 214] width 47 height 19
type input "14"
type input "9105.25"
type input "14"
click at [344, 285] on div "Select Item" at bounding box center [344, 283] width 40 height 10
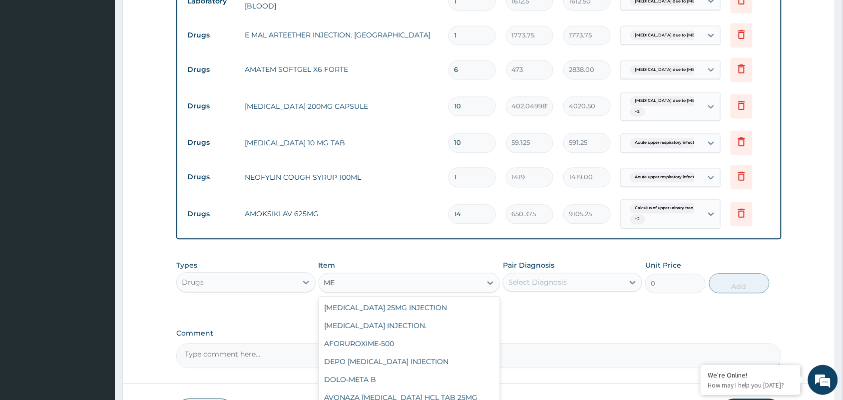
type input "M"
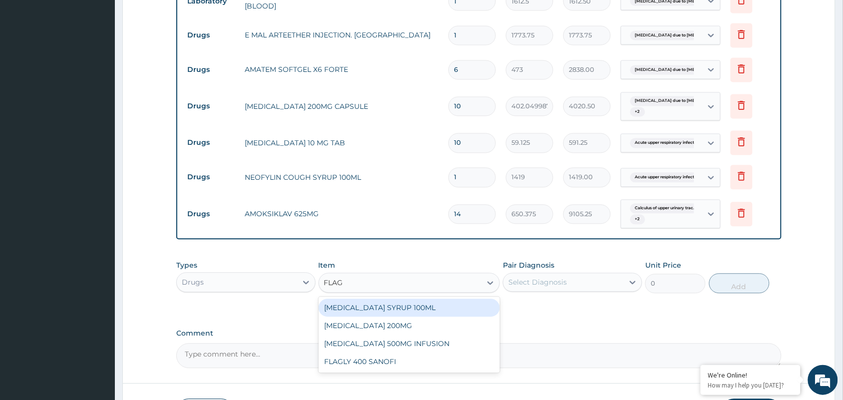
type input "FLAGY"
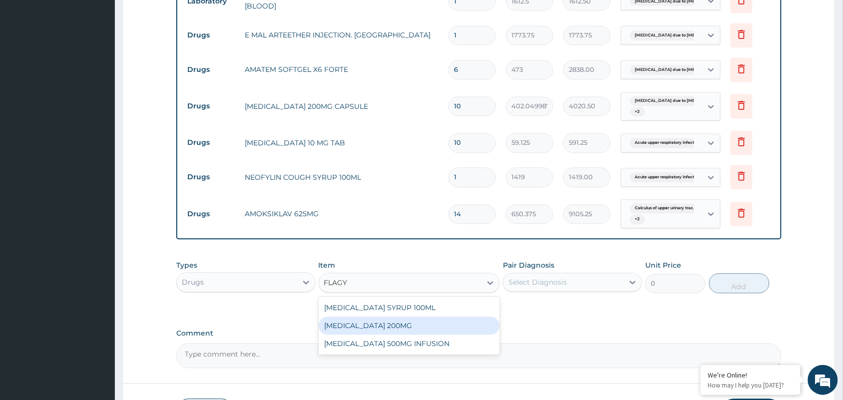
click at [377, 324] on div "FLAGYL 200MG" at bounding box center [410, 326] width 182 height 18
type input "47.29999923706055"
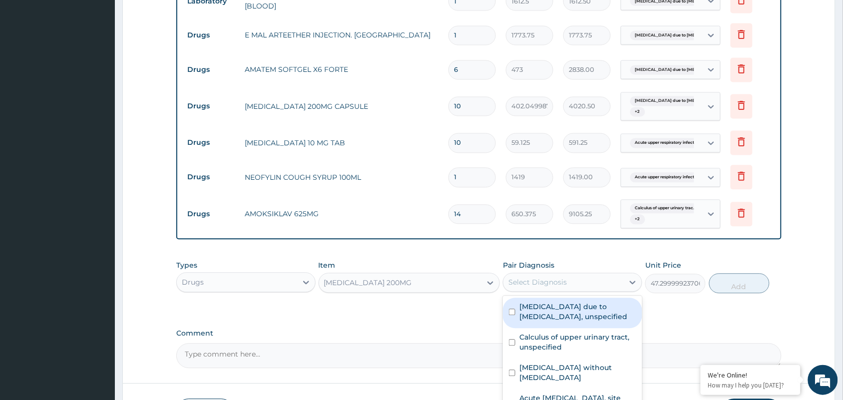
click at [520, 288] on div "Select Diagnosis" at bounding box center [563, 283] width 120 height 16
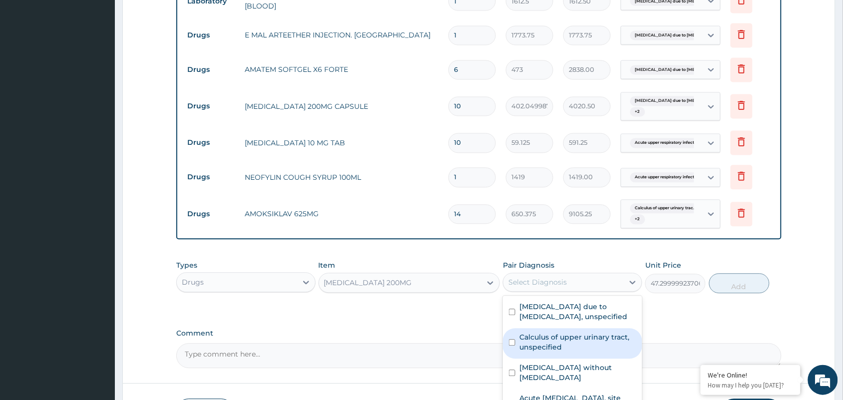
drag, startPoint x: 536, startPoint y: 338, endPoint x: 540, endPoint y: 346, distance: 9.2
click at [537, 339] on label "Calculus of upper urinary tract, unspecified" at bounding box center [577, 343] width 117 height 20
checkbox input "true"
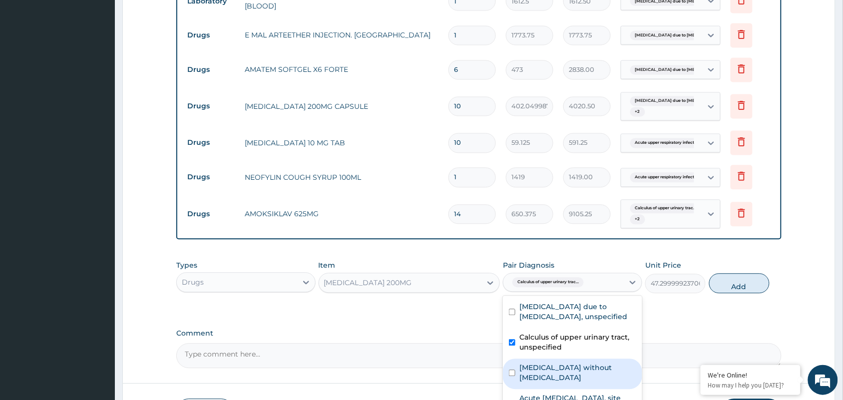
click at [546, 365] on label "Sepsis without septic shock" at bounding box center [577, 373] width 117 height 20
checkbox input "true"
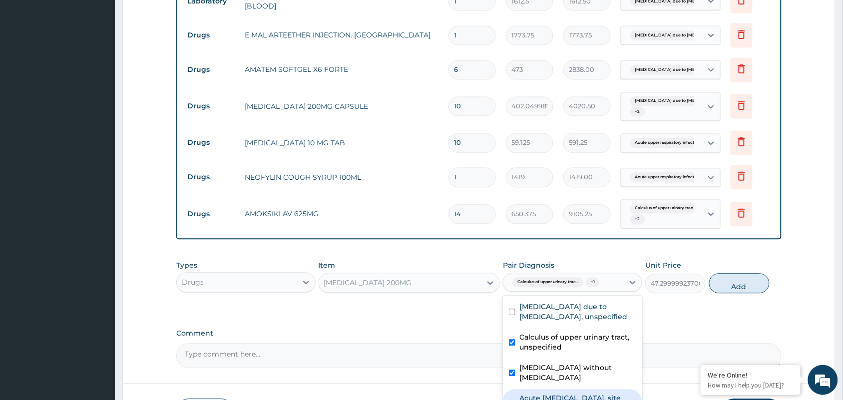
click at [574, 393] on label "Acute upper respiratory infection, site unspecified" at bounding box center [577, 403] width 117 height 20
checkbox input "true"
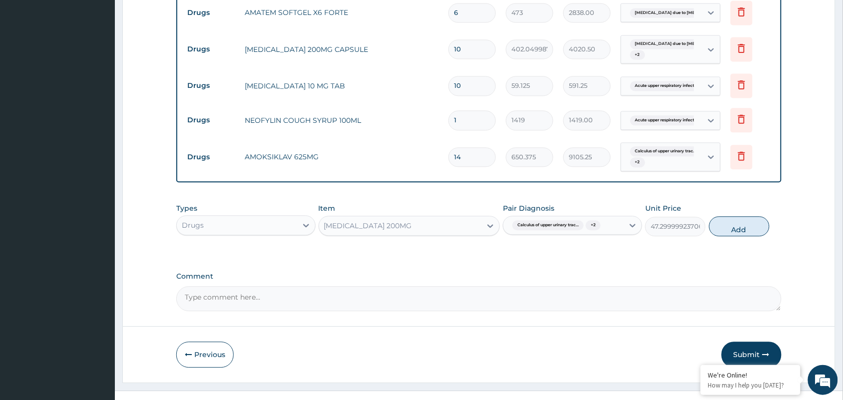
scroll to position [615, 0]
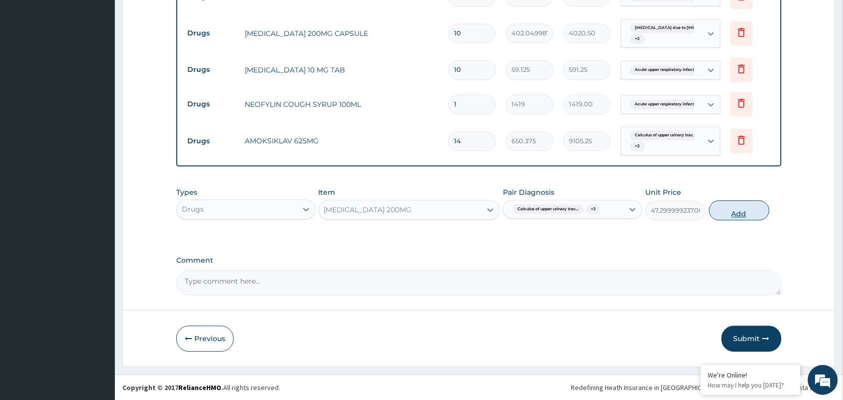
click at [730, 215] on button "Add" at bounding box center [739, 210] width 60 height 20
type input "0"
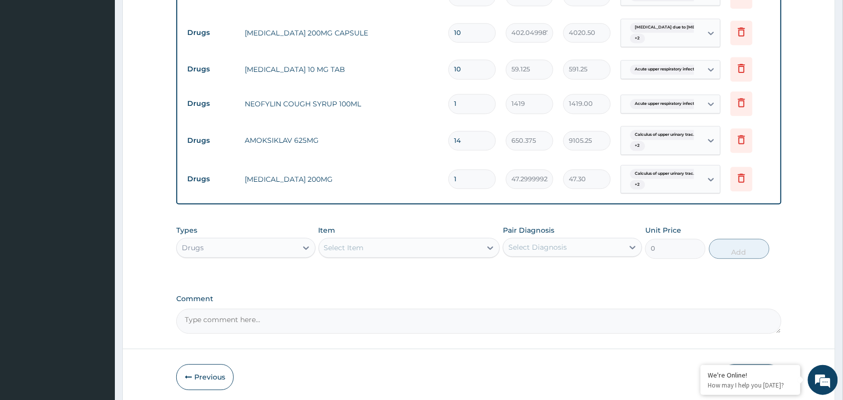
drag, startPoint x: 462, startPoint y: 178, endPoint x: 405, endPoint y: 173, distance: 57.1
click at [407, 173] on tr "Drugs FLAGYL 200MG 1 47.29999923706055 47.30 Calculus of upper urinary trac... …" at bounding box center [478, 179] width 593 height 39
type input "4"
type input "189.20"
type input "42"
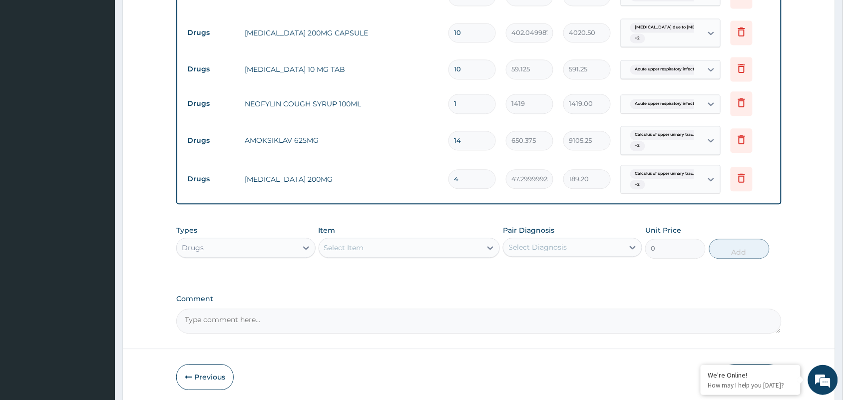
type input "1986.60"
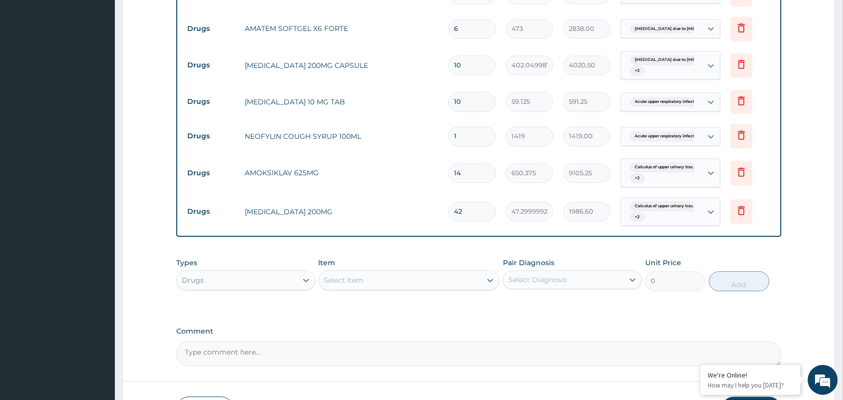
scroll to position [653, 0]
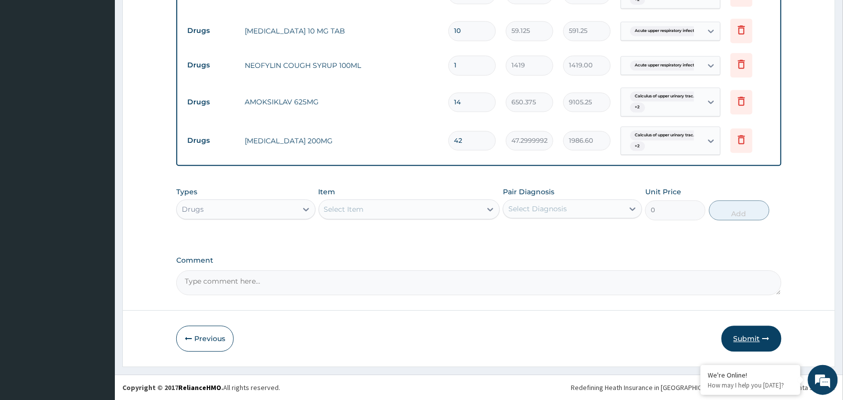
type input "42"
click at [742, 341] on button "Submit" at bounding box center [752, 339] width 60 height 26
